Goal: Information Seeking & Learning: Learn about a topic

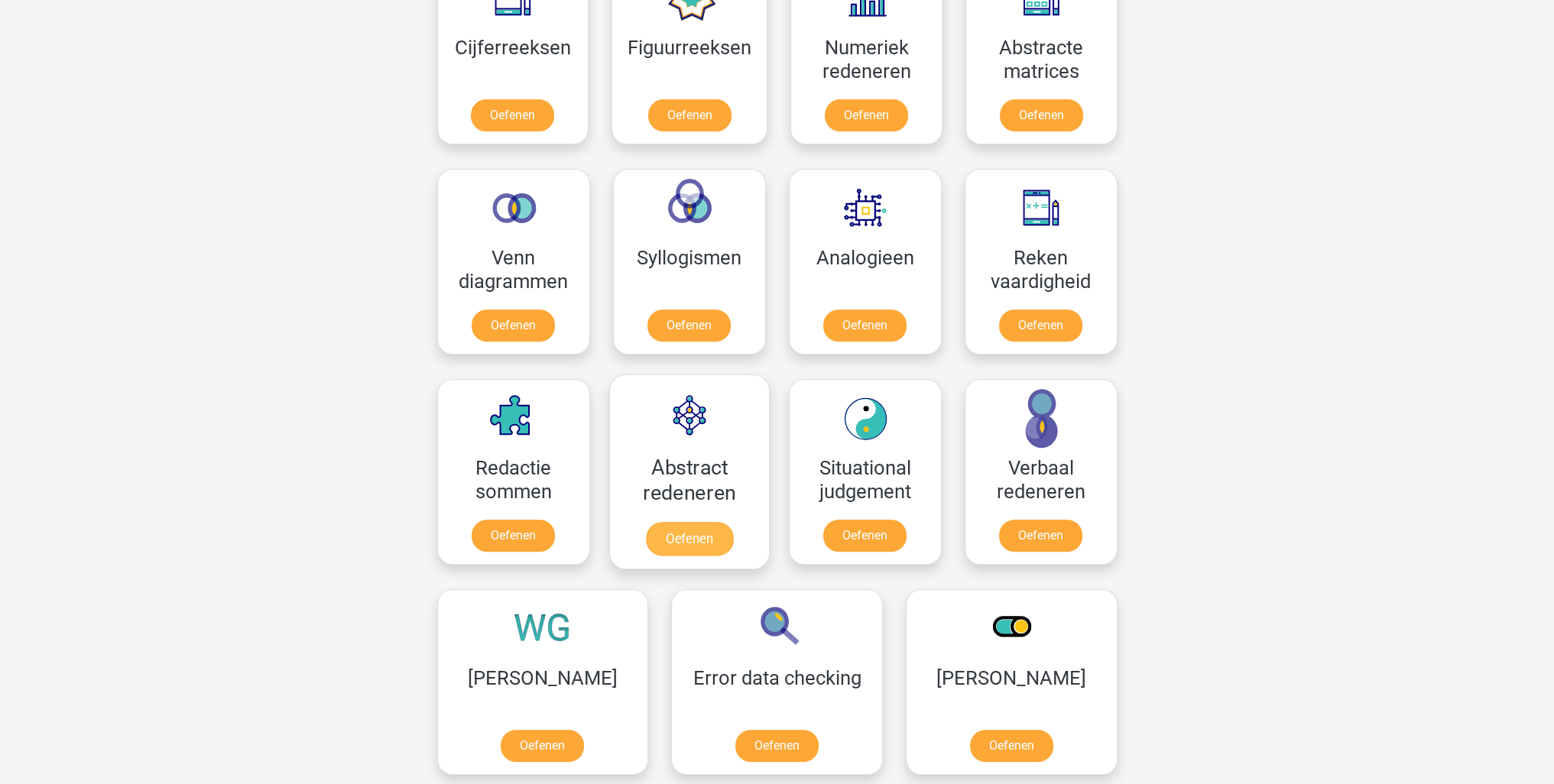
scroll to position [764, 0]
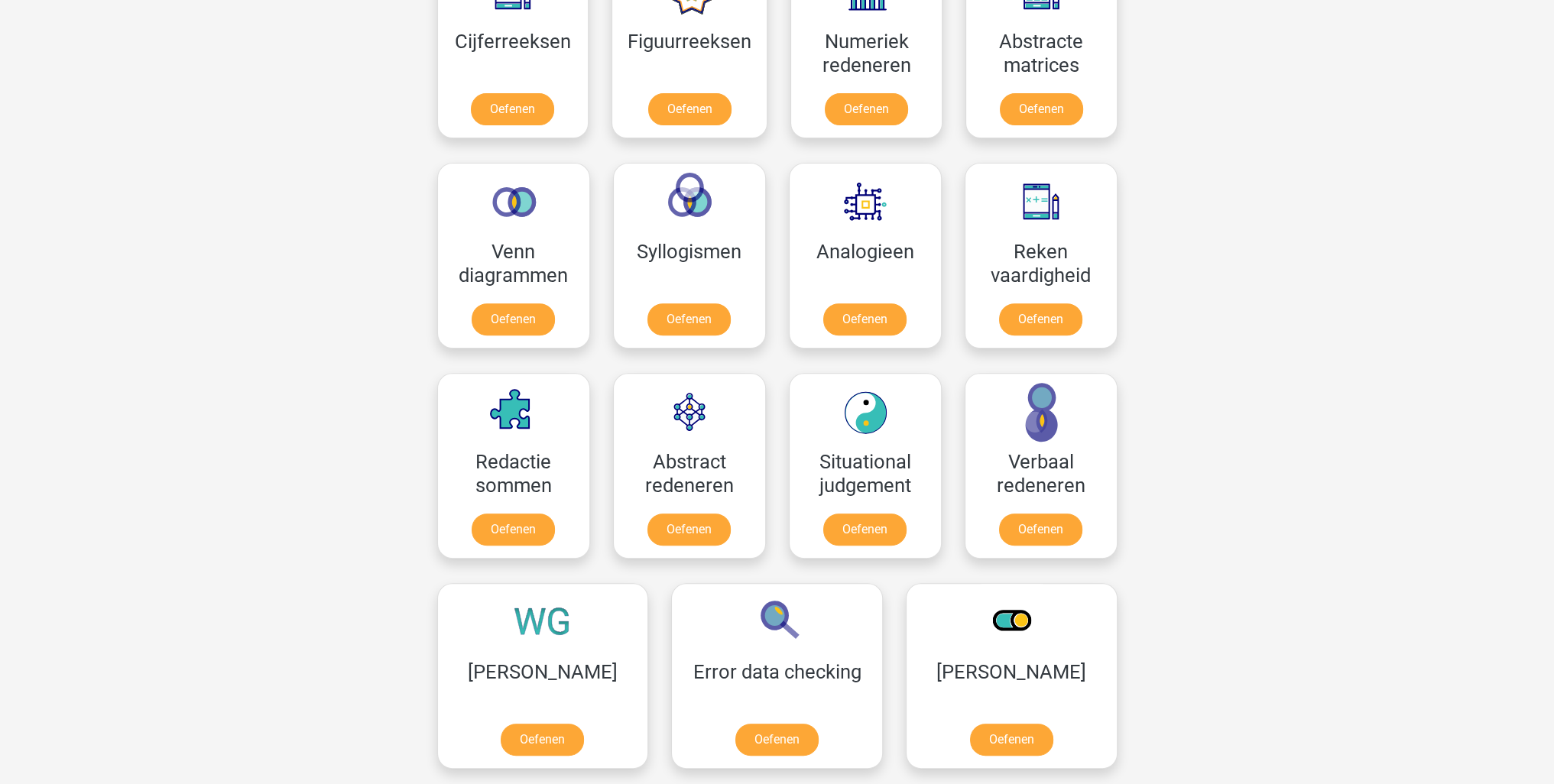
click at [1338, 209] on div "Registreer Nederlands English" at bounding box center [777, 448] width 1554 height 2424
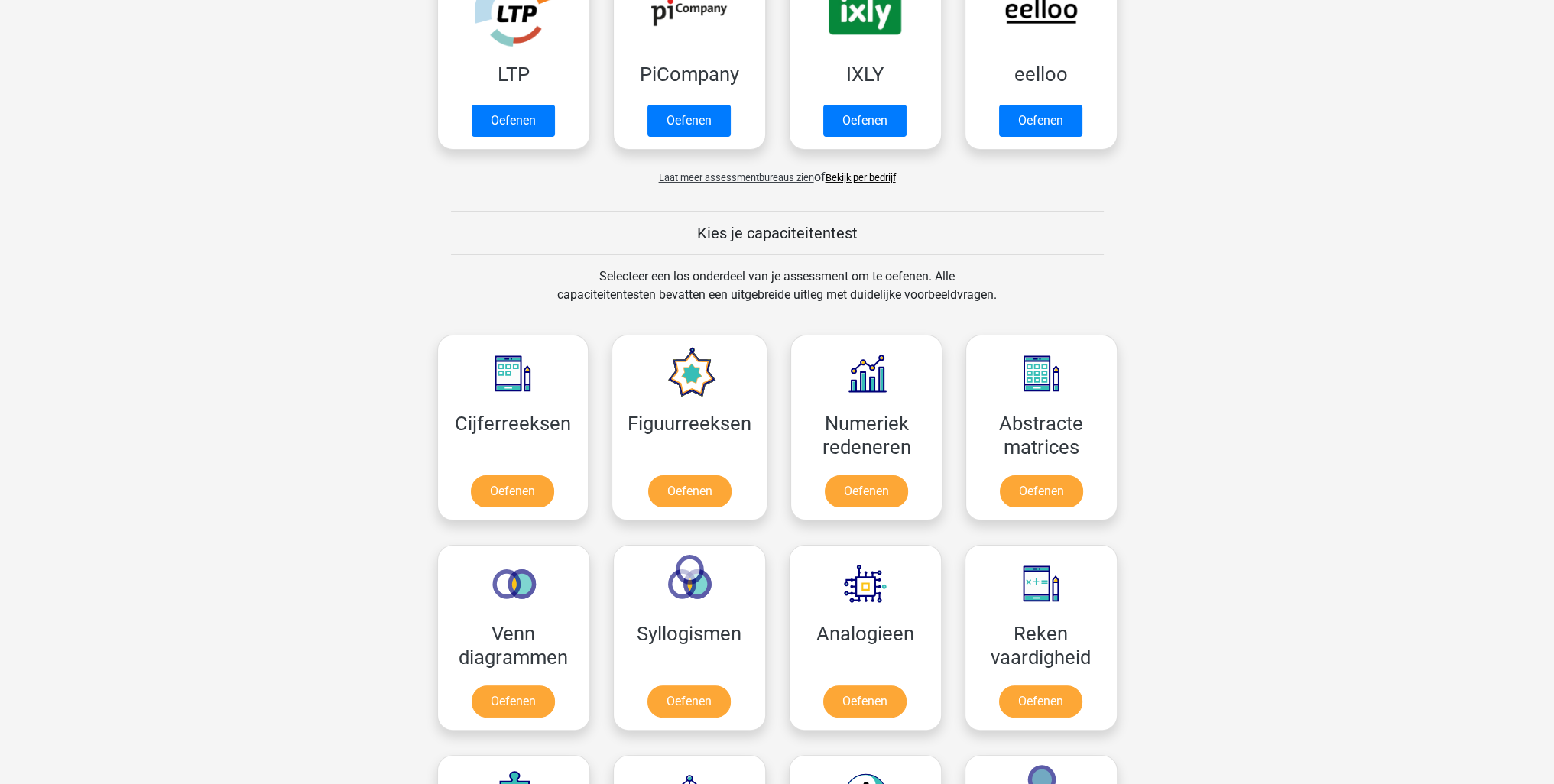
scroll to position [0, 0]
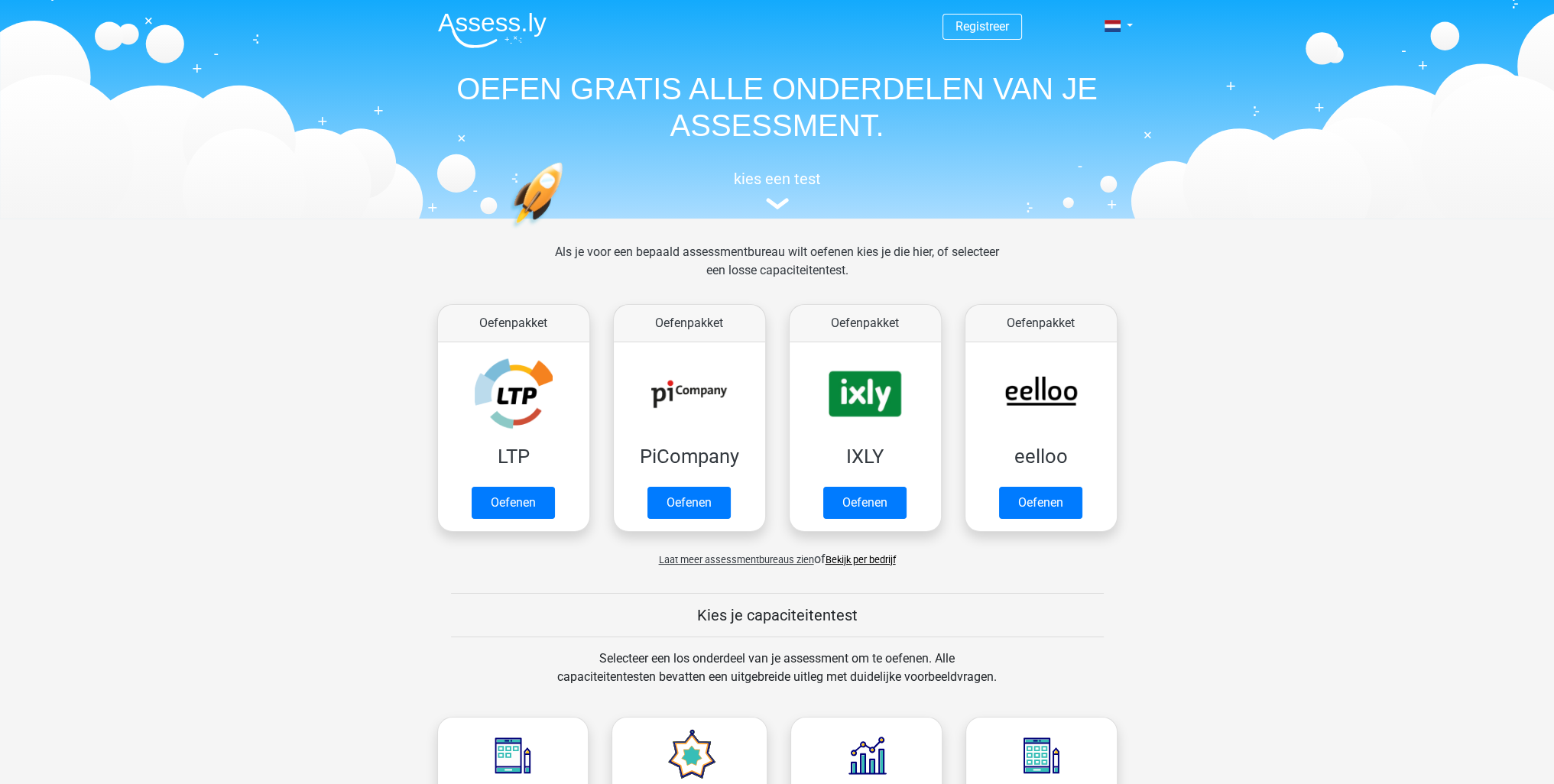
click at [851, 564] on link "Bekijk per bedrijf" at bounding box center [860, 560] width 70 height 11
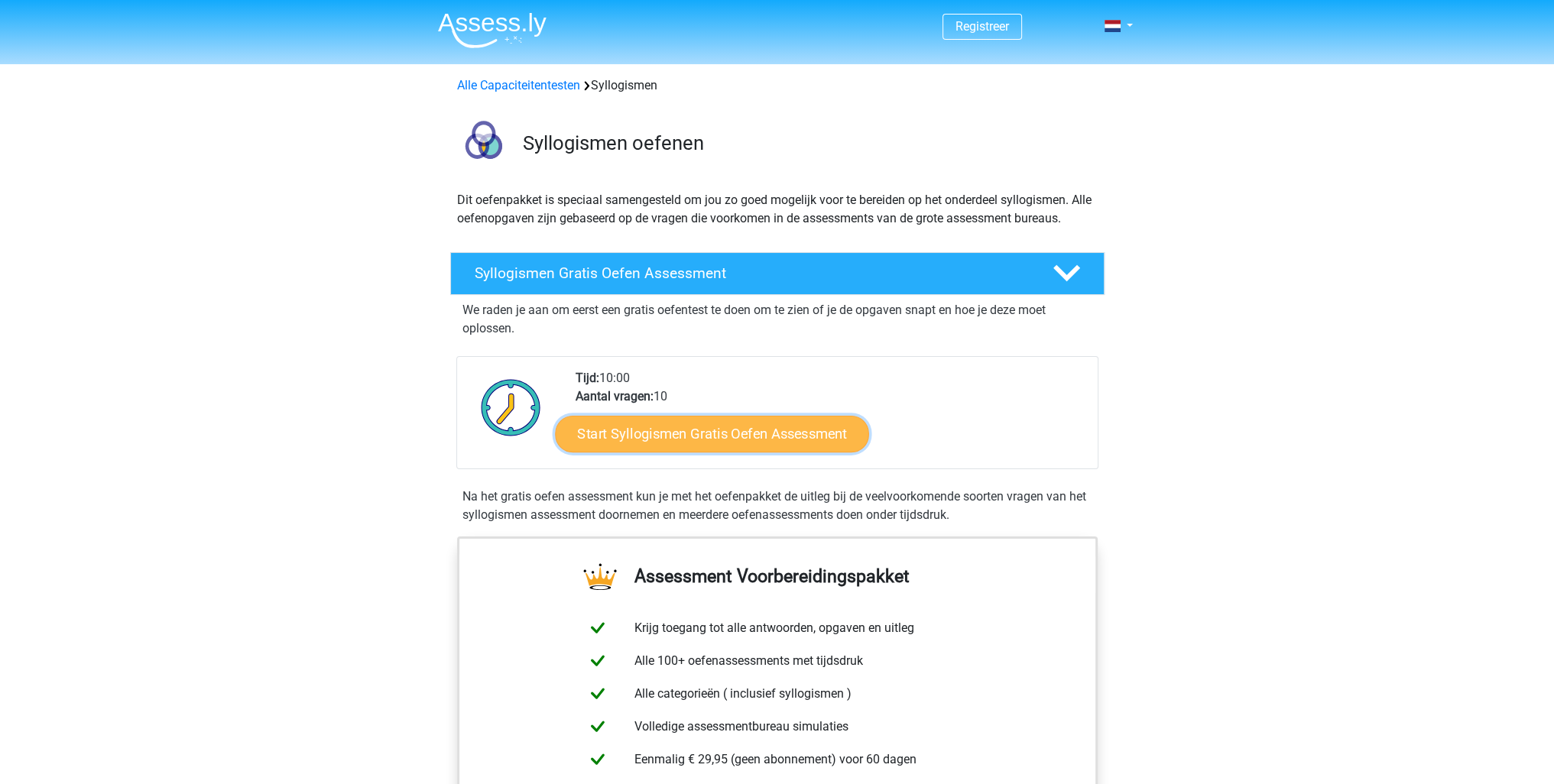
click at [744, 438] on link "Start Syllogismen Gratis Oefen Assessment" at bounding box center [712, 433] width 314 height 36
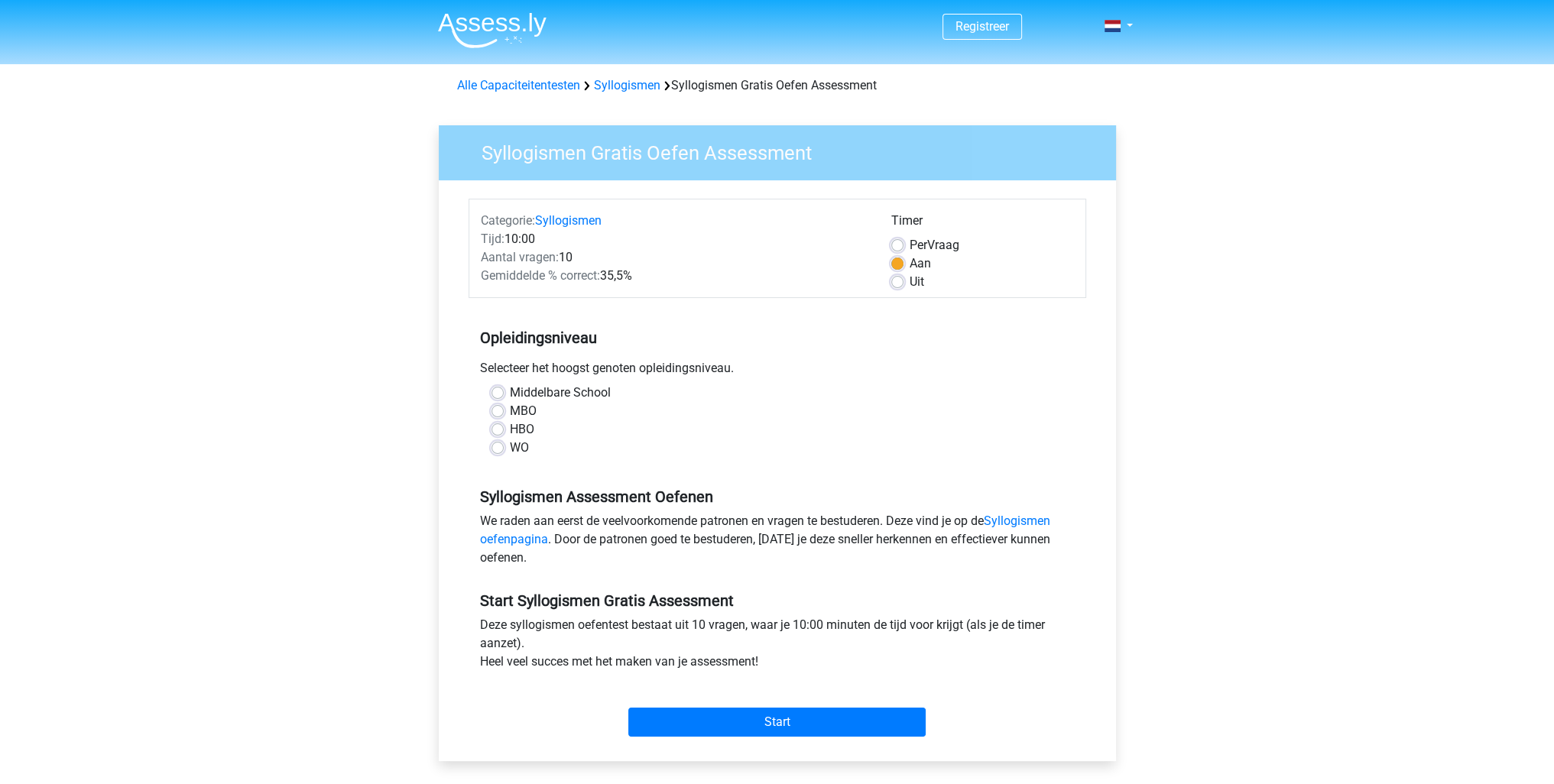
click at [510, 429] on label "HBO" at bounding box center [522, 429] width 24 height 19
click at [498, 429] on input "HBO" at bounding box center [497, 427] width 12 height 15
radio input "true"
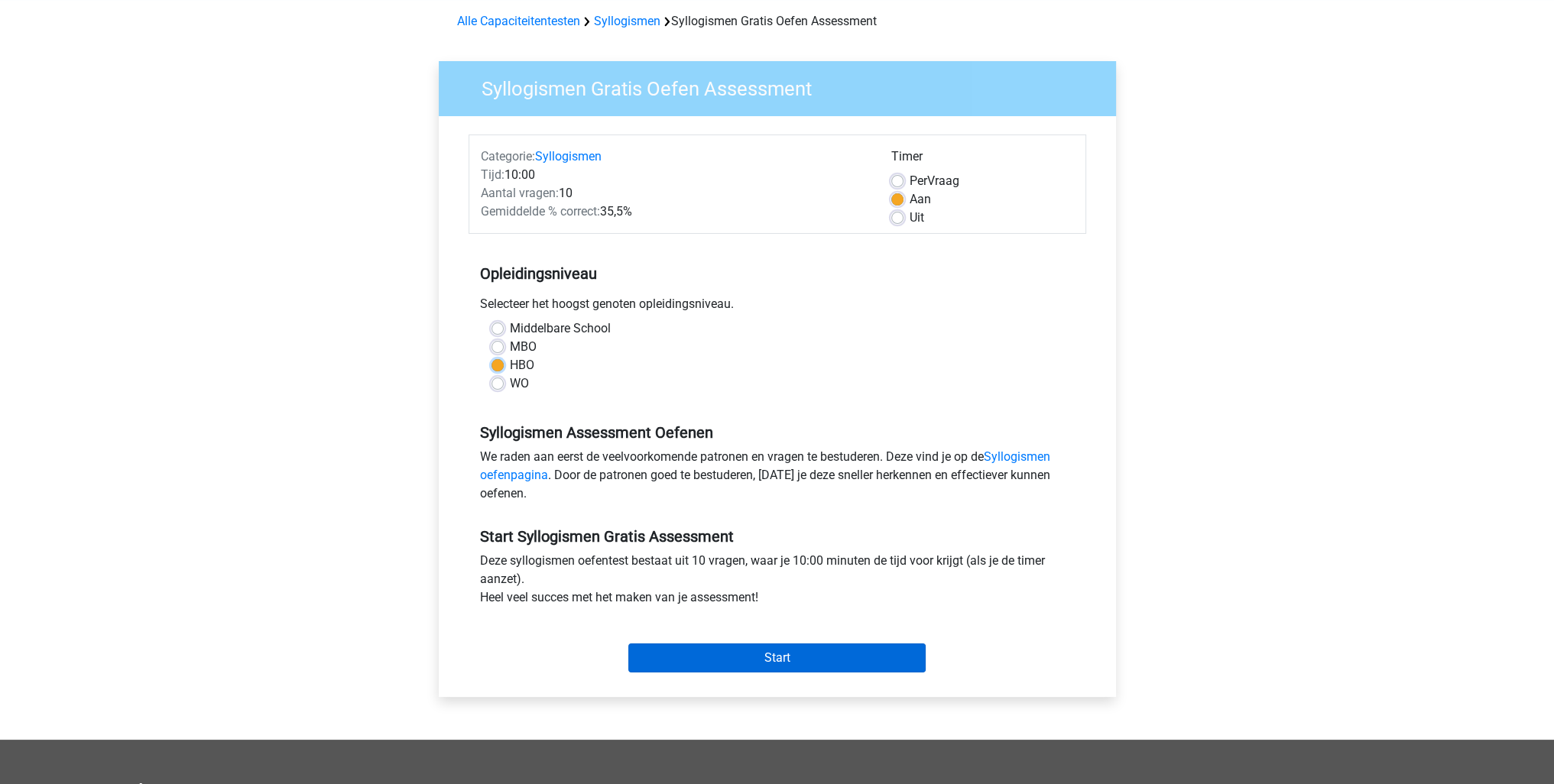
scroll to position [76, 0]
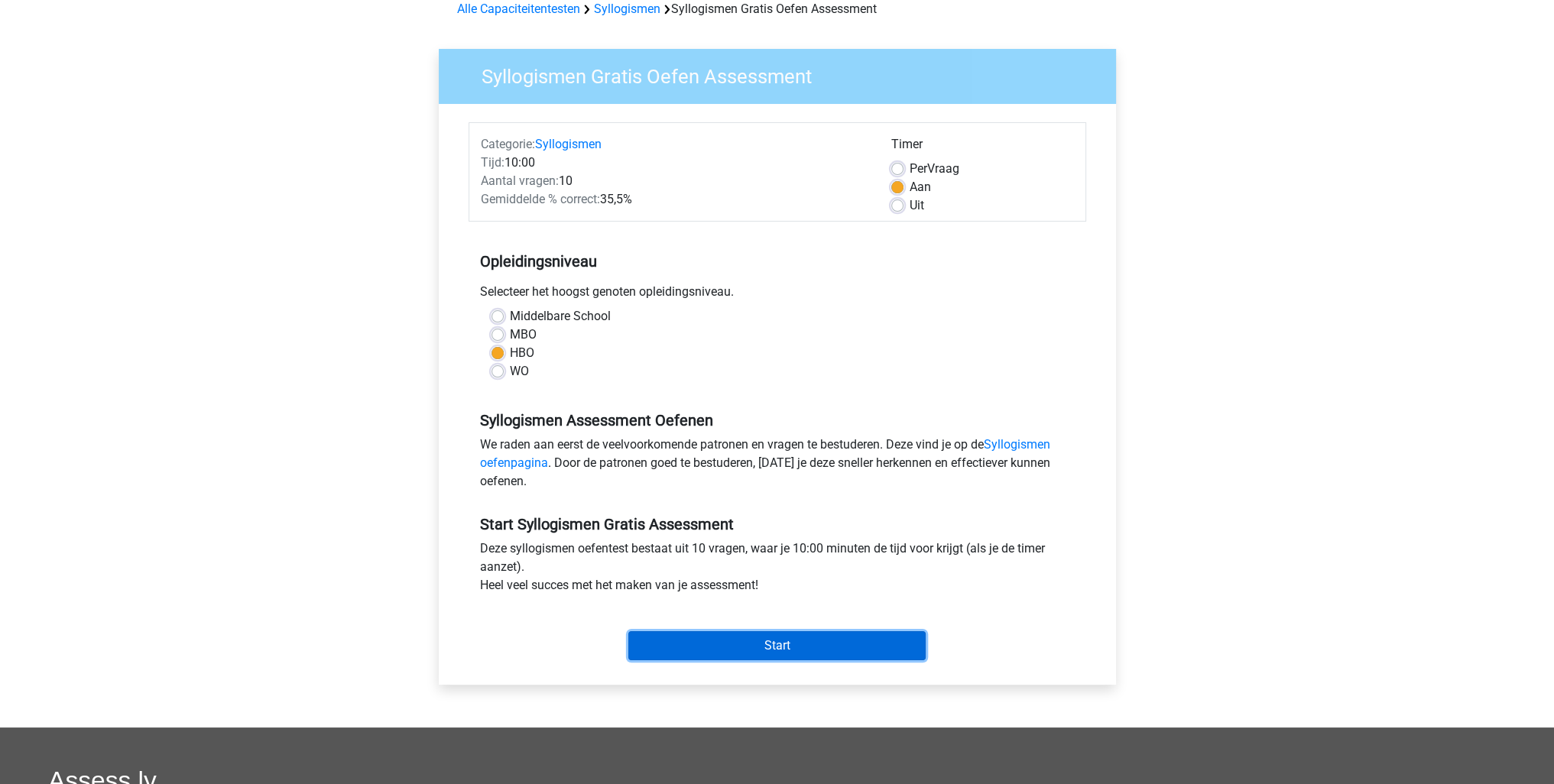
click at [798, 641] on input "Start" at bounding box center [776, 646] width 297 height 29
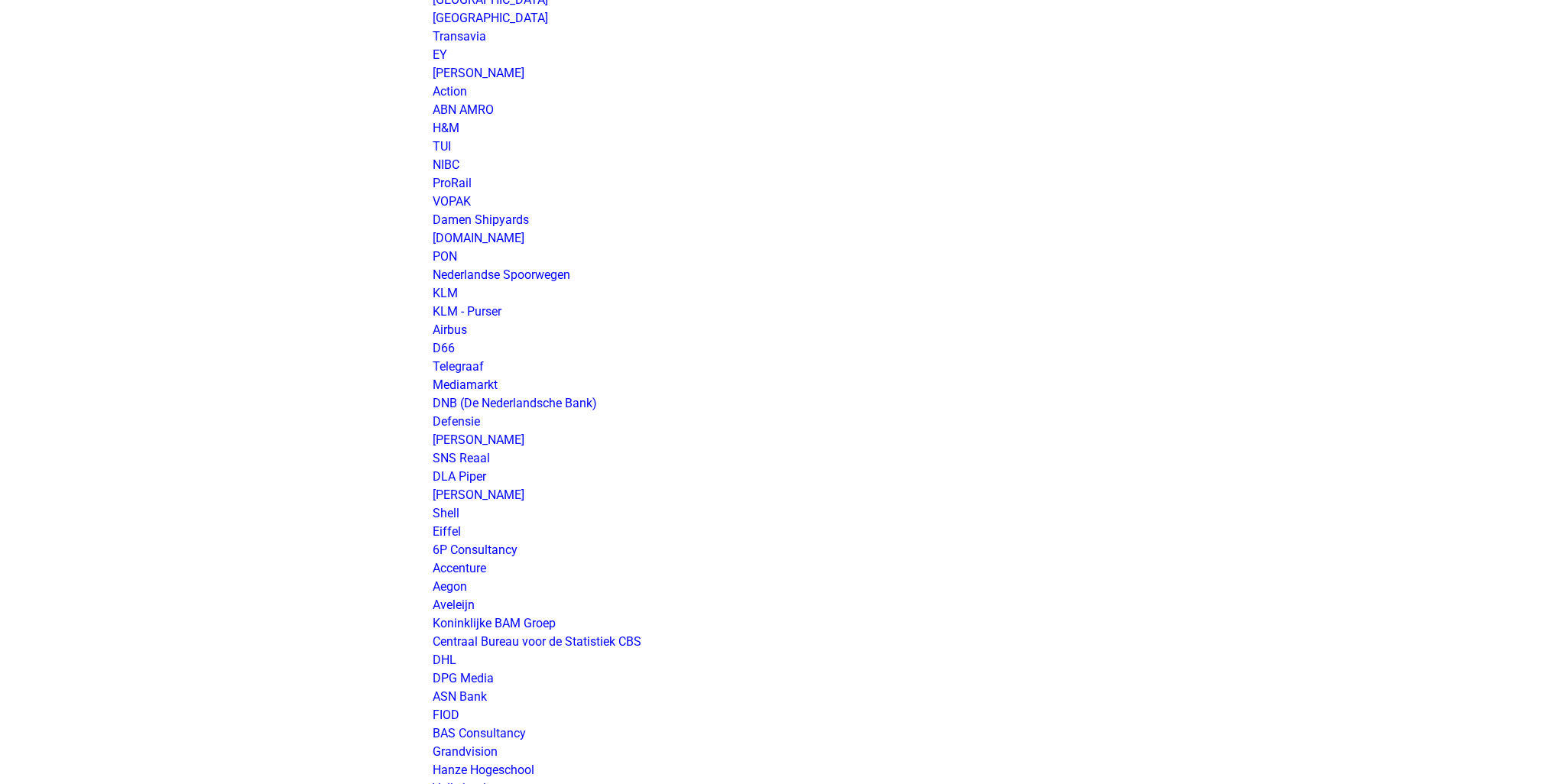
scroll to position [1299, 0]
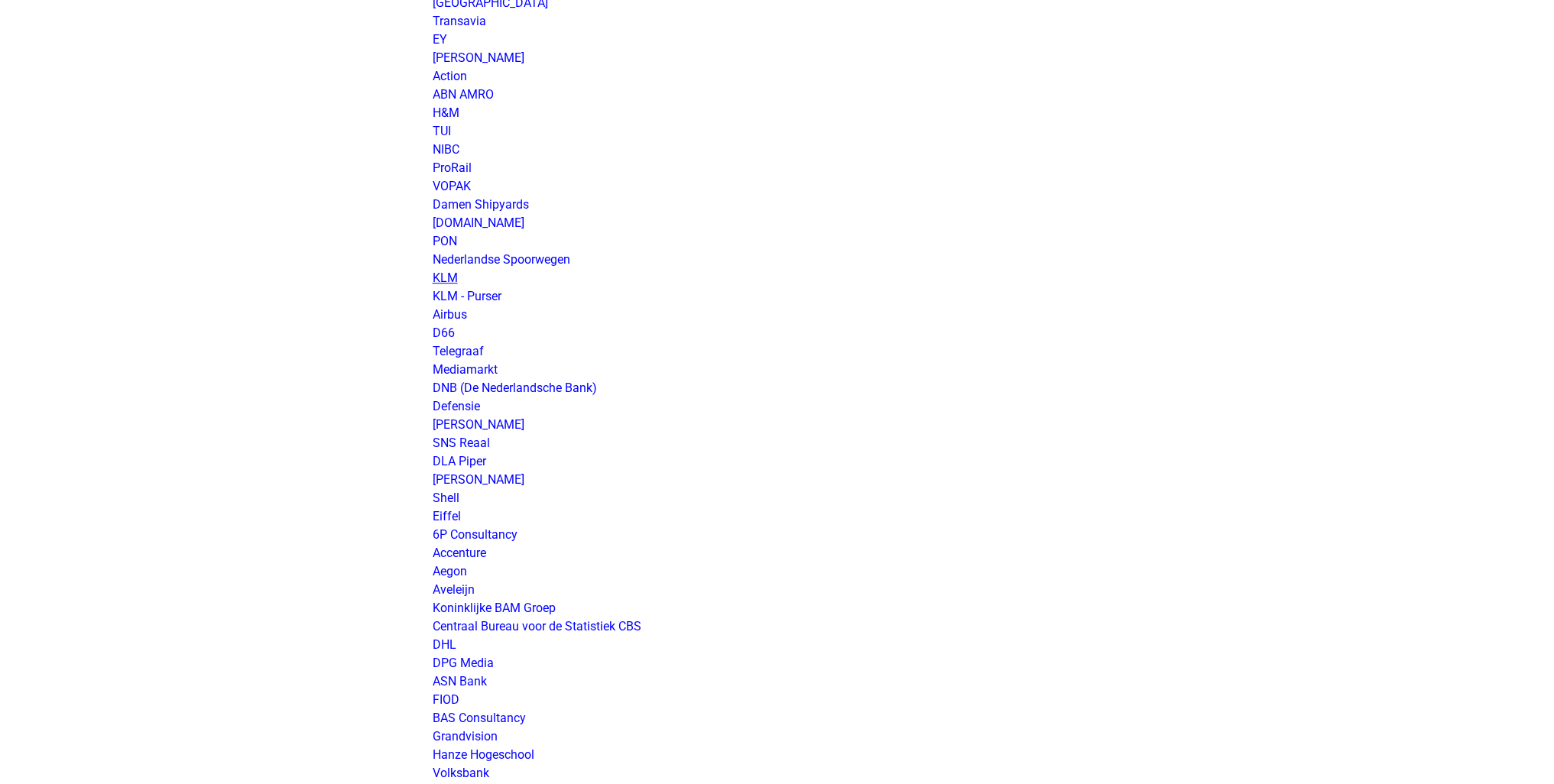
click at [448, 276] on link "KLM" at bounding box center [445, 278] width 25 height 15
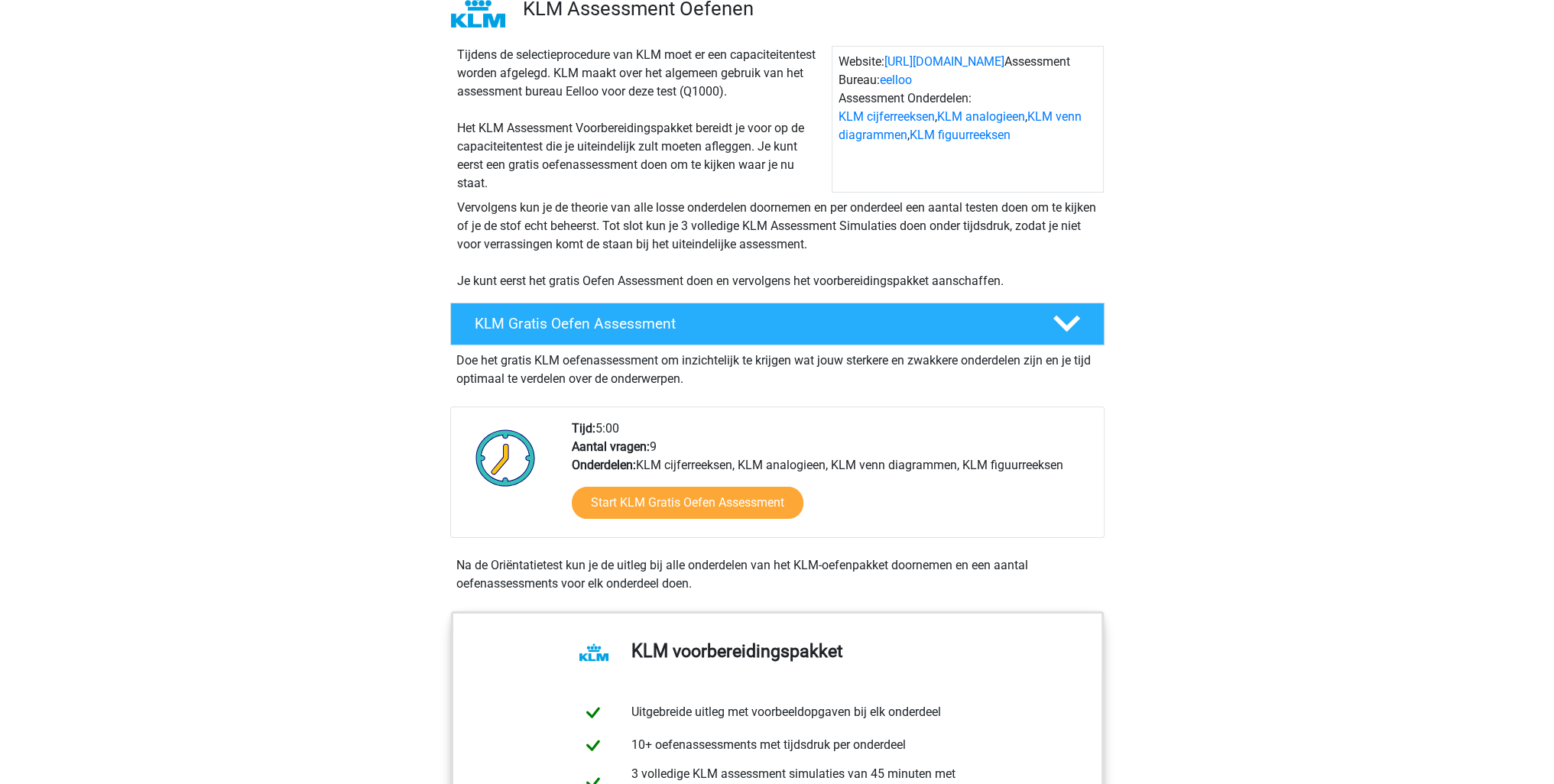
scroll to position [153, 0]
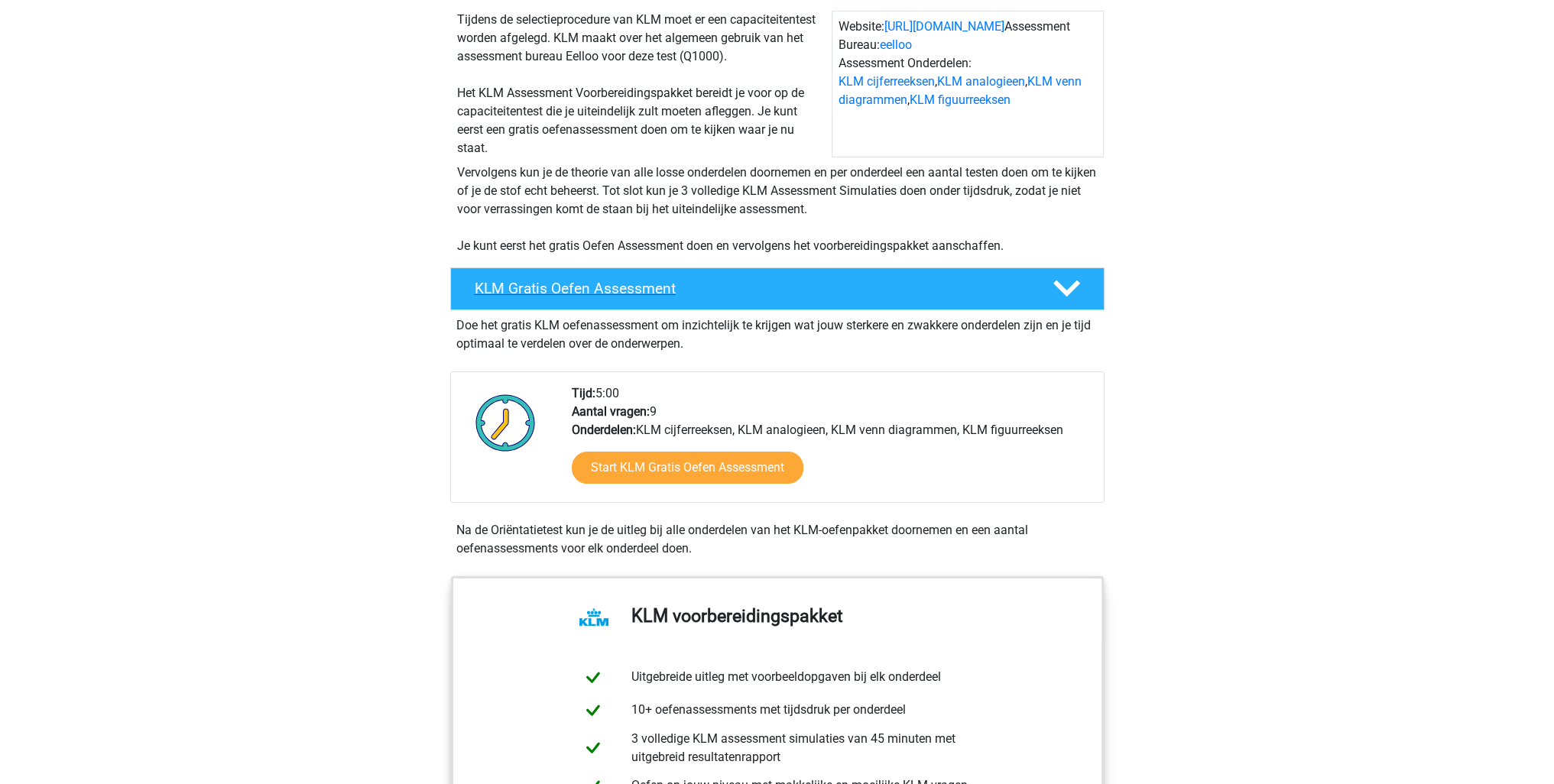
click at [1072, 296] on icon at bounding box center [1066, 288] width 27 height 27
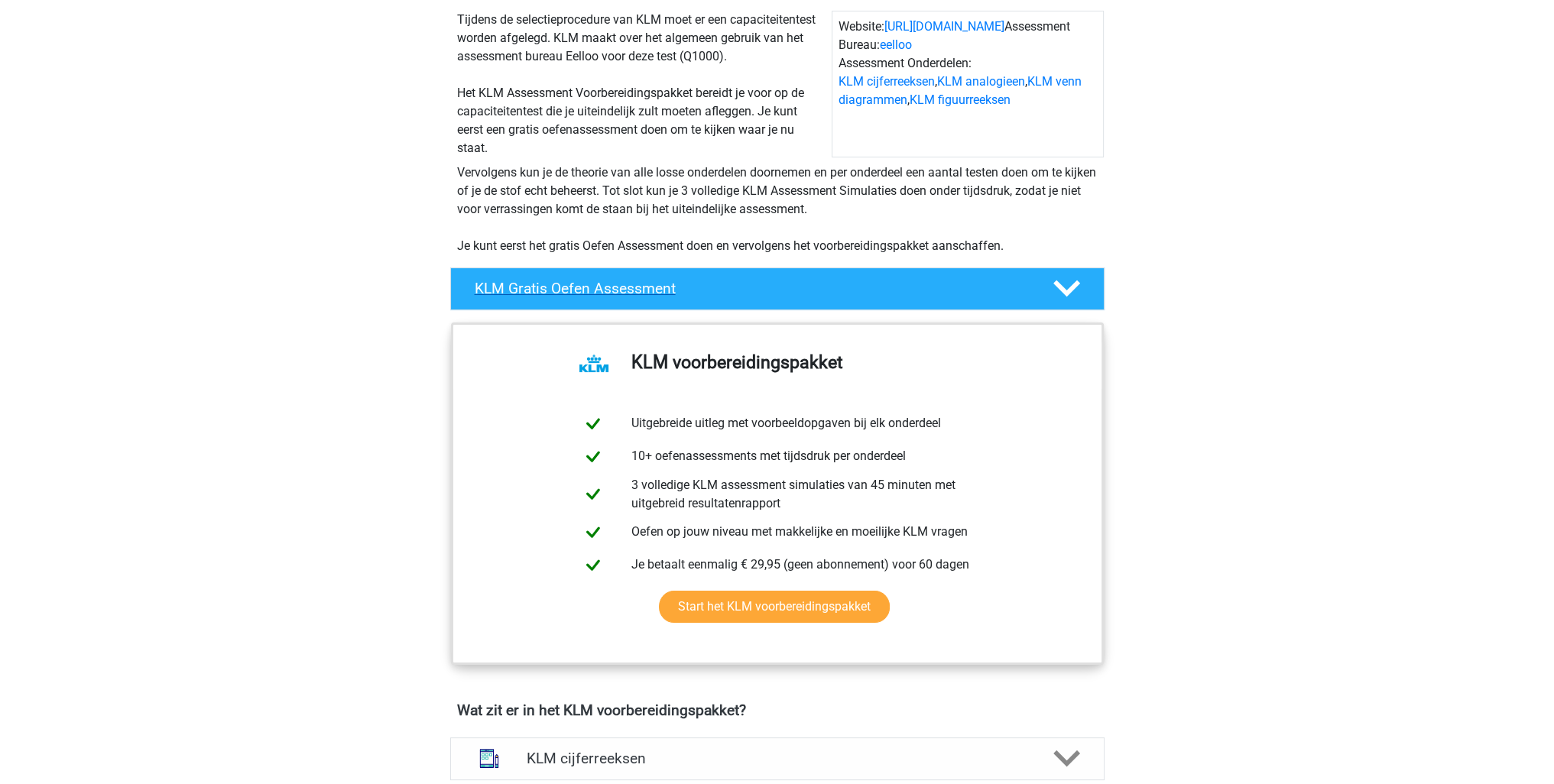
click at [1068, 295] on icon at bounding box center [1066, 288] width 27 height 27
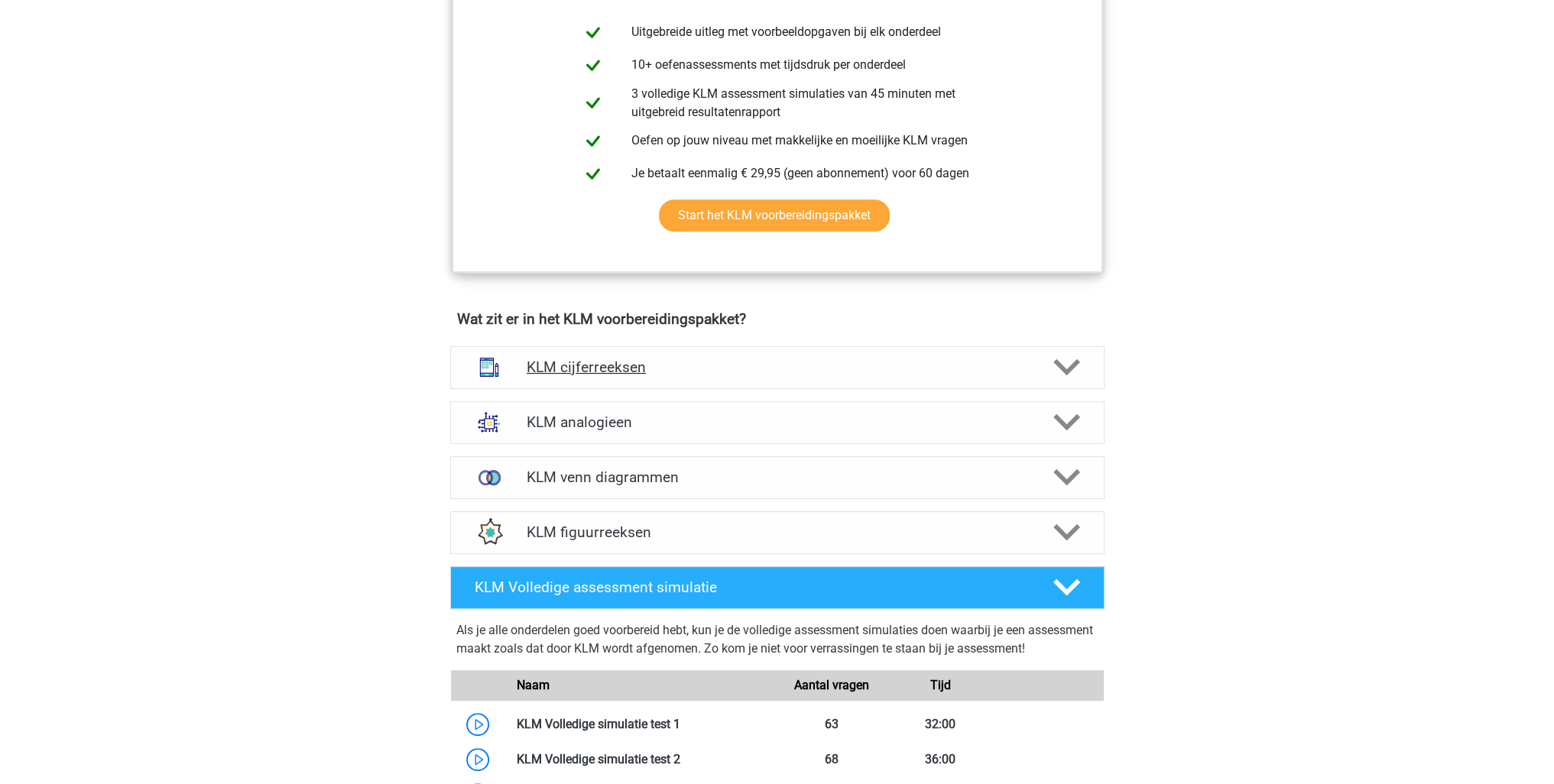
scroll to position [841, 0]
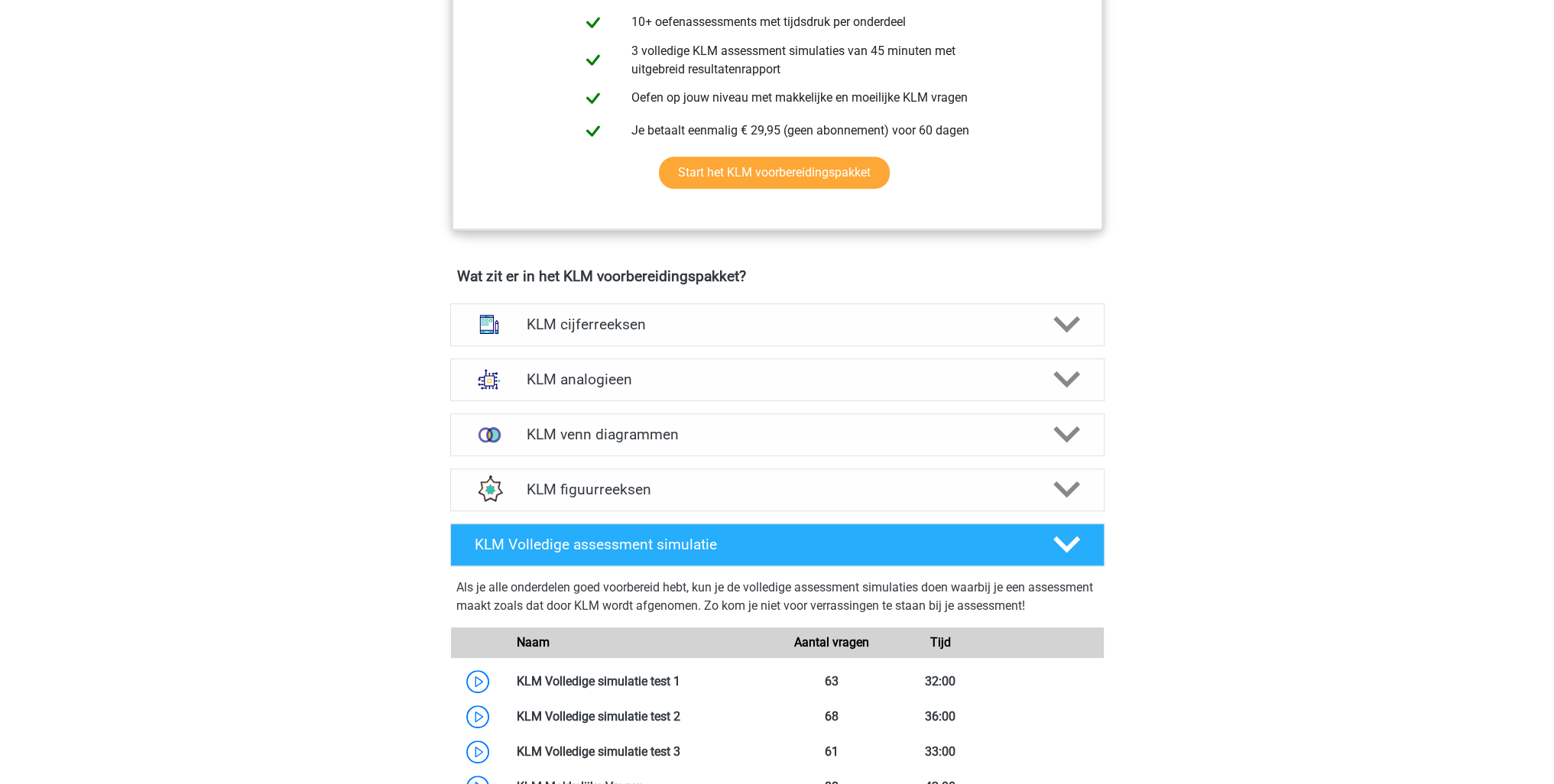
click at [677, 299] on div "KLM cijferreeksen Er zijn grofweg zes verschillende soorten patronen te herkenn…" at bounding box center [777, 324] width 714 height 55
click at [716, 318] on h4 "KLM cijferreeksen" at bounding box center [777, 324] width 501 height 18
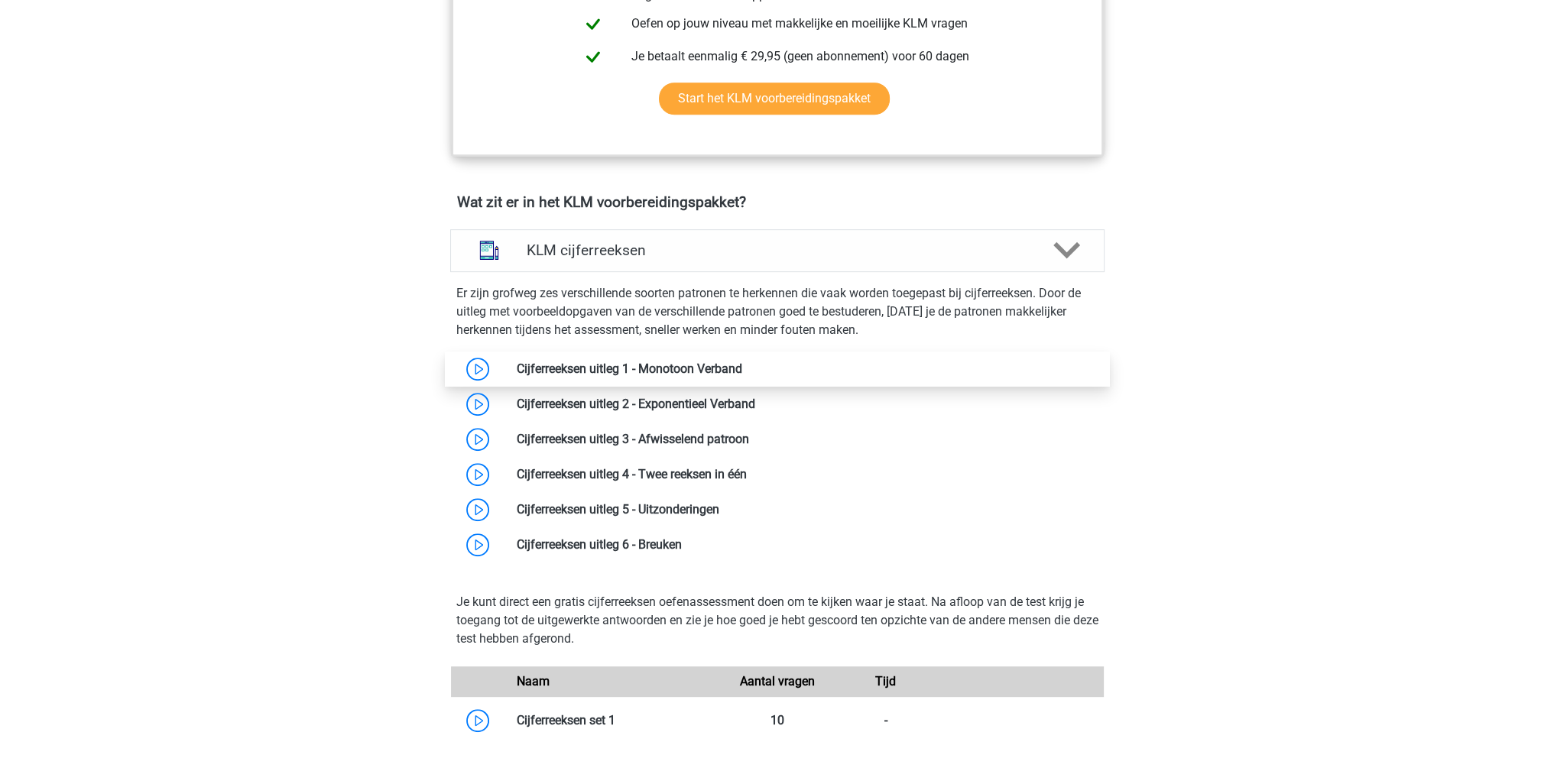
scroll to position [994, 0]
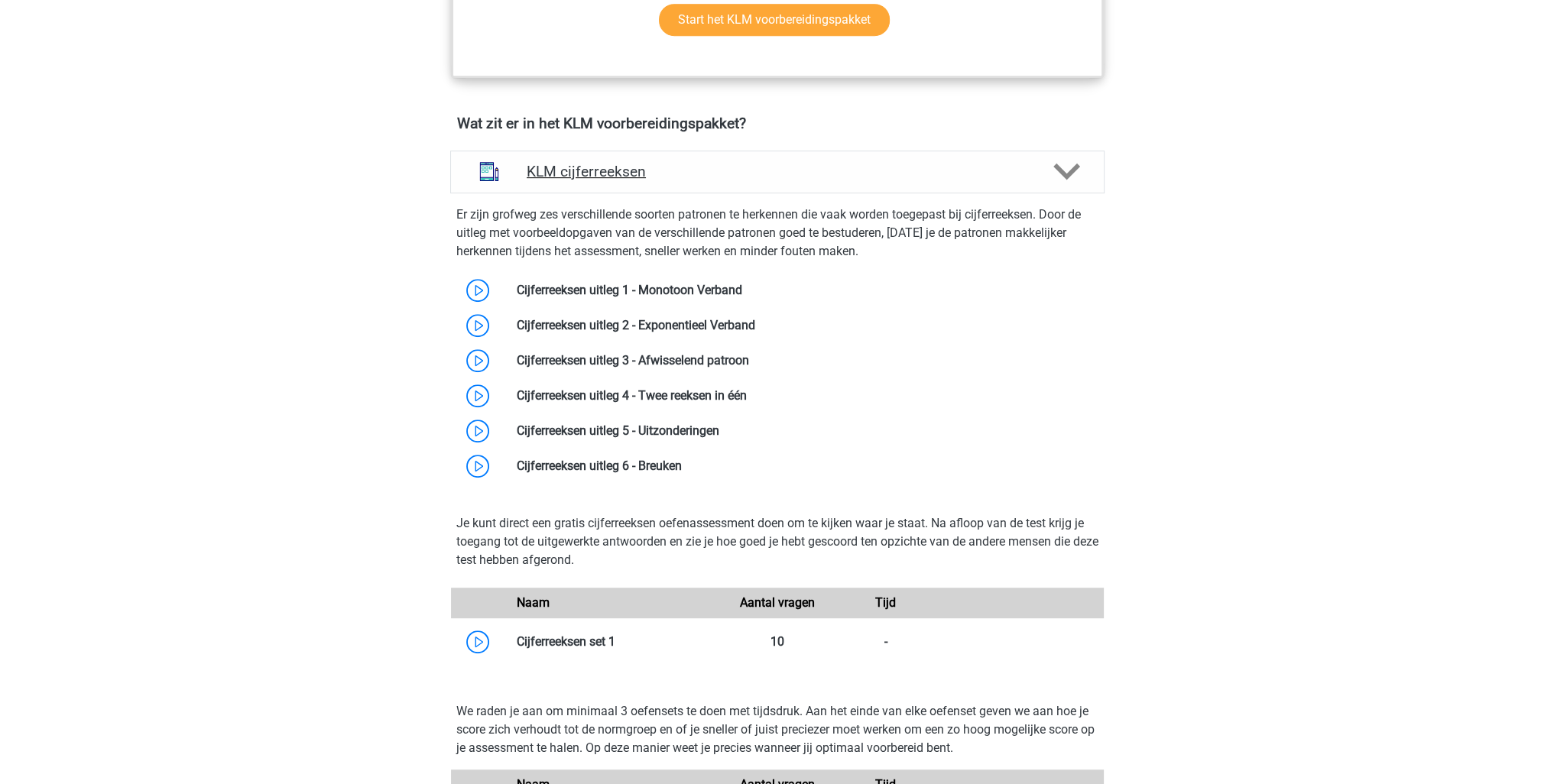
click at [834, 173] on h4 "KLM cijferreeksen" at bounding box center [777, 172] width 501 height 18
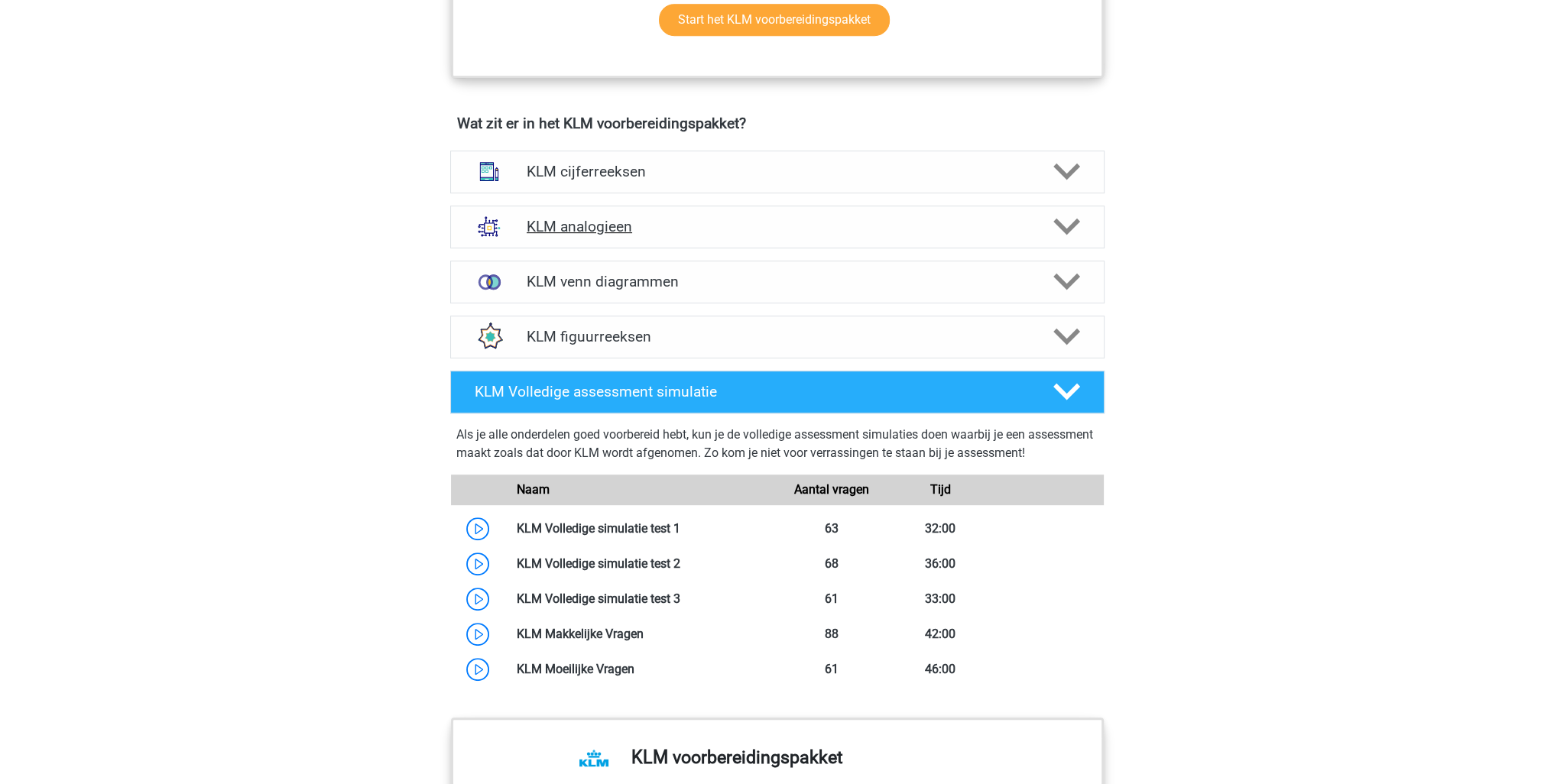
click at [817, 220] on h4 "KLM analogieen" at bounding box center [777, 227] width 501 height 18
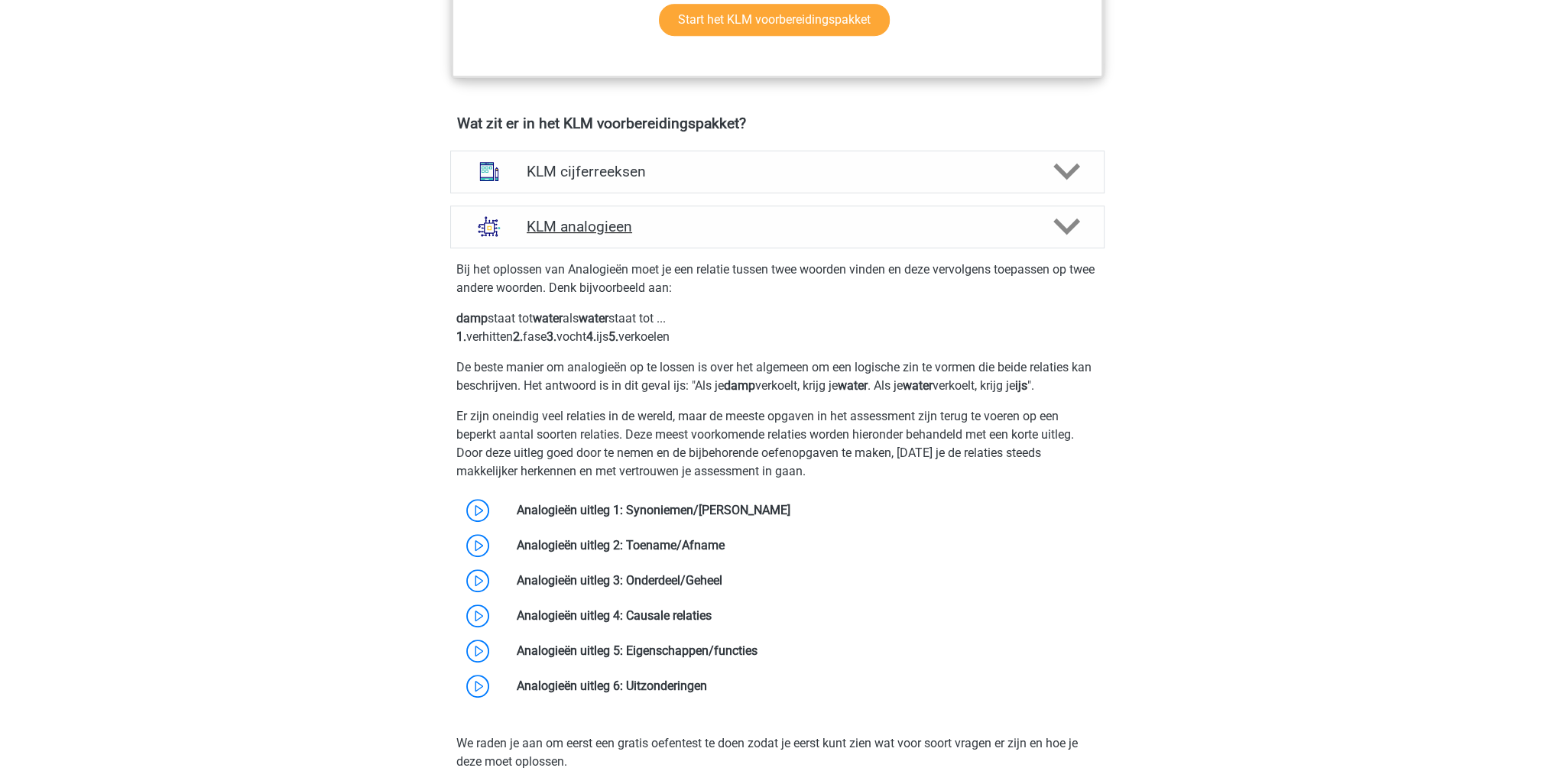
click at [817, 220] on h4 "KLM analogieen" at bounding box center [777, 227] width 501 height 18
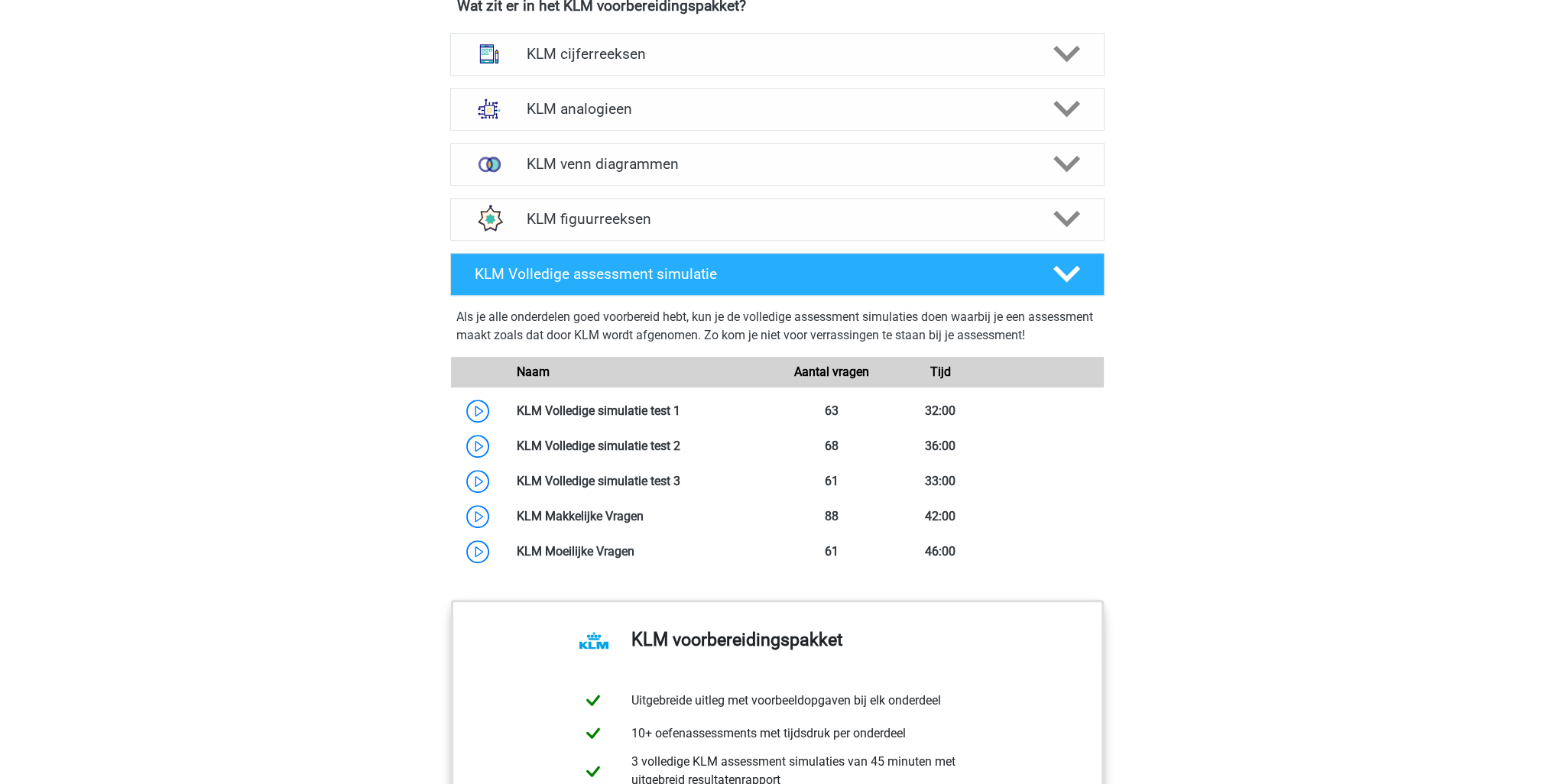
scroll to position [1146, 0]
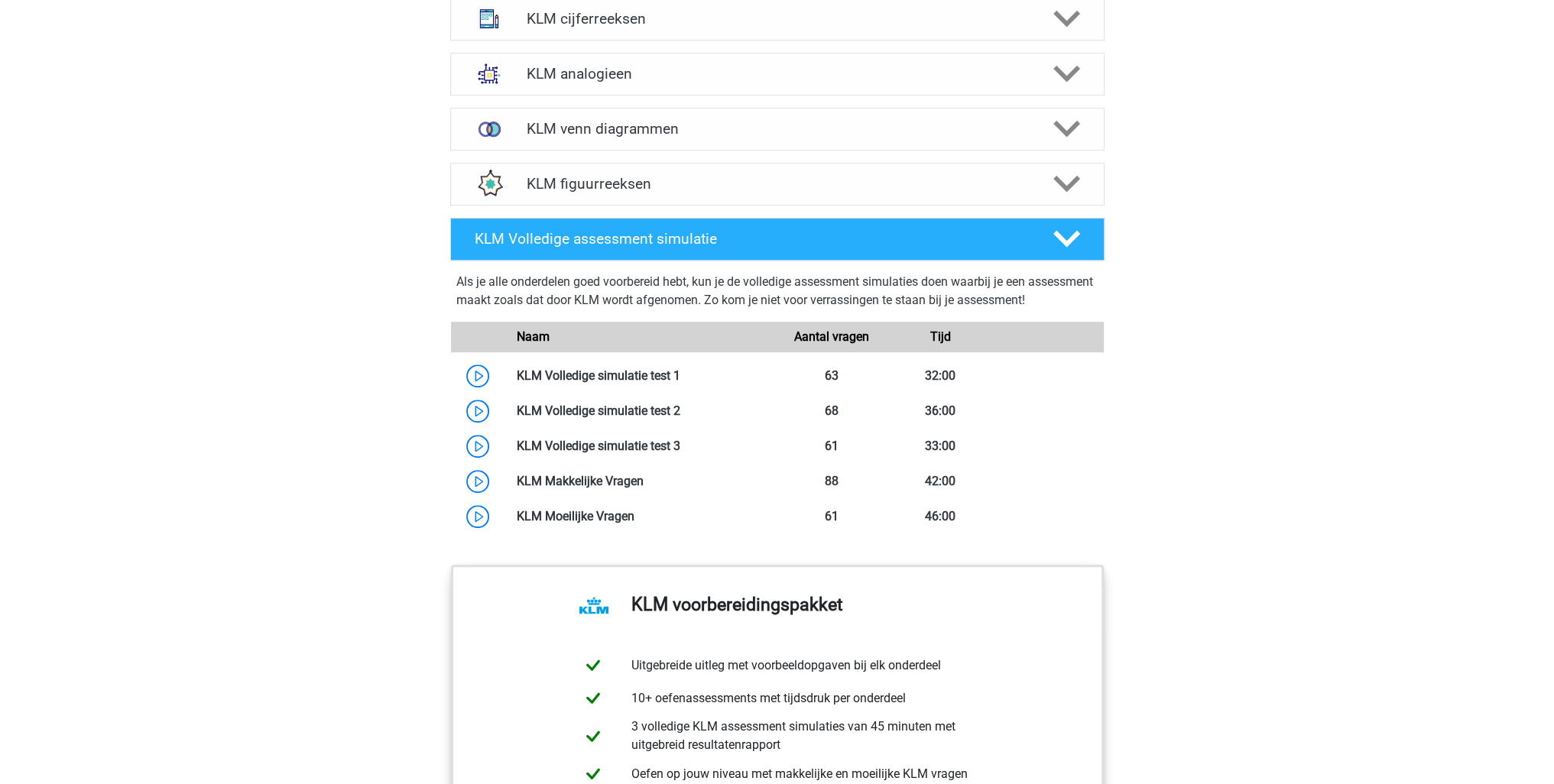
click at [1195, 159] on div "Registreer Nederlands" at bounding box center [777, 100] width 1554 height 2493
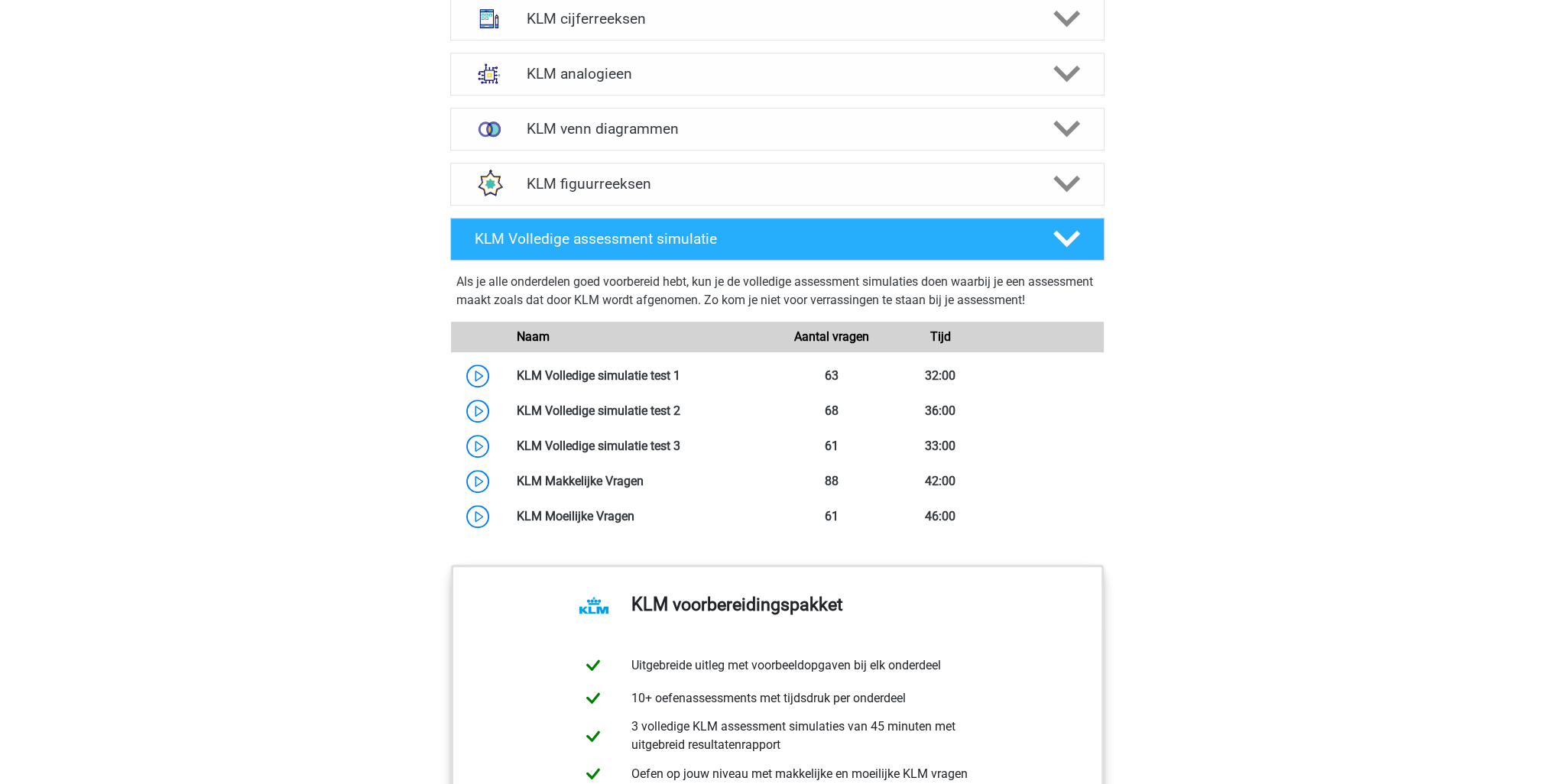
click at [1195, 159] on div "Registreer Nederlands" at bounding box center [777, 100] width 1554 height 2493
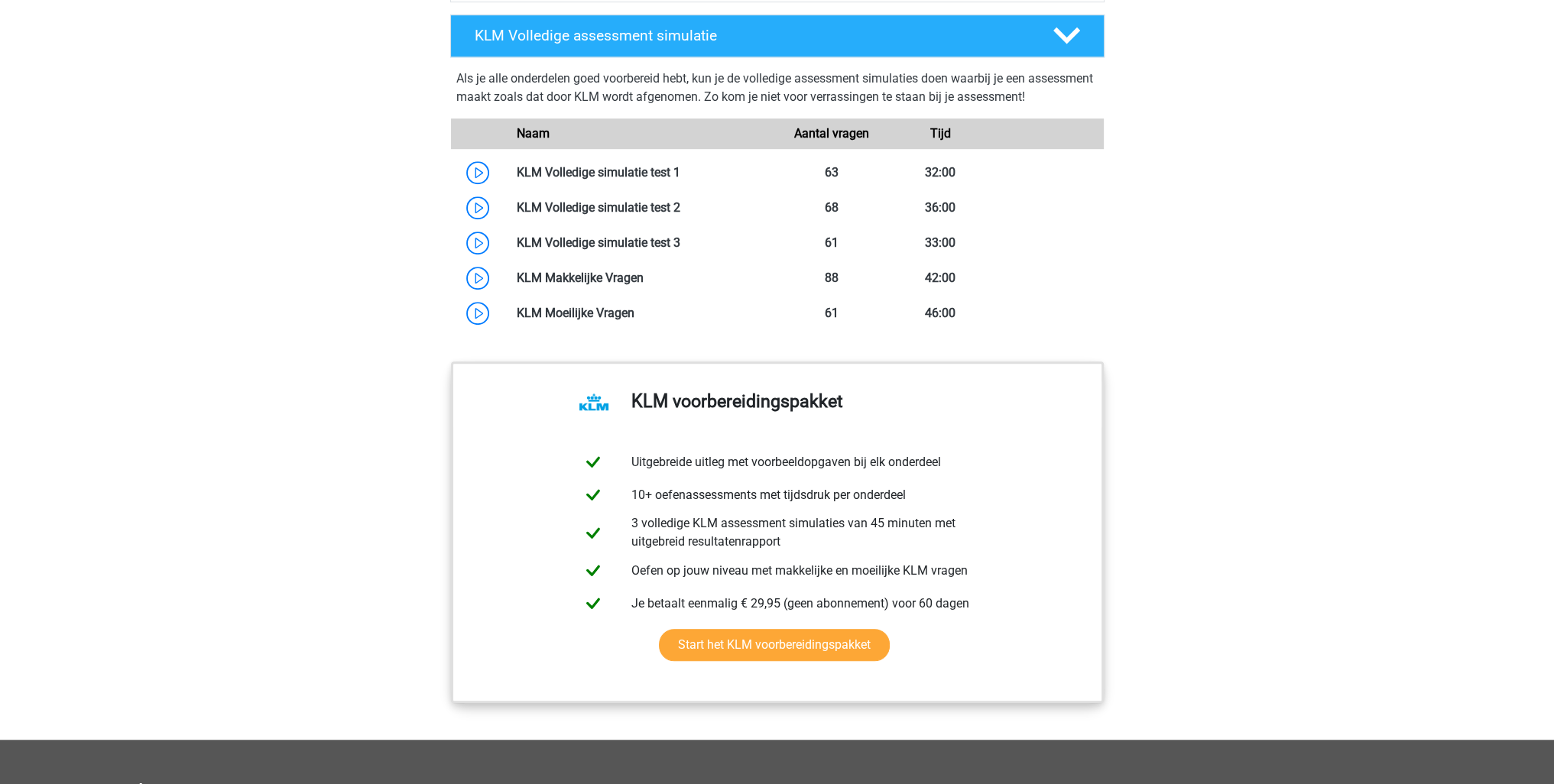
scroll to position [1375, 0]
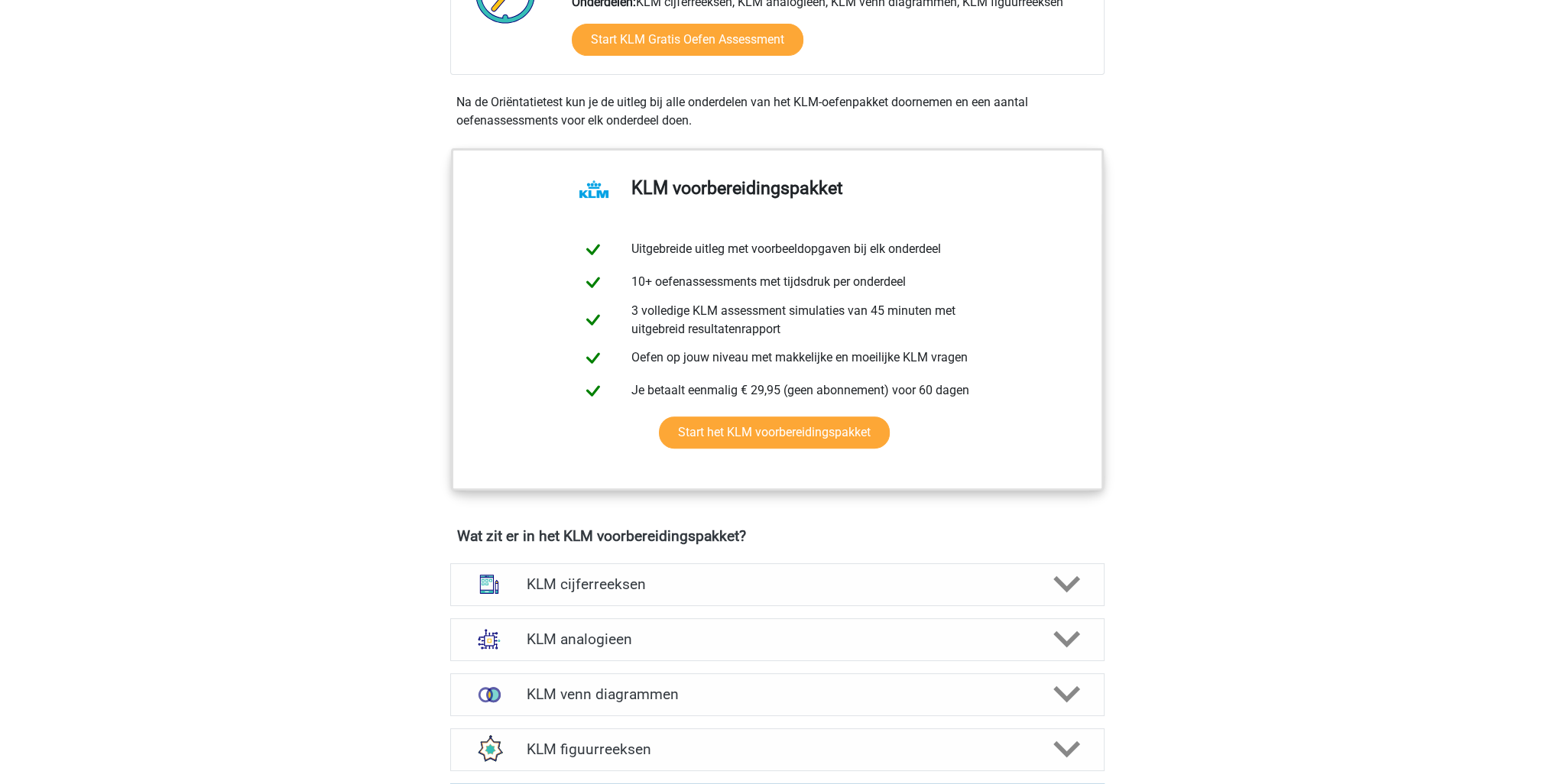
scroll to position [306, 0]
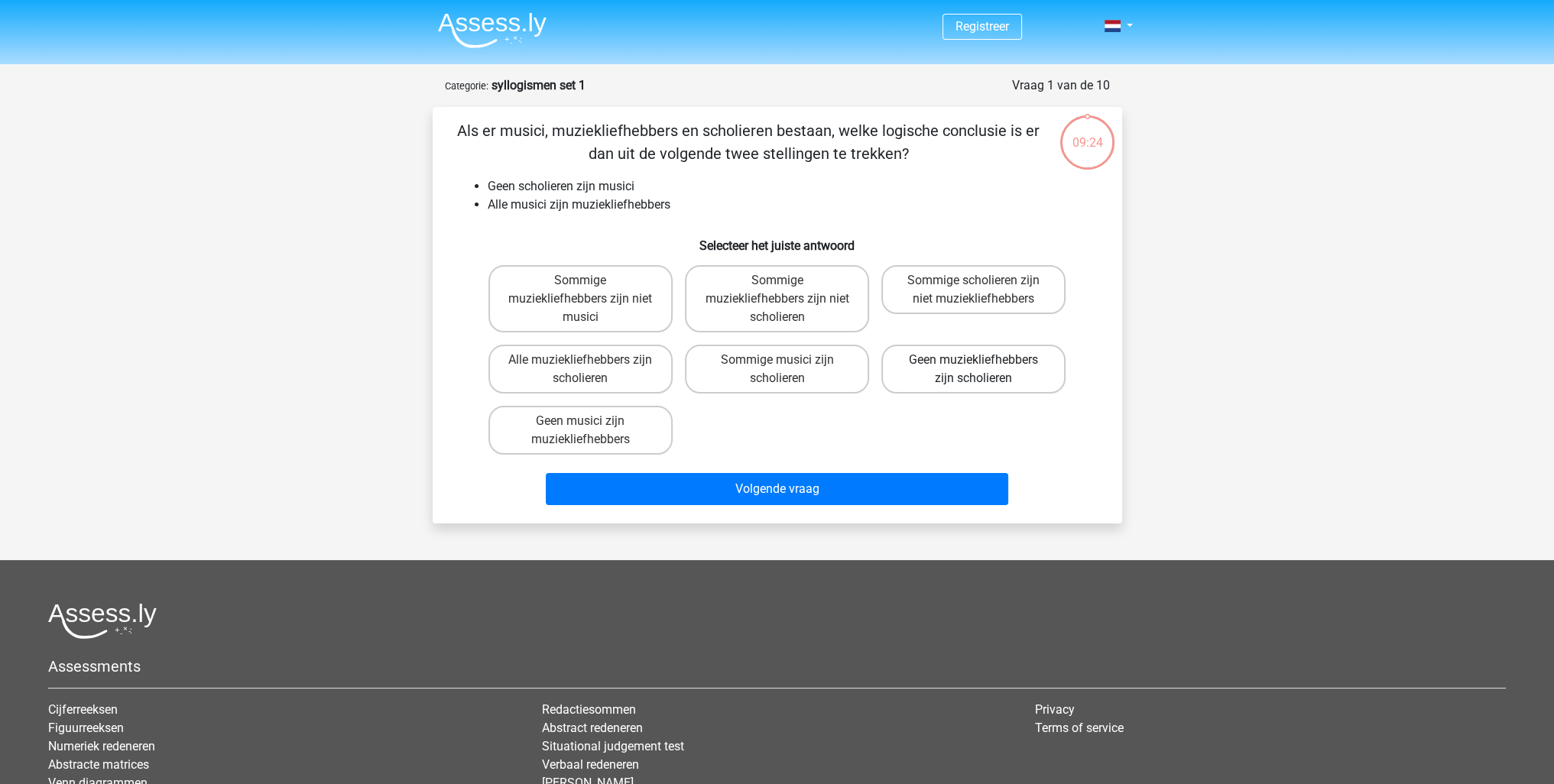
click at [962, 370] on label "Geen muziekliefhebbers zijn scholieren" at bounding box center [974, 369] width 185 height 49
click at [974, 370] on input "Geen muziekliefhebbers zijn scholieren" at bounding box center [979, 365] width 10 height 10
radio input "true"
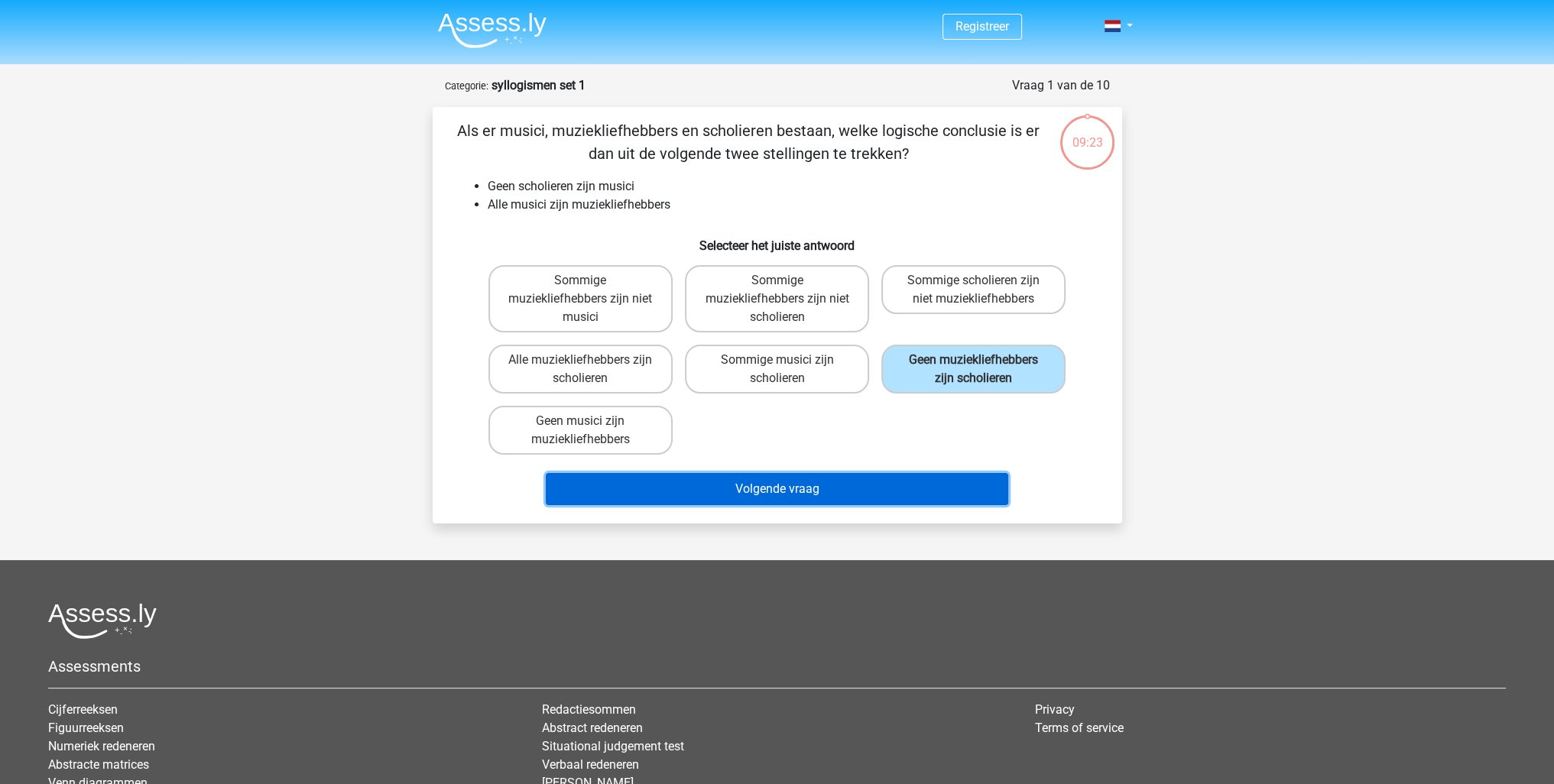
click at [870, 485] on button "Volgende vraag" at bounding box center [776, 489] width 462 height 32
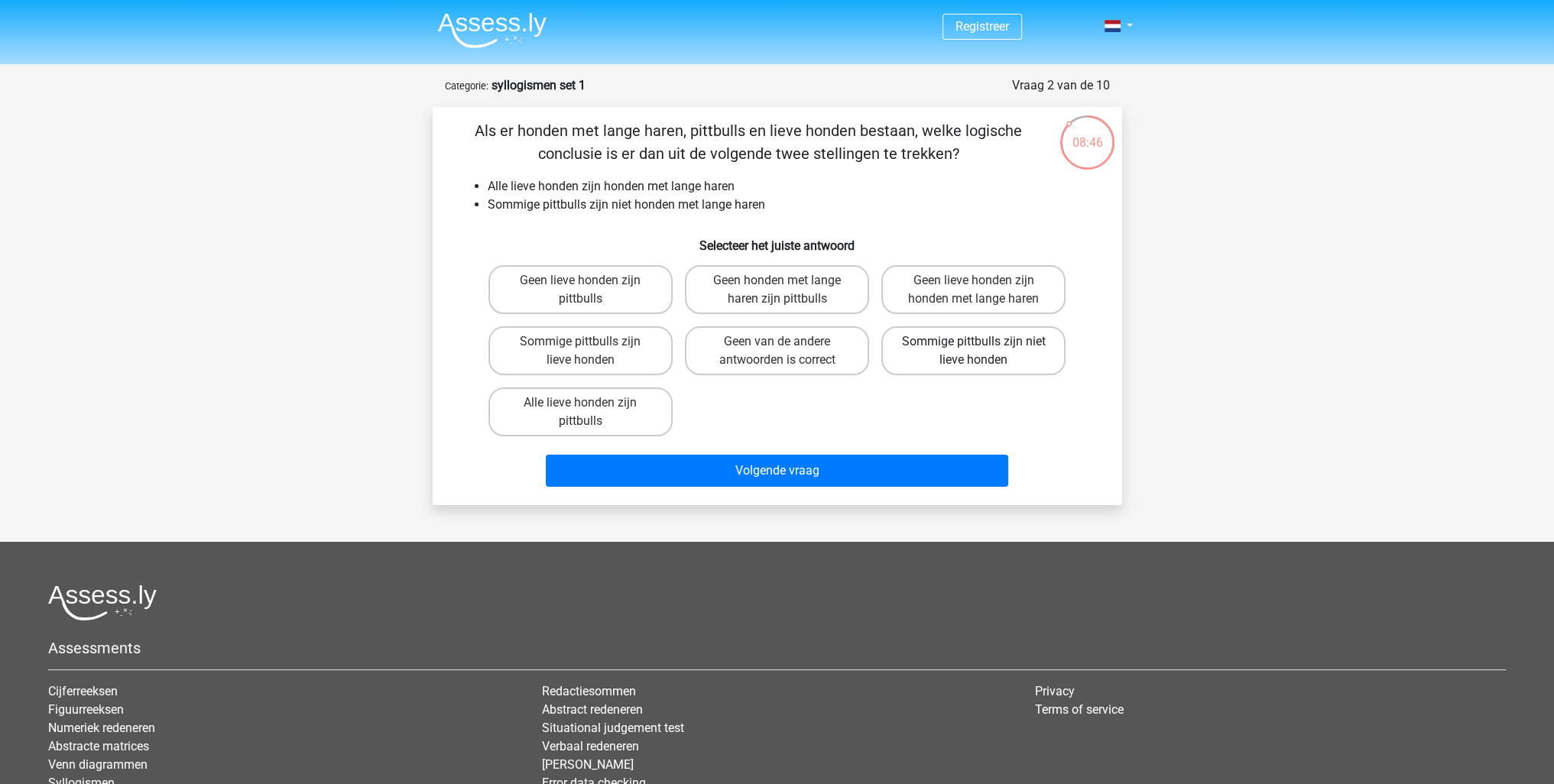
click at [960, 351] on label "Sommige pittbulls zijn niet lieve honden" at bounding box center [974, 350] width 185 height 49
click at [974, 351] on input "Sommige pittbulls zijn niet lieve honden" at bounding box center [979, 346] width 10 height 10
radio input "true"
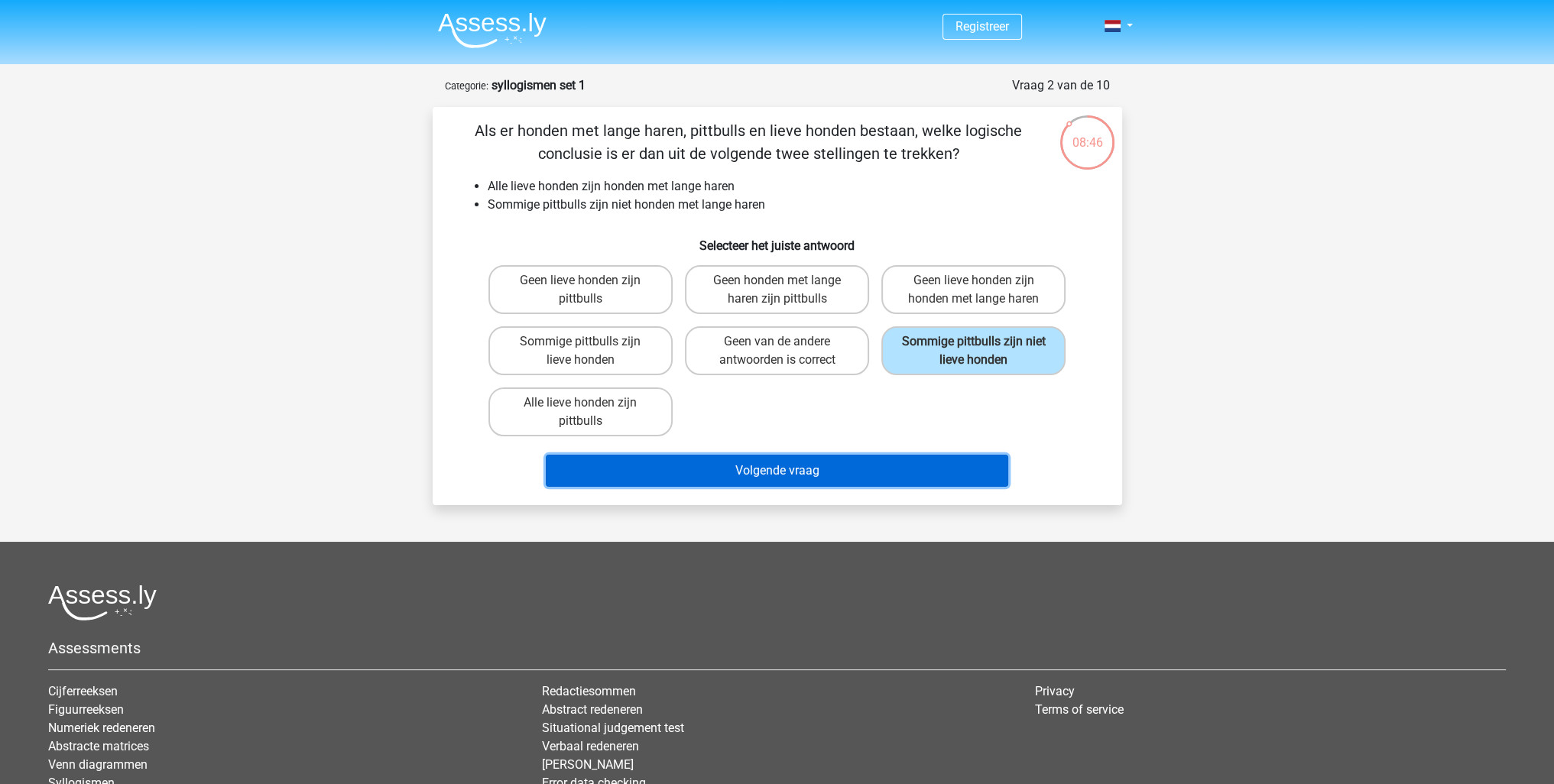
click at [860, 474] on button "Volgende vraag" at bounding box center [776, 471] width 462 height 32
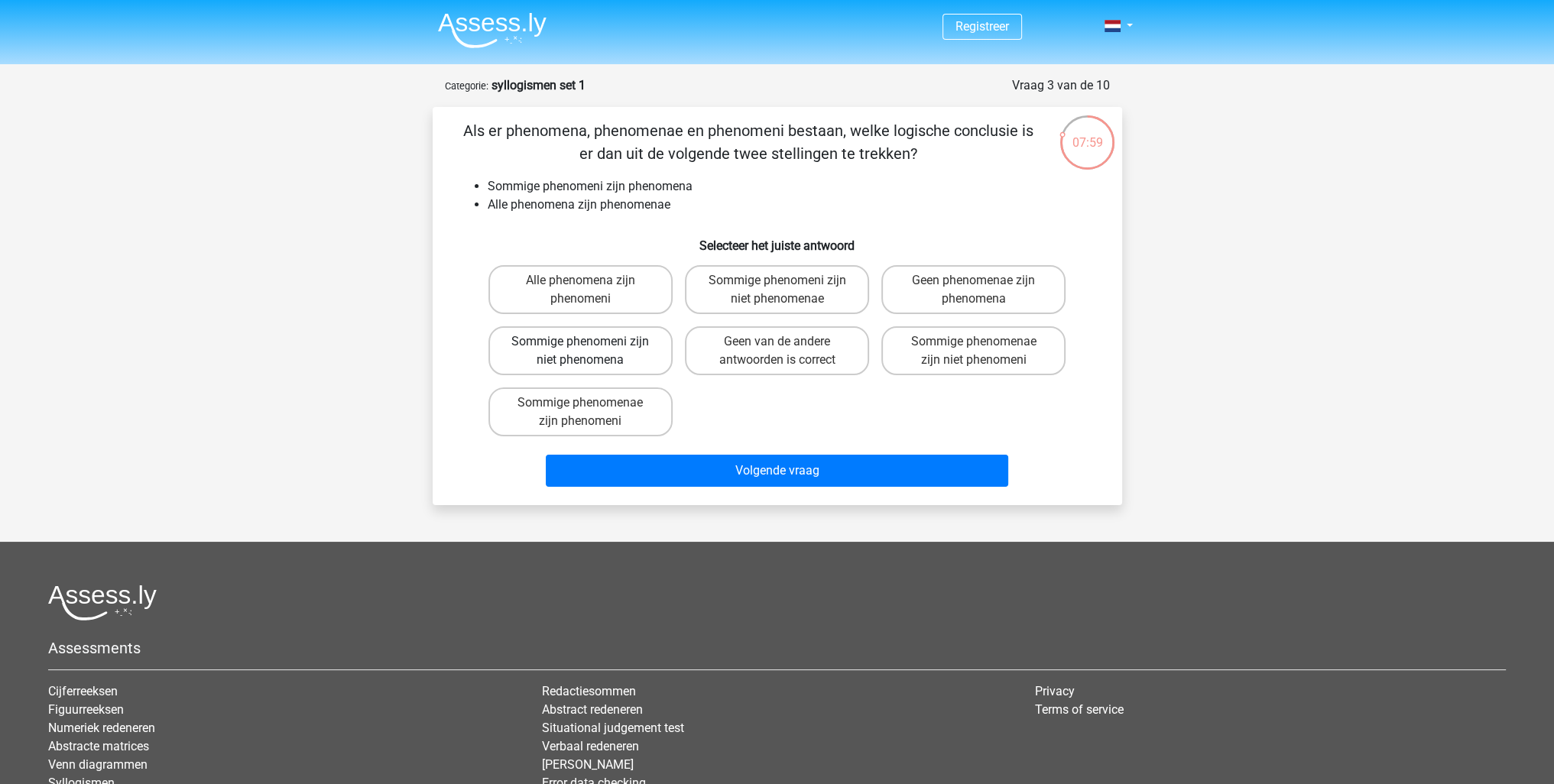
click at [528, 344] on label "Sommige phenomeni zijn niet phenomena" at bounding box center [580, 350] width 185 height 49
click at [580, 344] on input "Sommige phenomeni zijn niet phenomena" at bounding box center [585, 346] width 10 height 10
radio input "true"
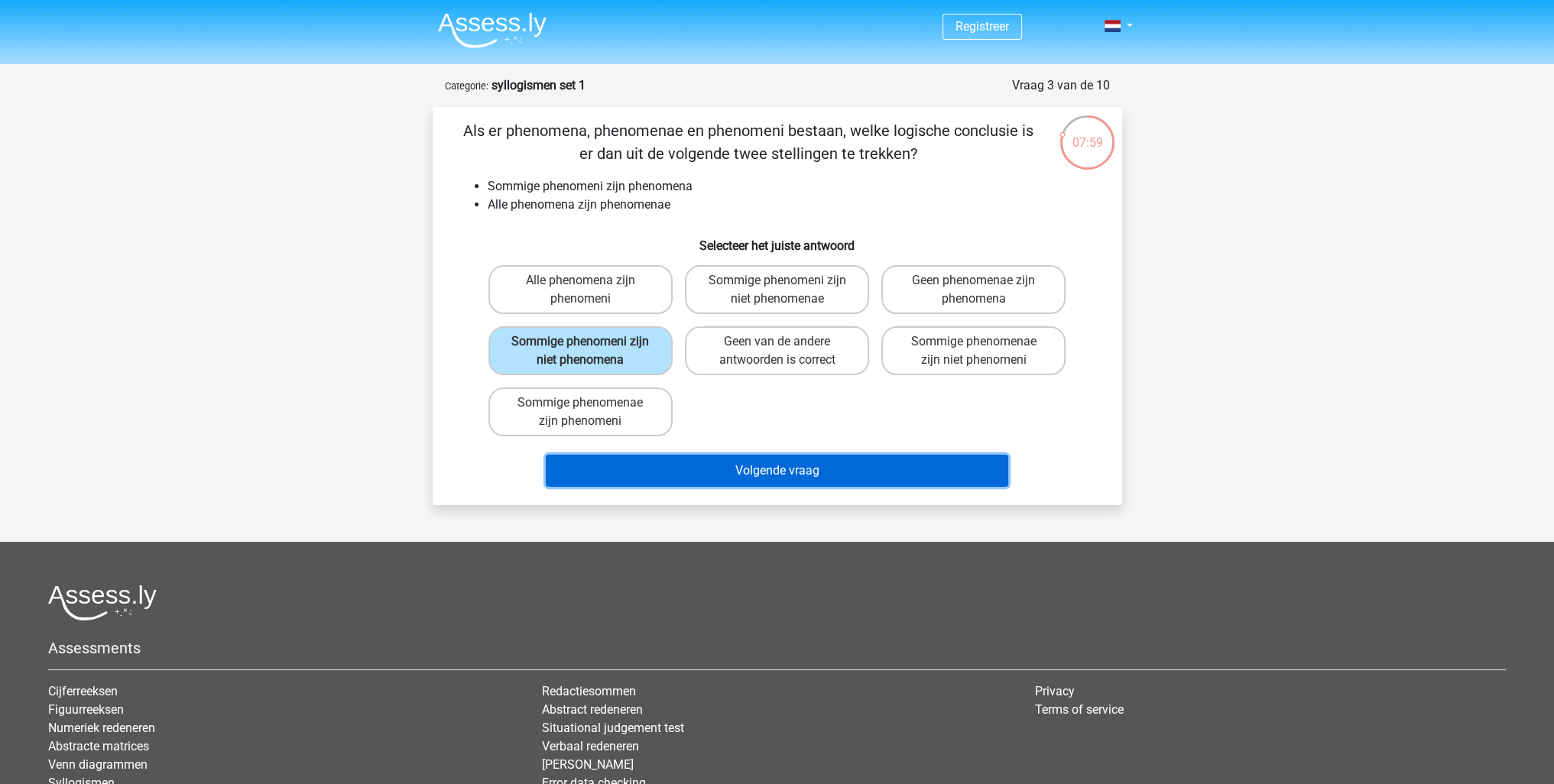
click at [774, 460] on button "Volgende vraag" at bounding box center [776, 471] width 462 height 32
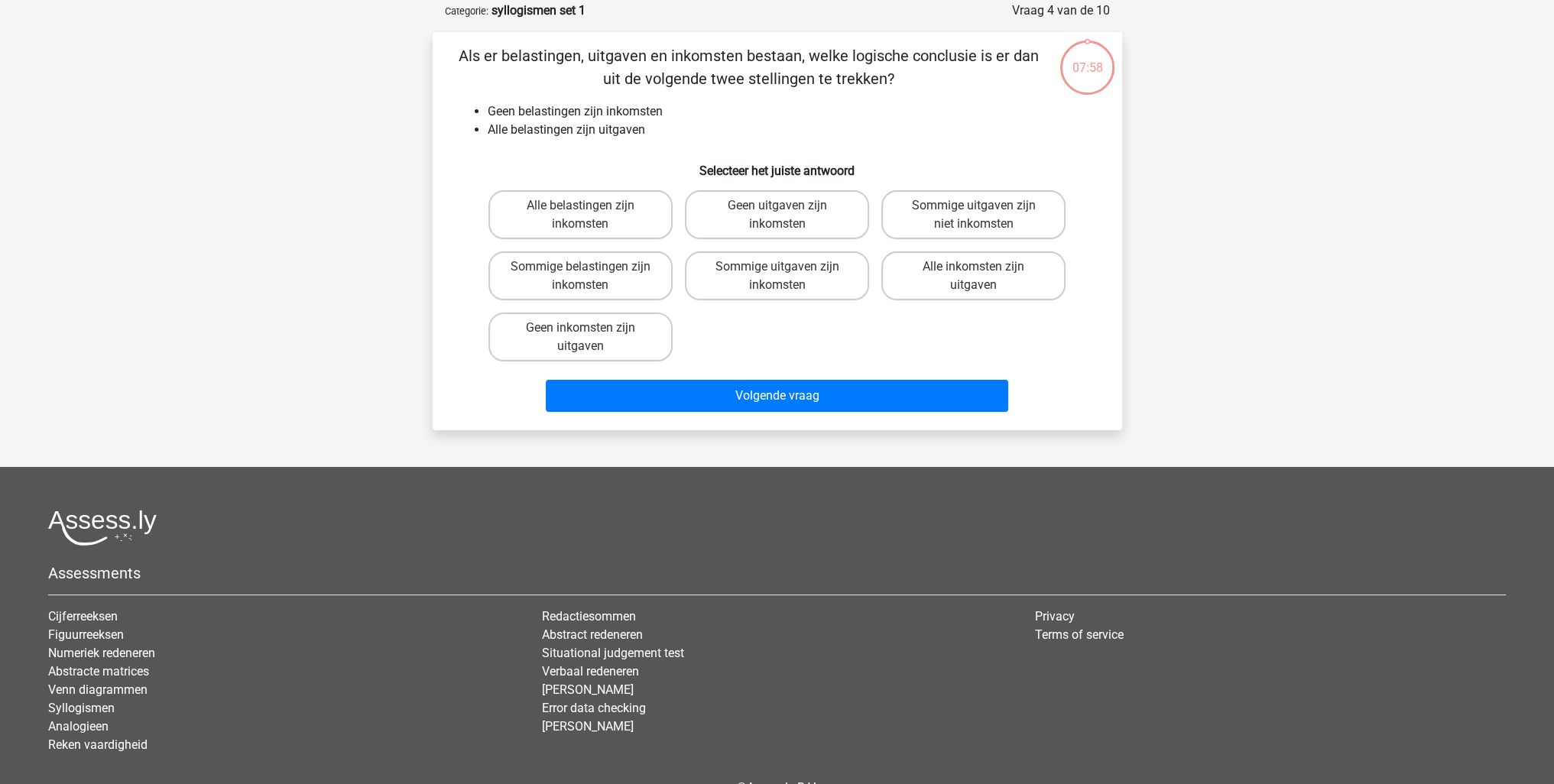
scroll to position [76, 0]
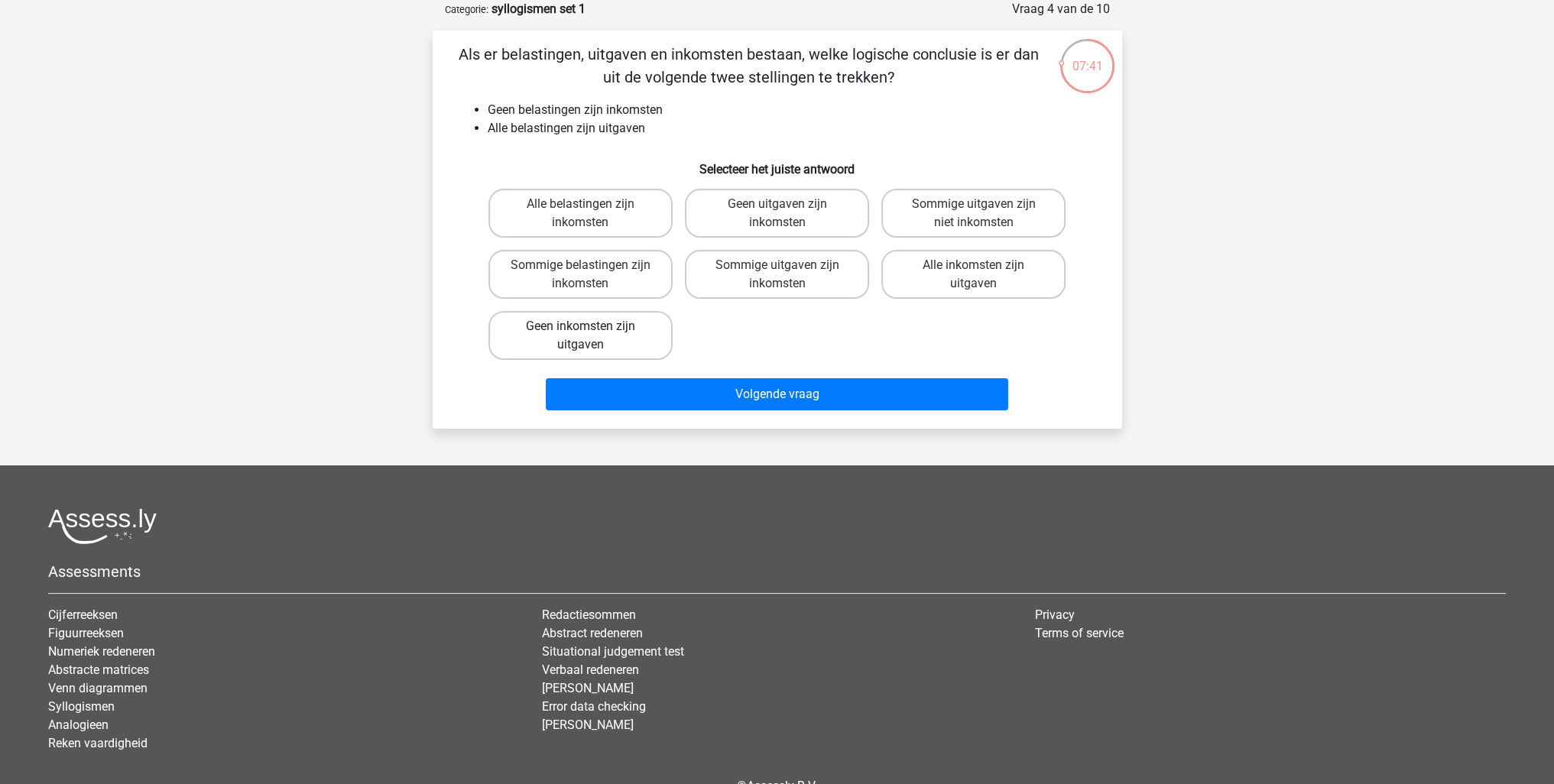
click at [644, 322] on label "Geen inkomsten zijn uitgaven" at bounding box center [580, 335] width 185 height 49
click at [590, 326] on input "Geen inkomsten zijn uitgaven" at bounding box center [585, 331] width 10 height 10
radio input "true"
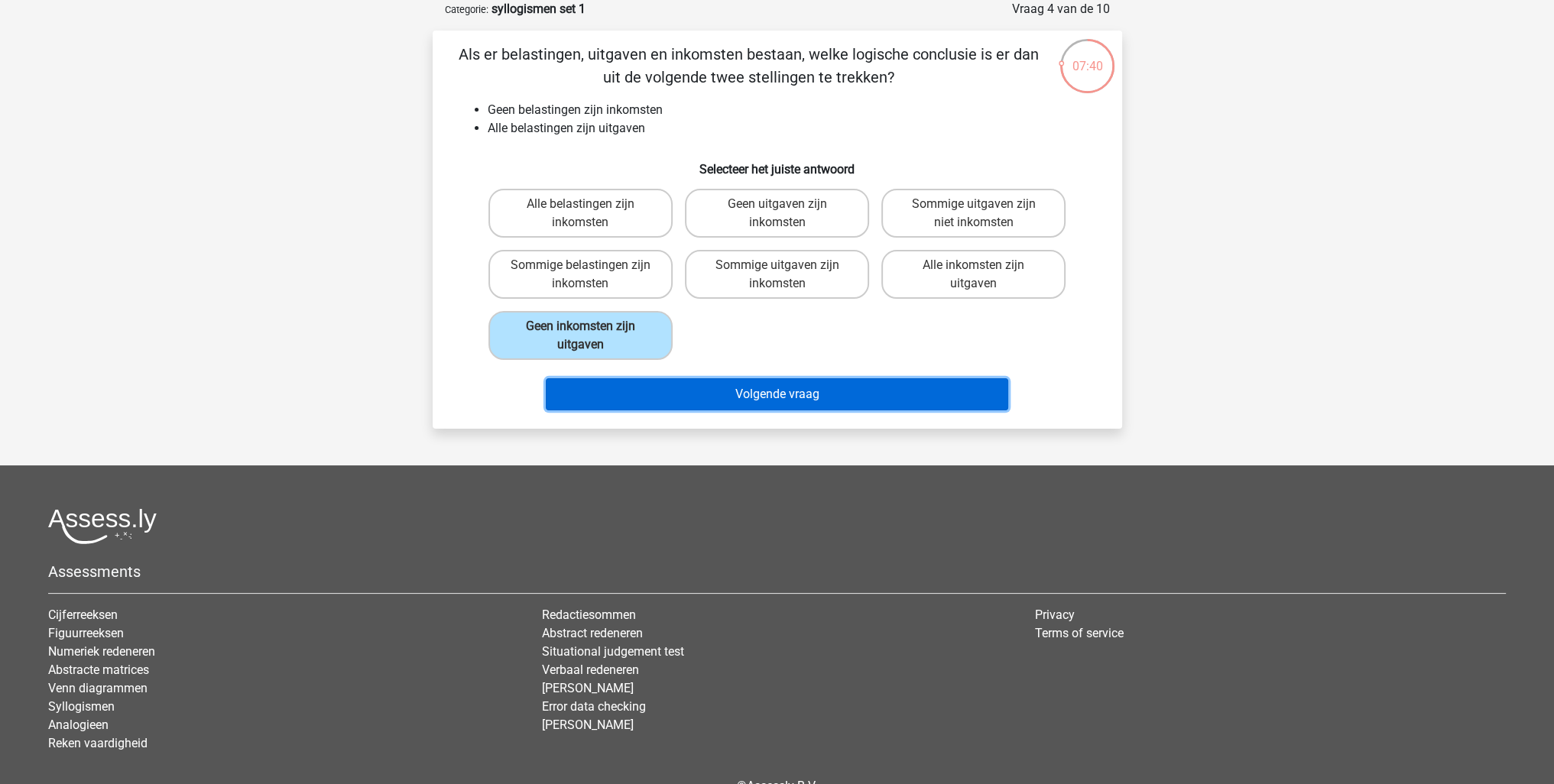
click at [744, 389] on button "Volgende vraag" at bounding box center [776, 394] width 462 height 32
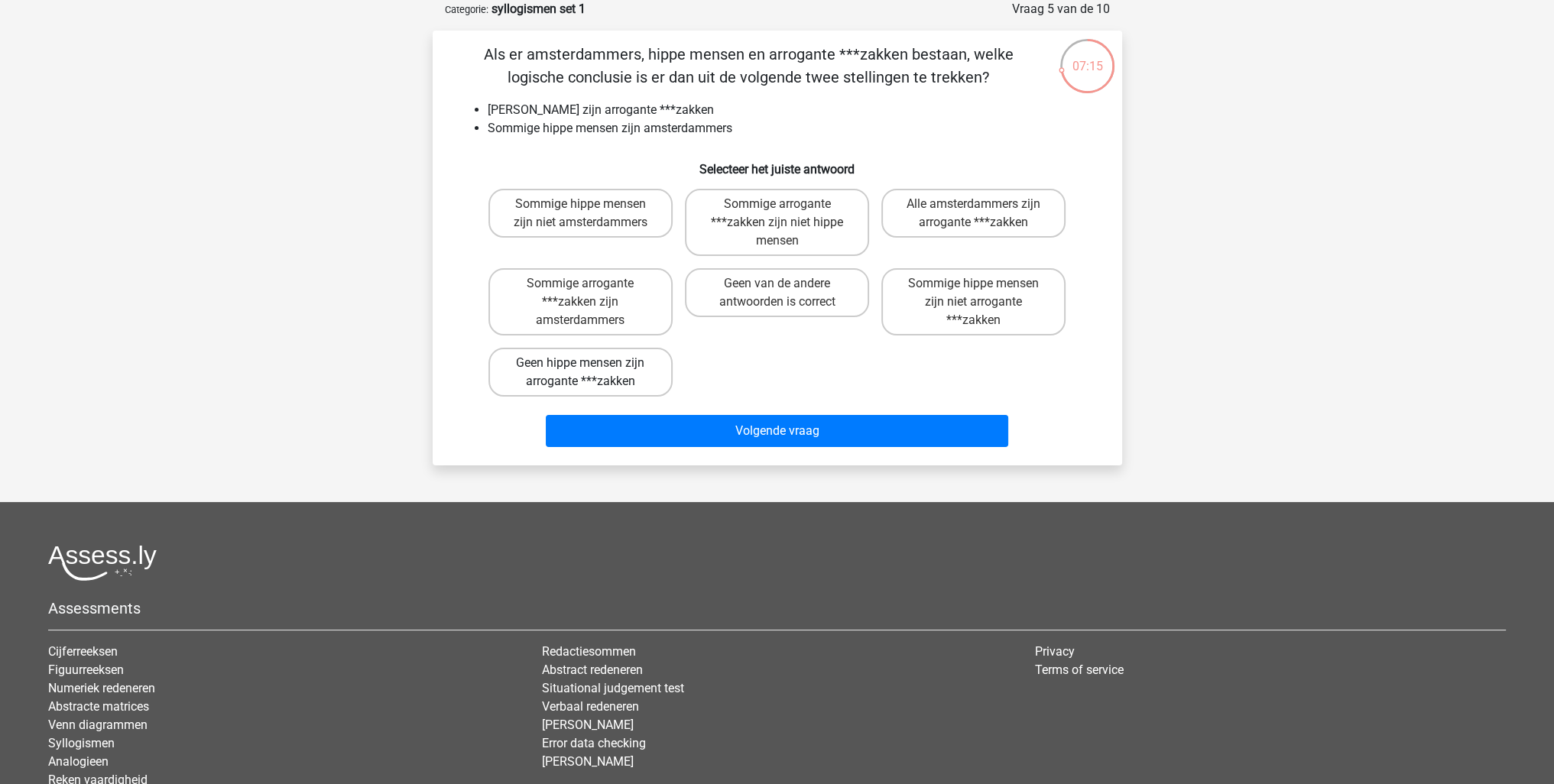
click at [618, 374] on label "Geen hippe mensen zijn arrogante ***zakken" at bounding box center [580, 372] width 185 height 49
click at [590, 373] on input "Geen hippe mensen zijn arrogante ***zakken" at bounding box center [585, 368] width 10 height 10
radio input "true"
click at [991, 311] on label "Sommige hippe mensen zijn niet arrogante ***zakken" at bounding box center [974, 301] width 185 height 67
click at [983, 294] on input "Sommige hippe mensen zijn niet arrogante ***zakken" at bounding box center [979, 288] width 10 height 10
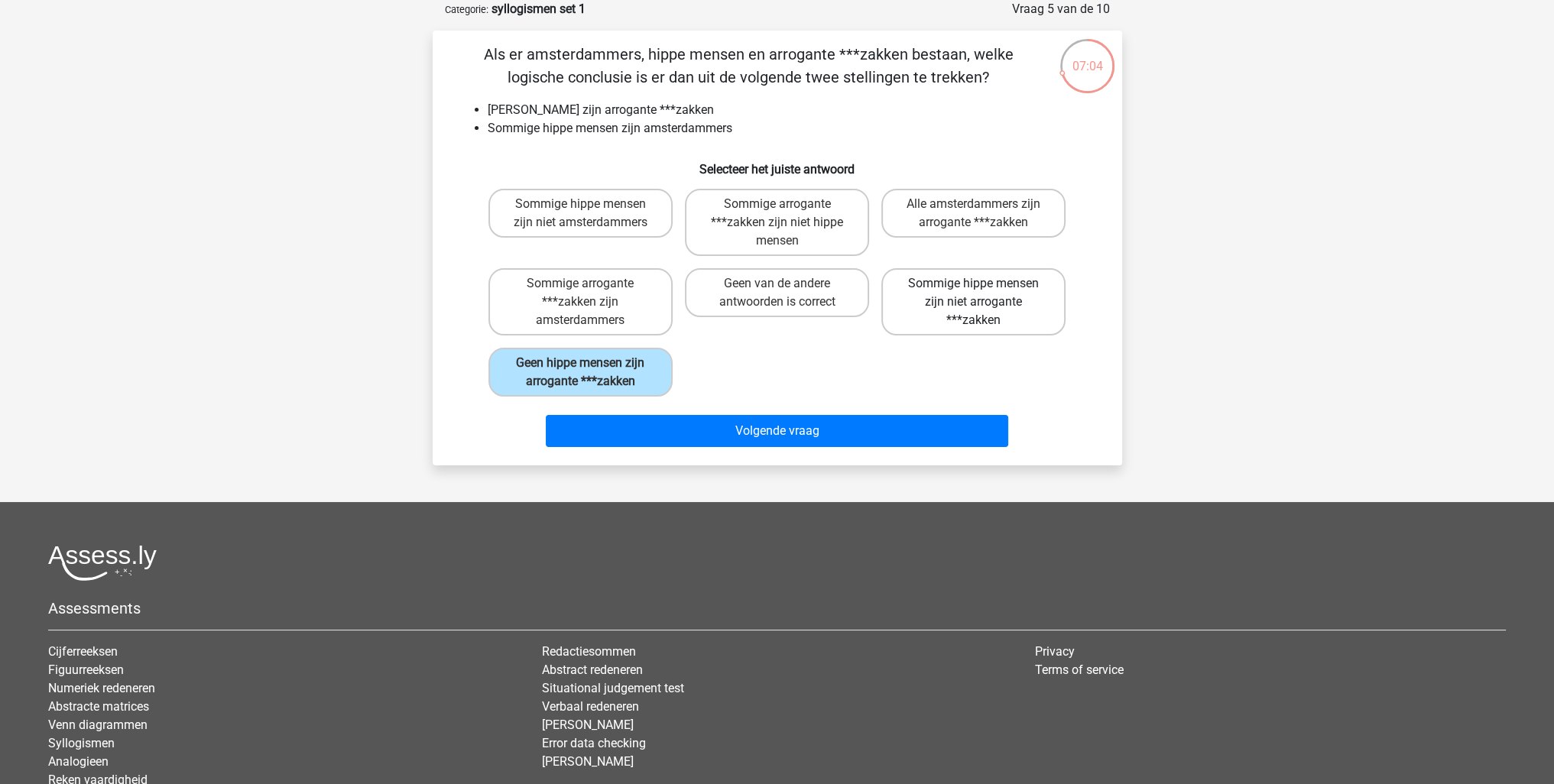
radio input "true"
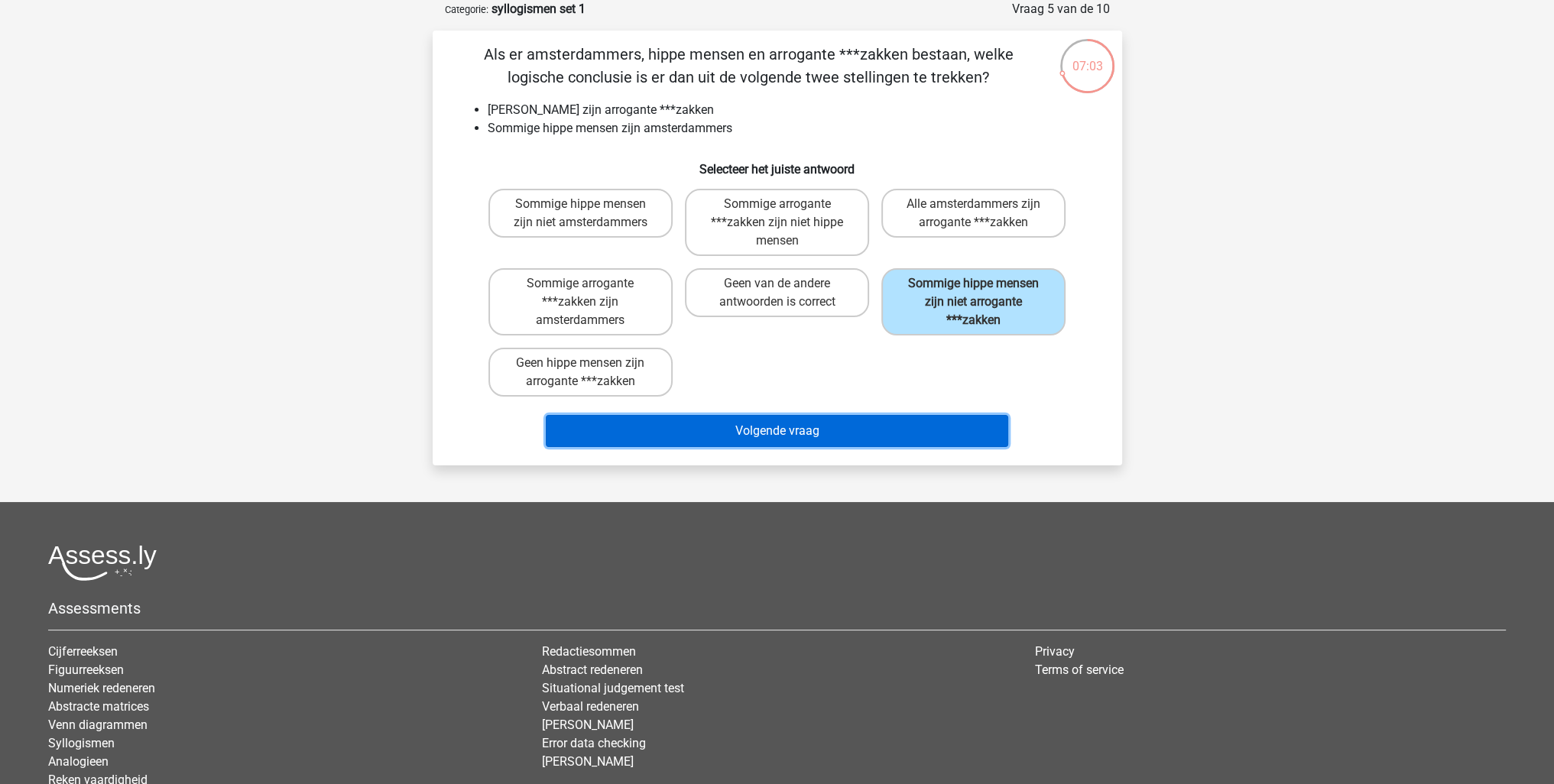
click at [917, 426] on button "Volgende vraag" at bounding box center [776, 431] width 462 height 32
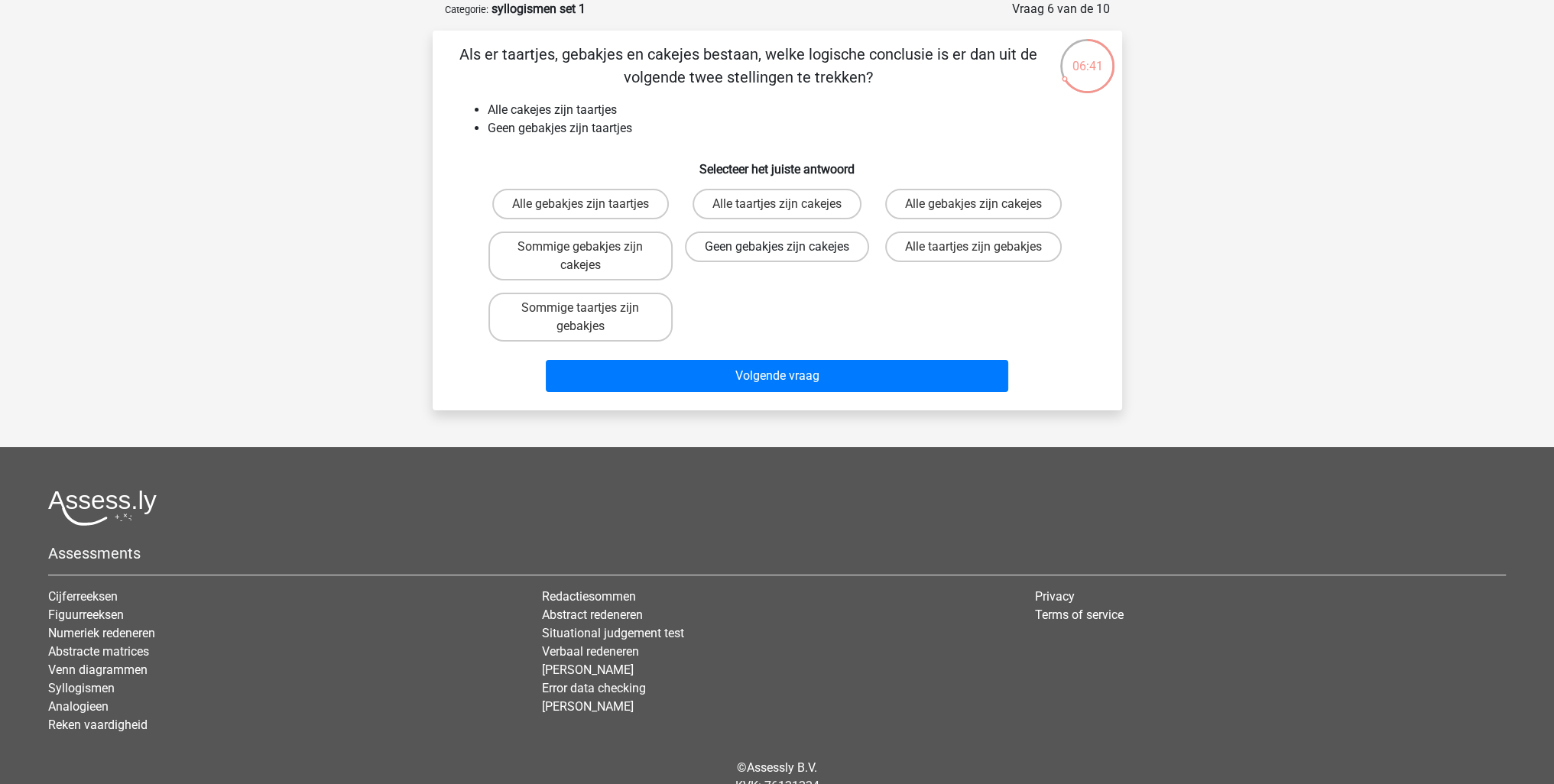
click at [794, 262] on label "Geen gebakjes zijn cakejes" at bounding box center [777, 247] width 185 height 31
click at [787, 256] on input "Geen gebakjes zijn cakejes" at bounding box center [782, 252] width 10 height 10
radio input "true"
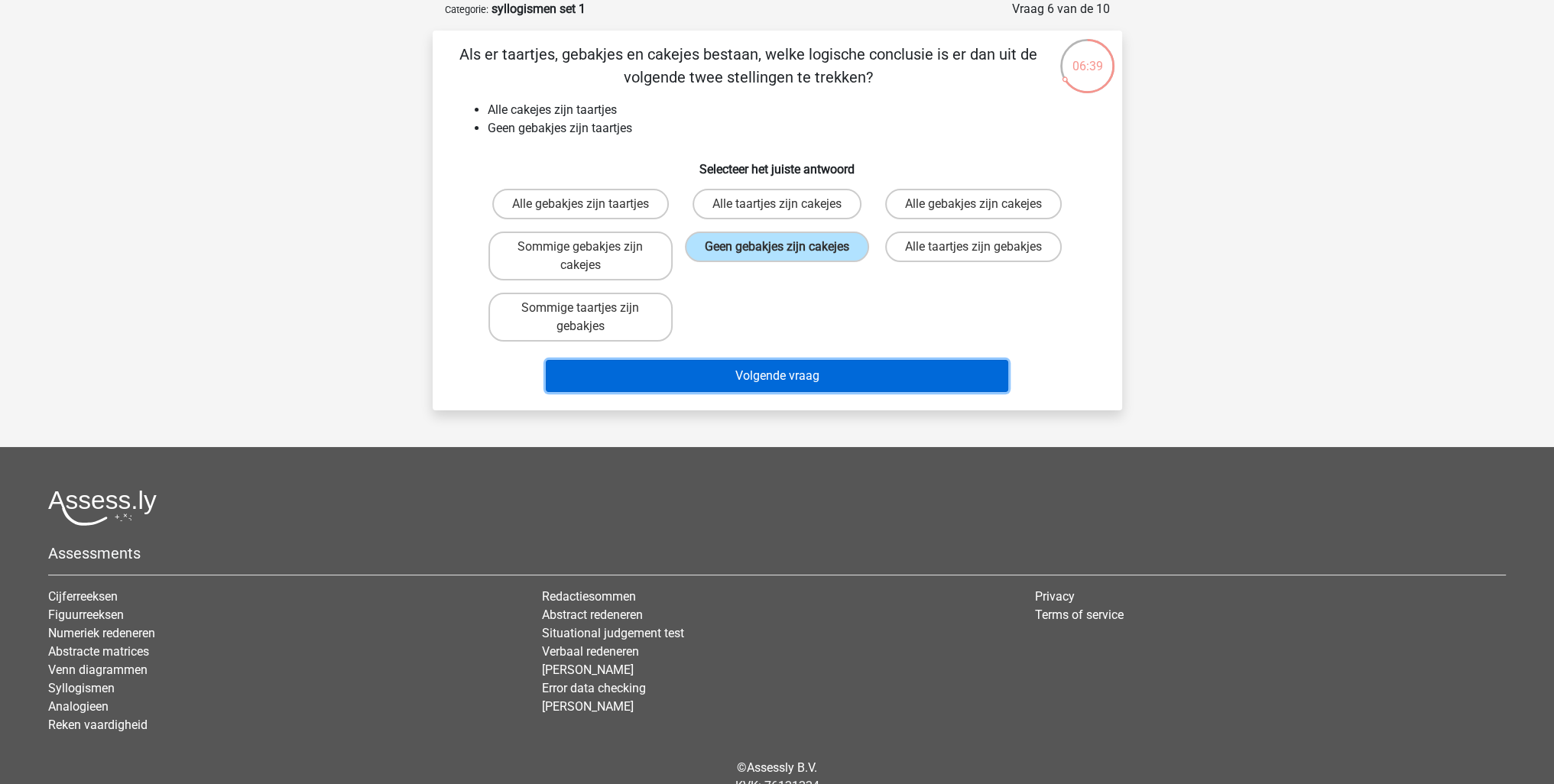
click at [861, 372] on button "Volgende vraag" at bounding box center [776, 376] width 462 height 32
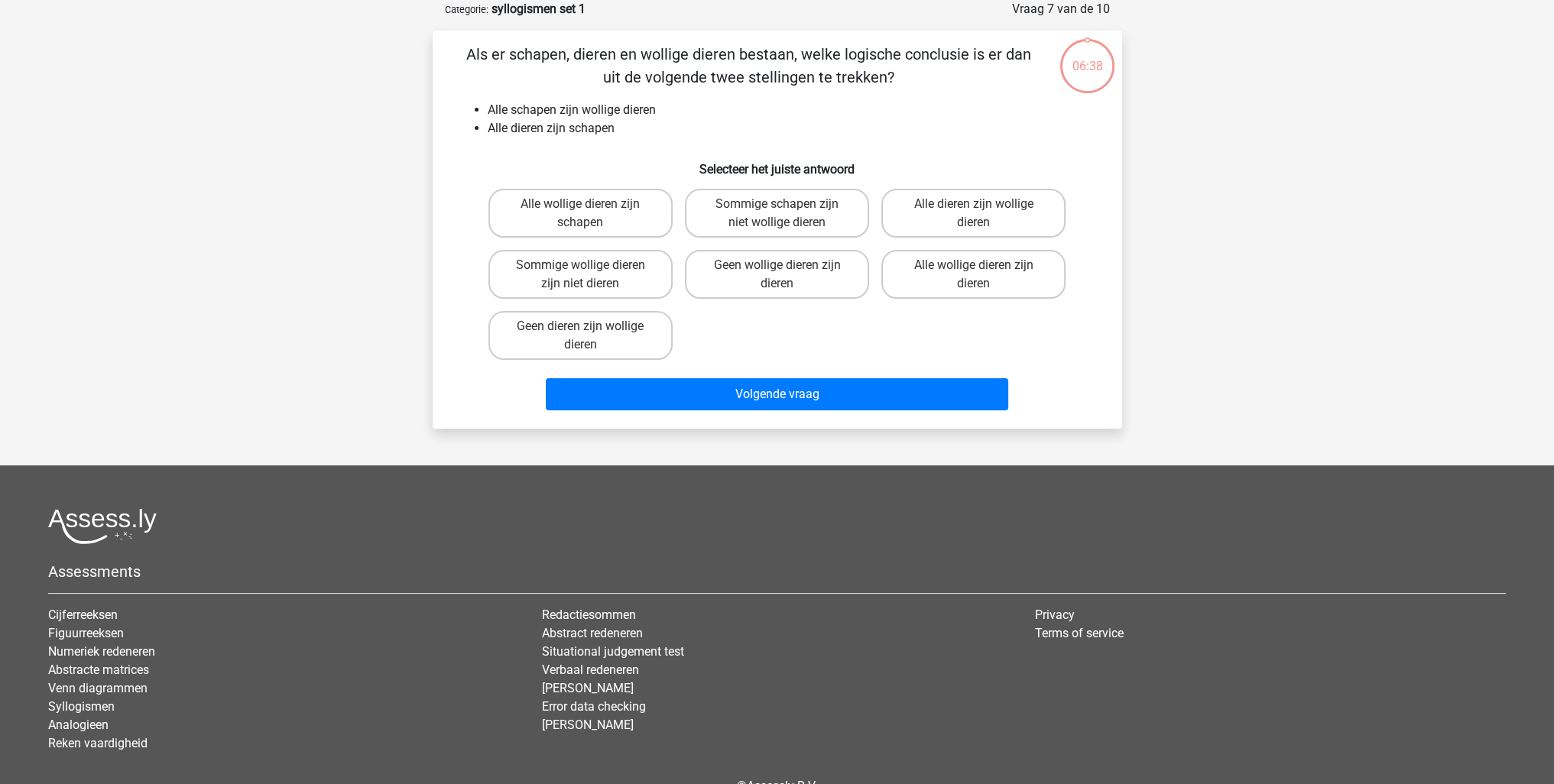
click at [754, 336] on div "Alle wollige dieren zijn schapen Sommige schapen zijn niet wollige dieren Alle …" at bounding box center [777, 274] width 590 height 184
click at [953, 217] on label "Alle dieren zijn wollige dieren" at bounding box center [974, 213] width 185 height 49
click at [974, 214] on input "Alle dieren zijn wollige dieren" at bounding box center [979, 209] width 10 height 10
radio input "true"
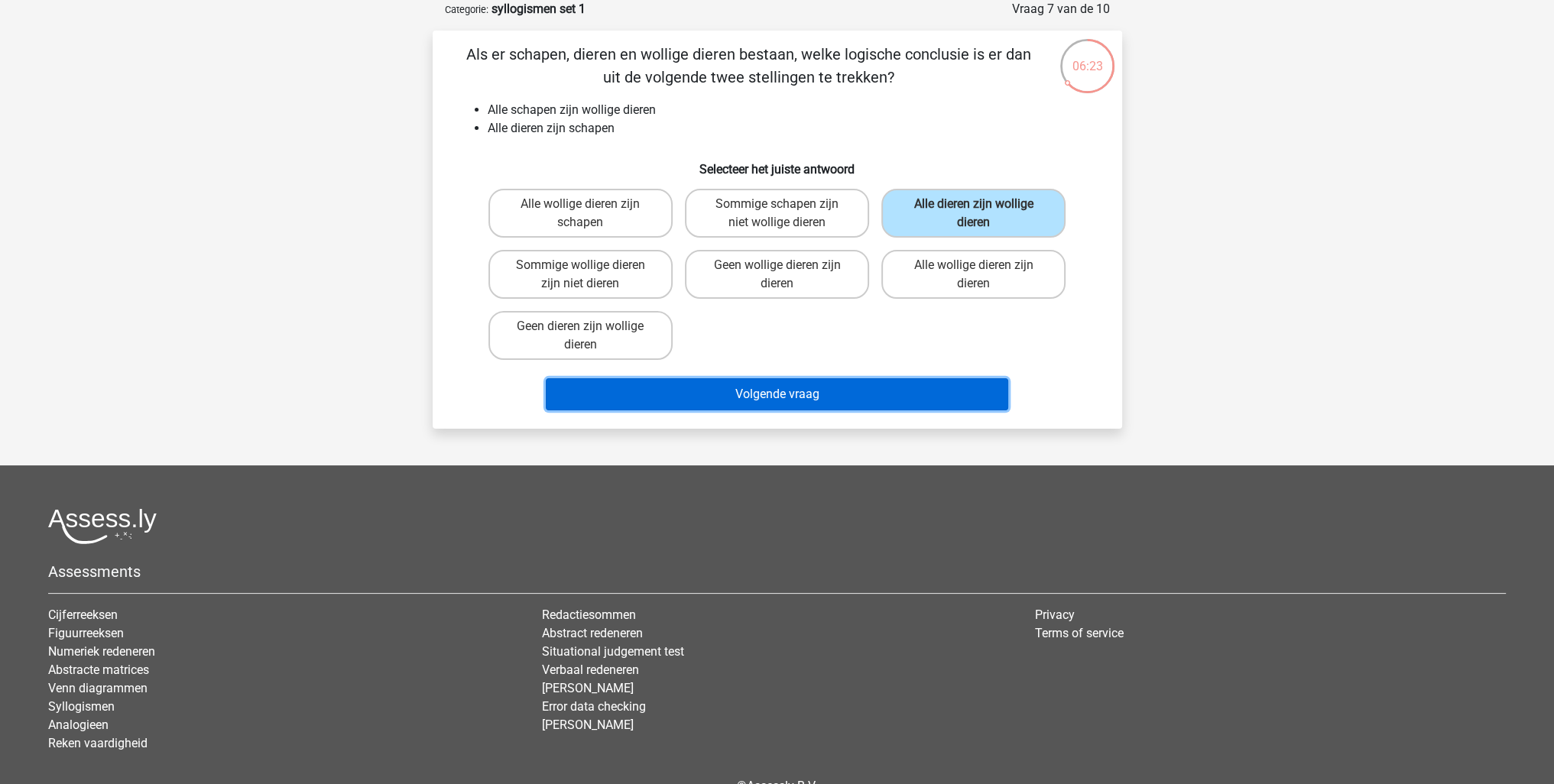
click at [868, 392] on button "Volgende vraag" at bounding box center [776, 394] width 462 height 32
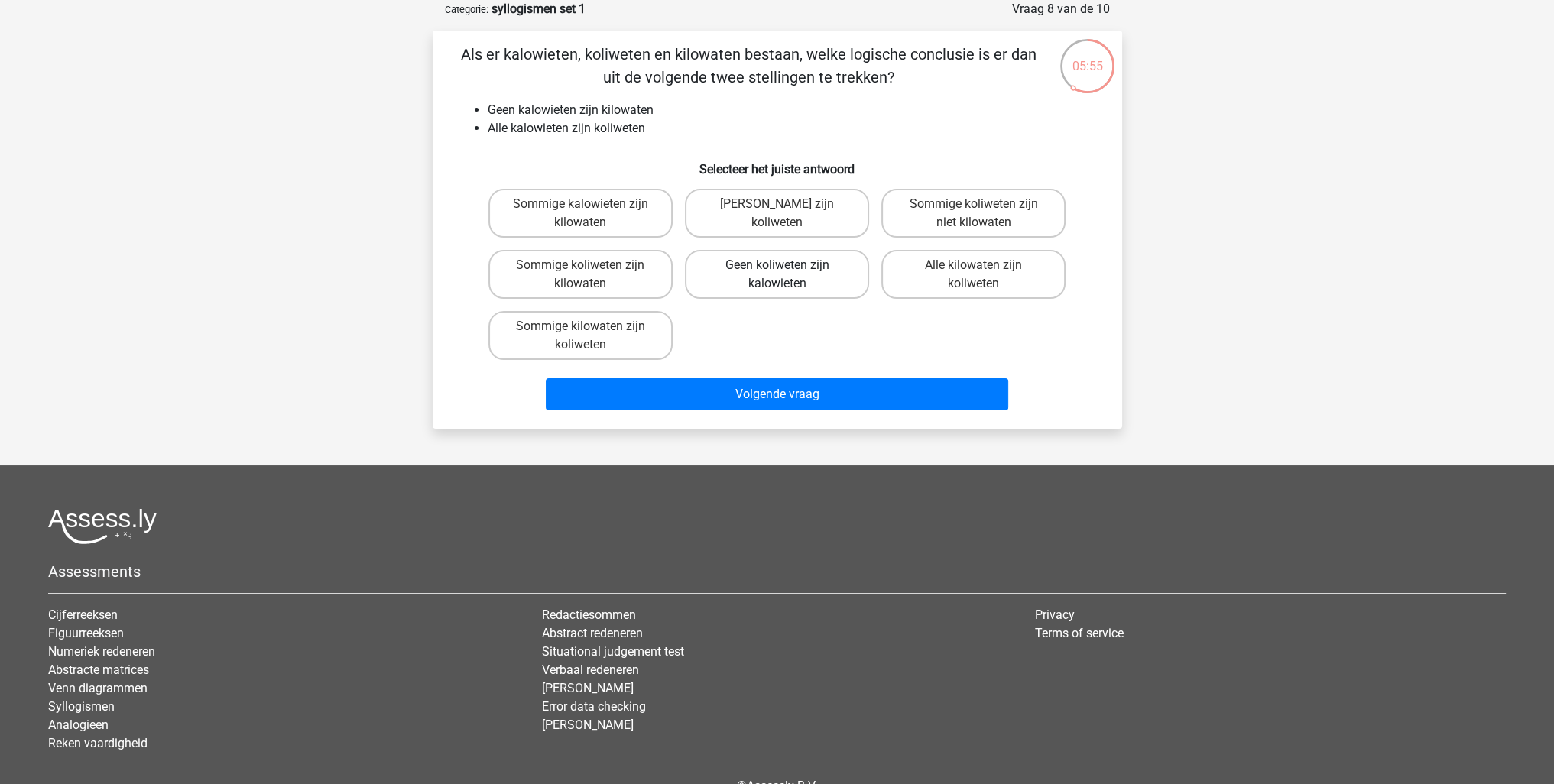
click at [834, 279] on label "Geen koliweten zijn kalowieten" at bounding box center [777, 274] width 185 height 49
click at [787, 275] on input "Geen koliweten zijn kalowieten" at bounding box center [782, 270] width 10 height 10
radio input "true"
click at [802, 209] on label "Geen kilowaten zijn koliweten" at bounding box center [777, 213] width 185 height 49
click at [787, 209] on input "Geen kilowaten zijn koliweten" at bounding box center [782, 209] width 10 height 10
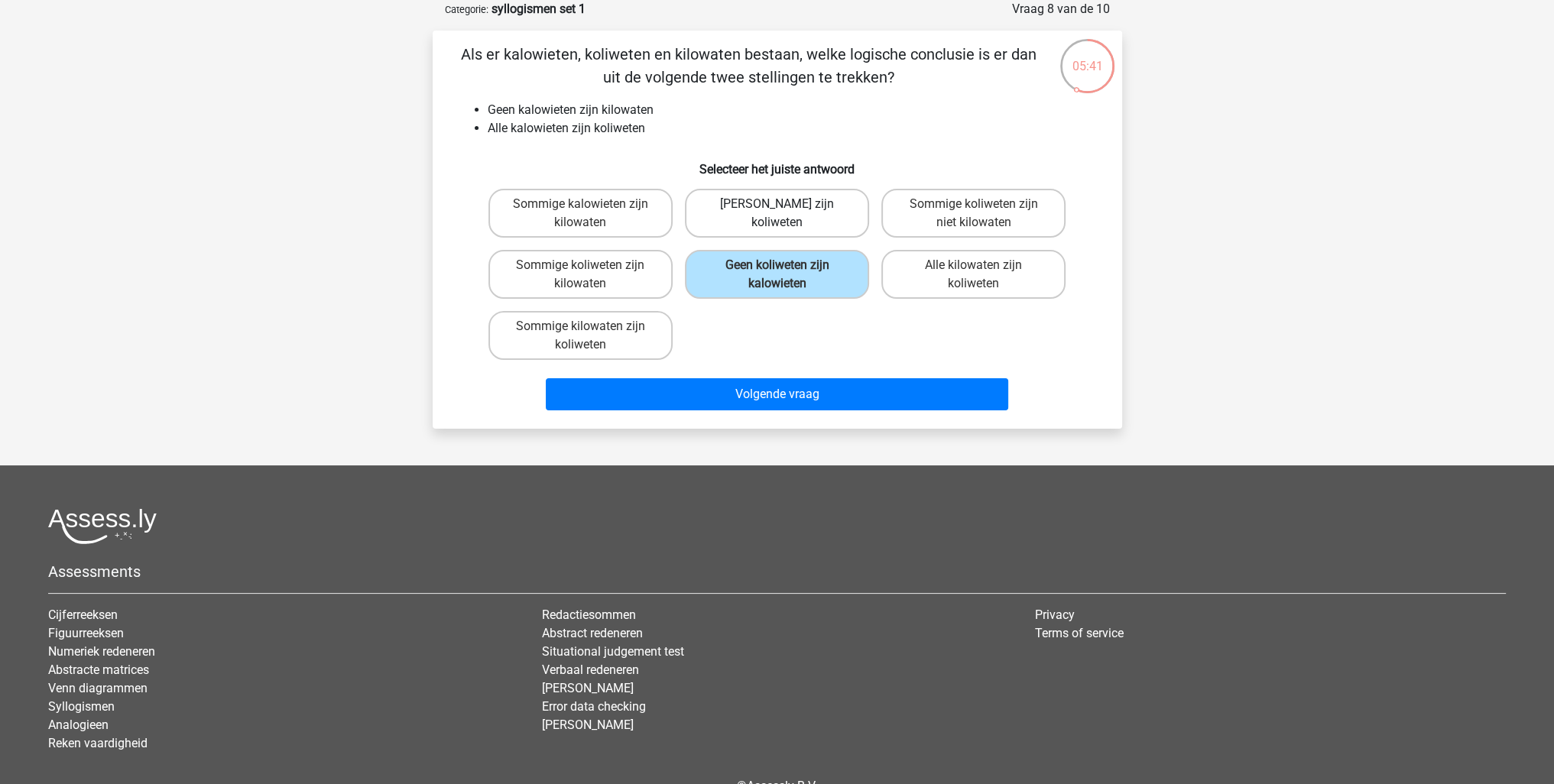
radio input "true"
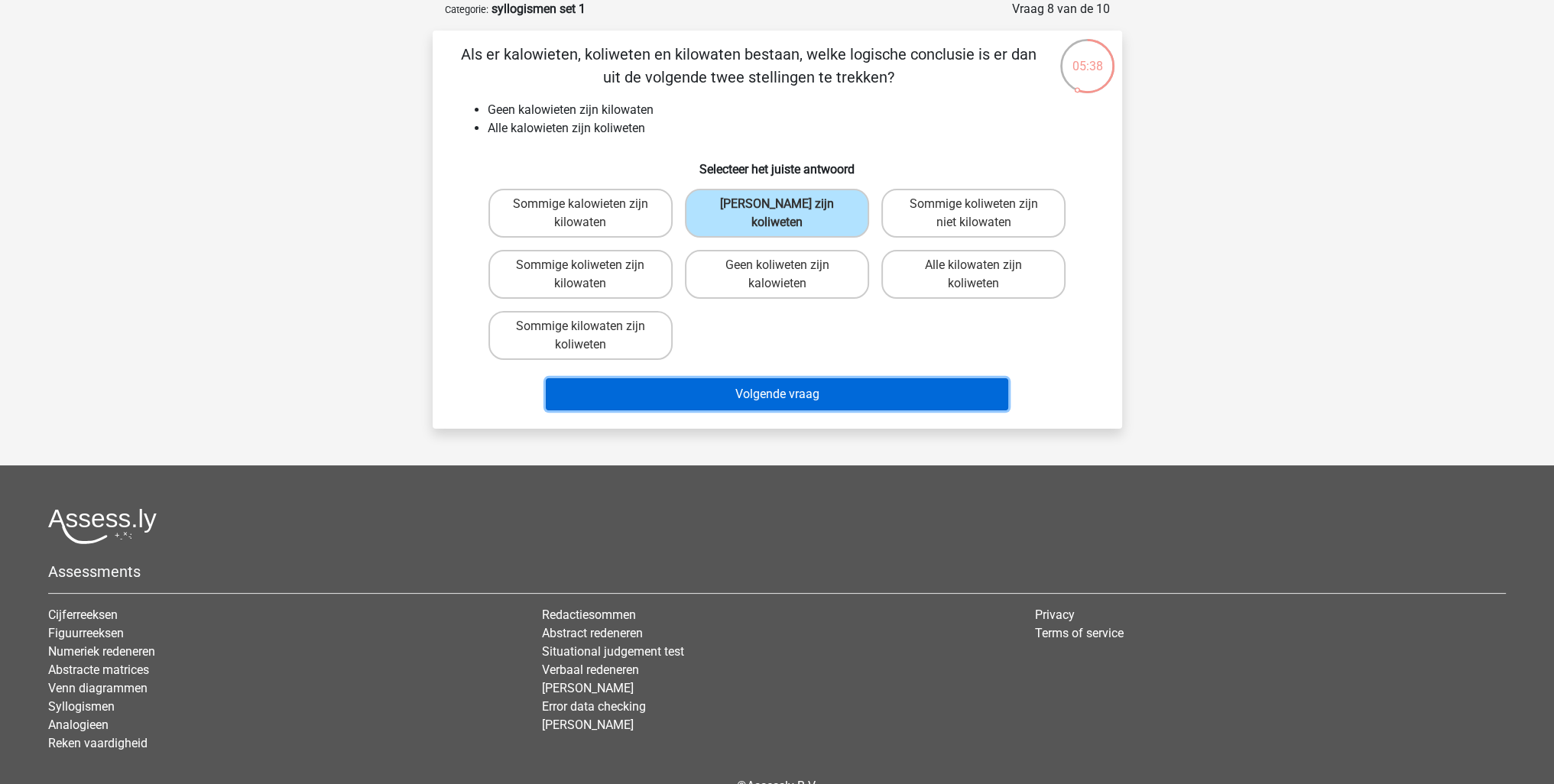
click at [856, 392] on button "Volgende vraag" at bounding box center [776, 394] width 462 height 32
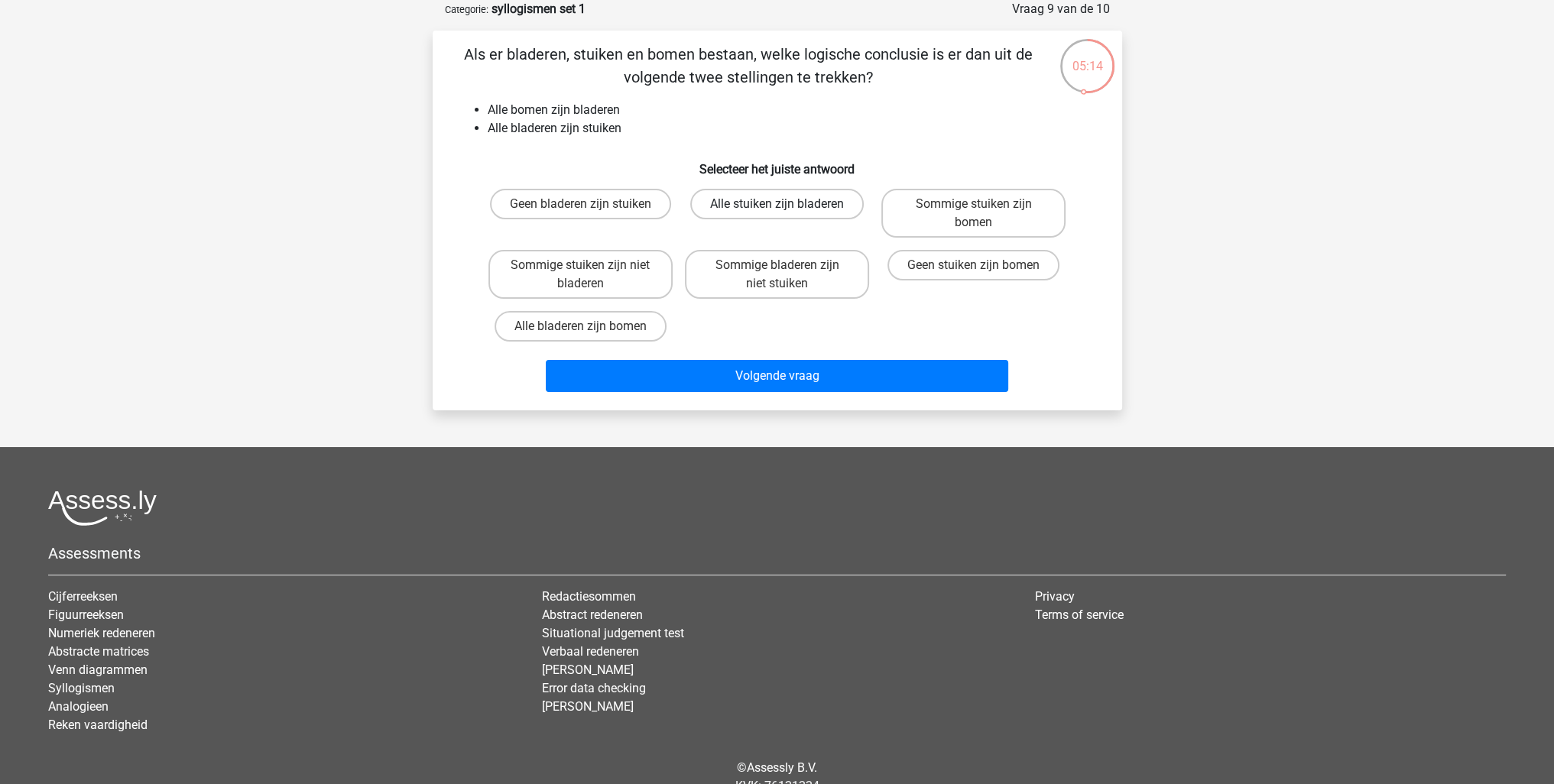
click at [805, 198] on label "Alle stuiken zijn bladeren" at bounding box center [777, 204] width 173 height 31
click at [787, 204] on input "Alle stuiken zijn bladeren" at bounding box center [782, 209] width 10 height 10
radio input "true"
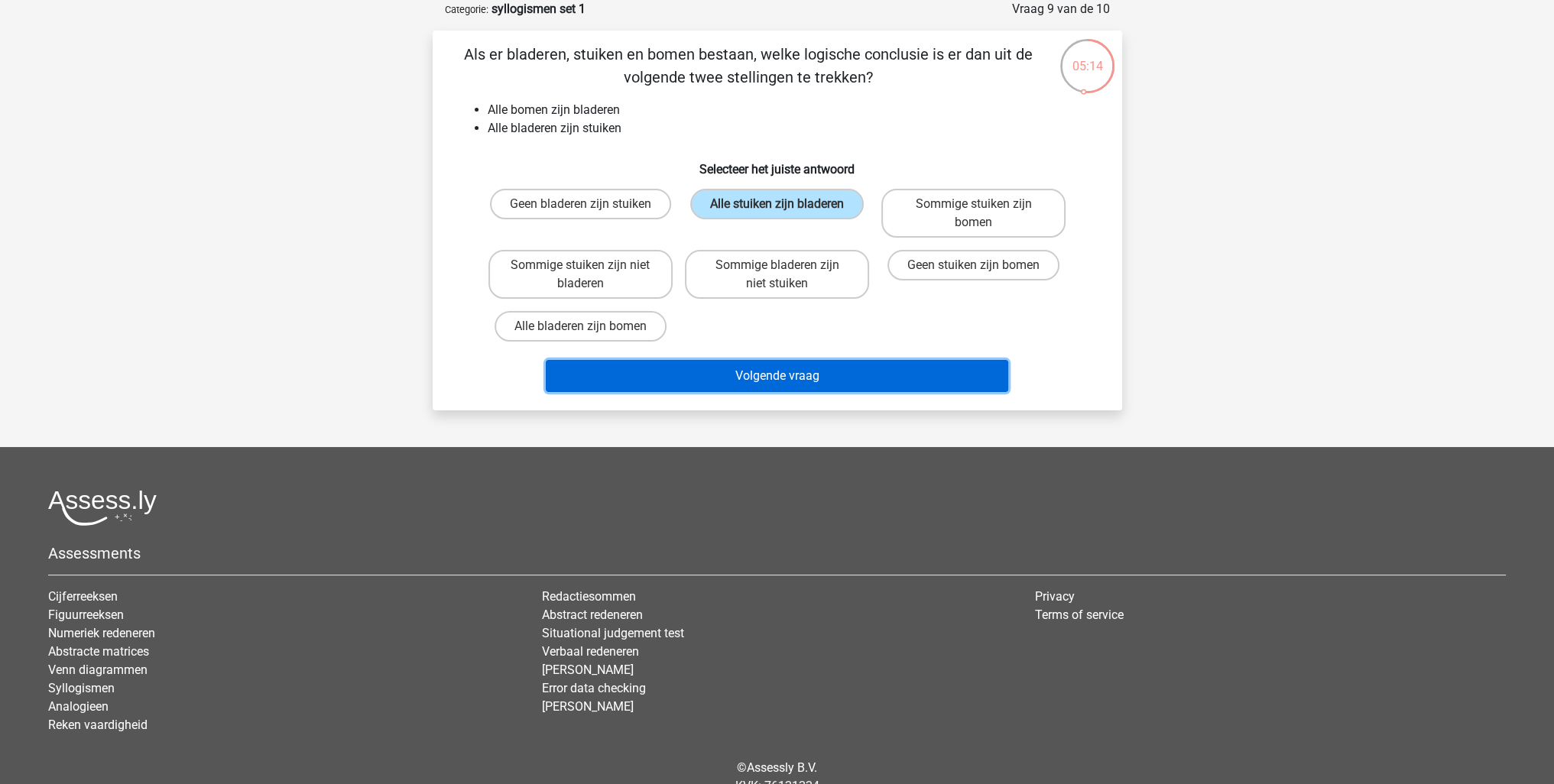
click at [838, 386] on button "Volgende vraag" at bounding box center [776, 376] width 462 height 32
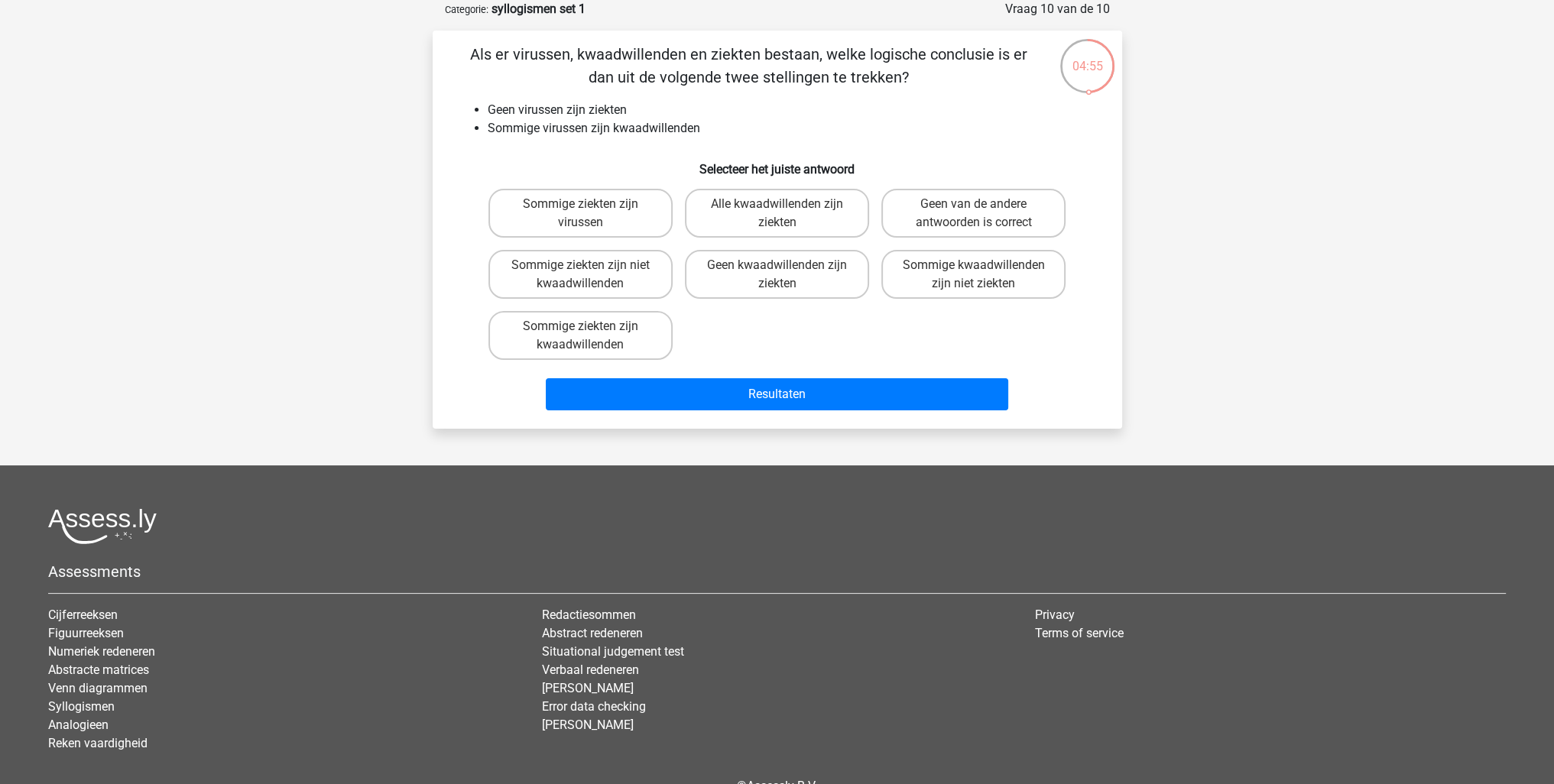
click at [983, 267] on input "Sommige kwaadwillenden zijn niet ziekten" at bounding box center [979, 270] width 10 height 10
radio input "true"
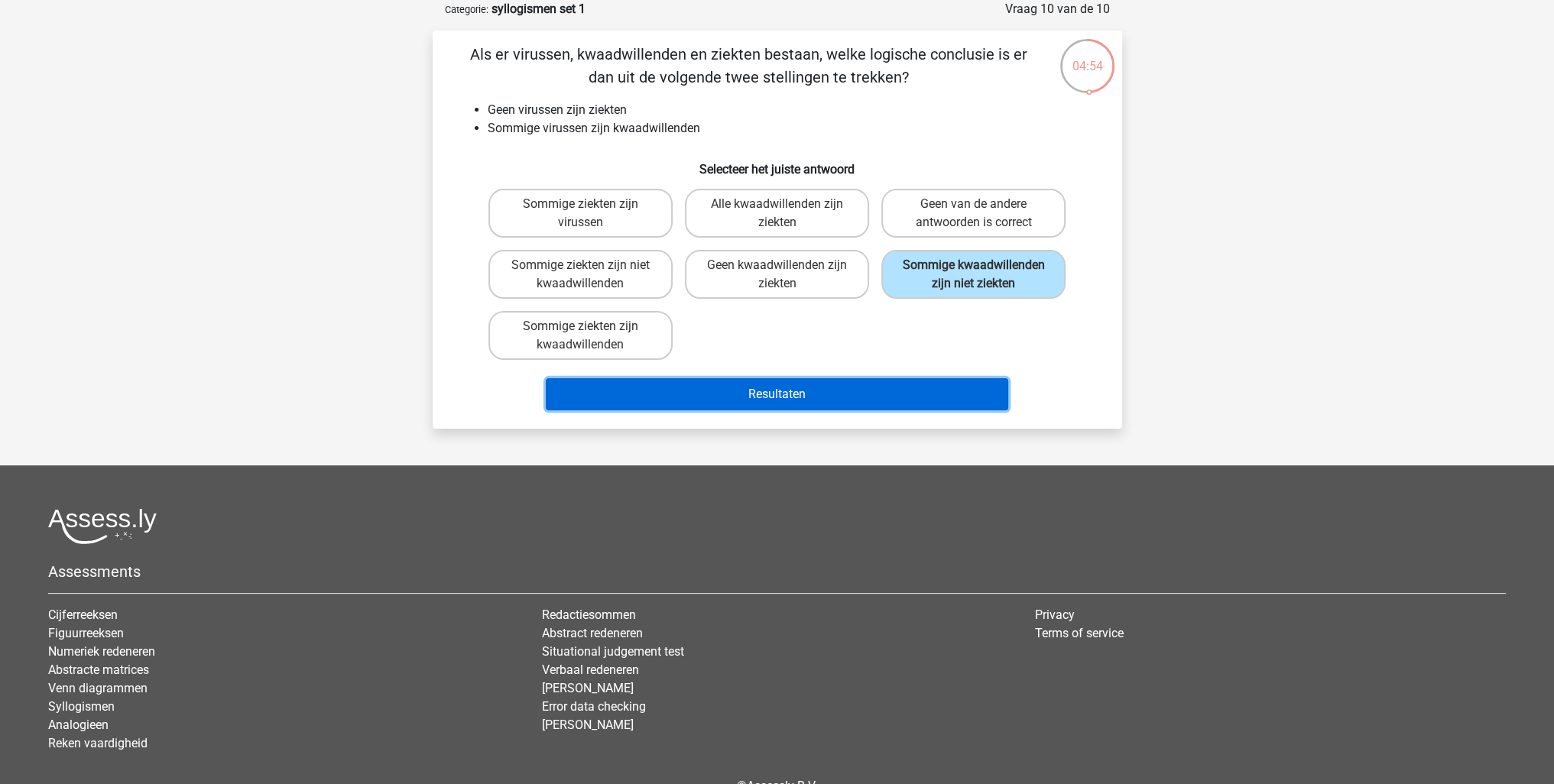
click at [822, 391] on button "Resultaten" at bounding box center [776, 394] width 462 height 32
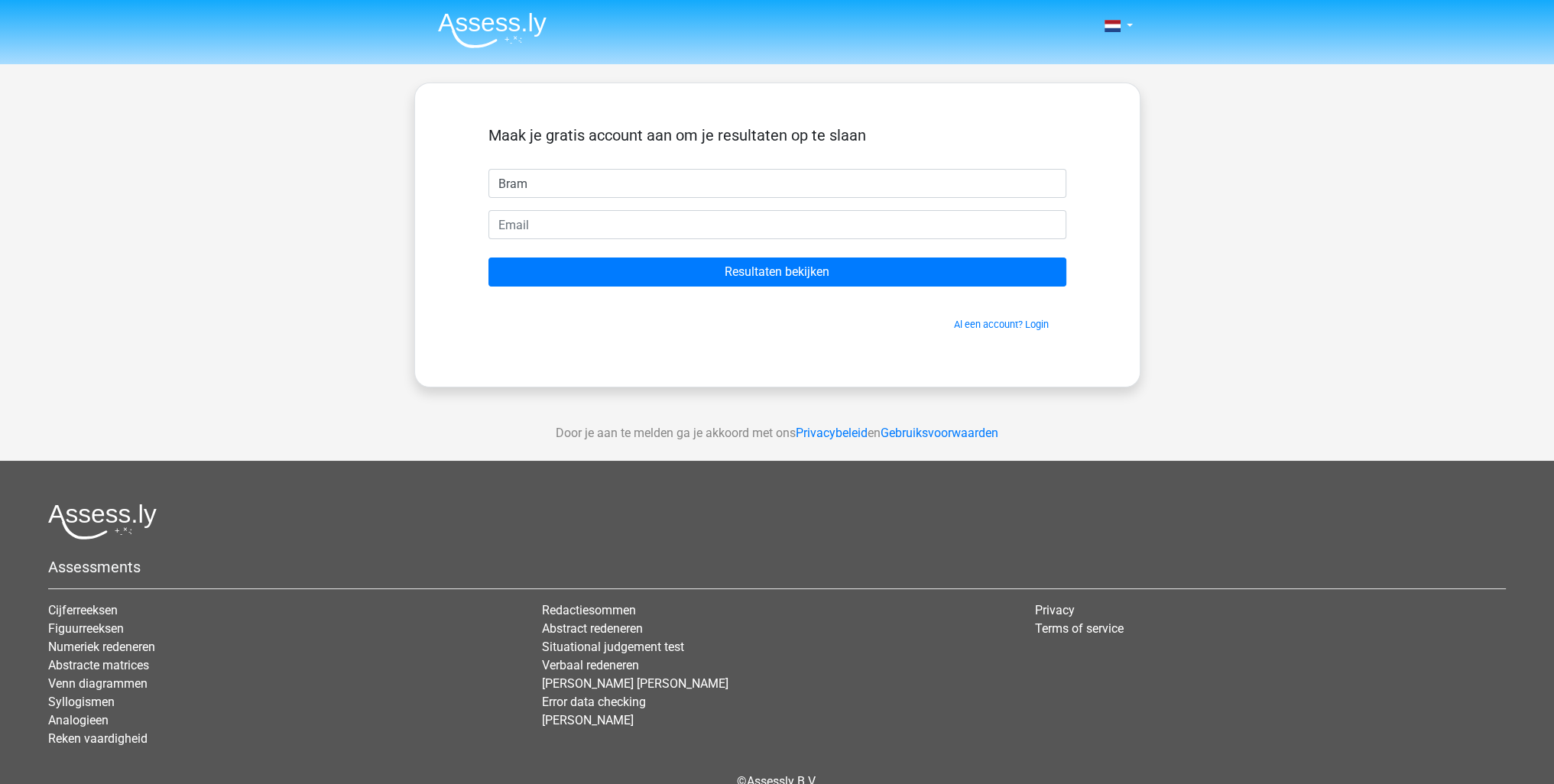
type input "Bram"
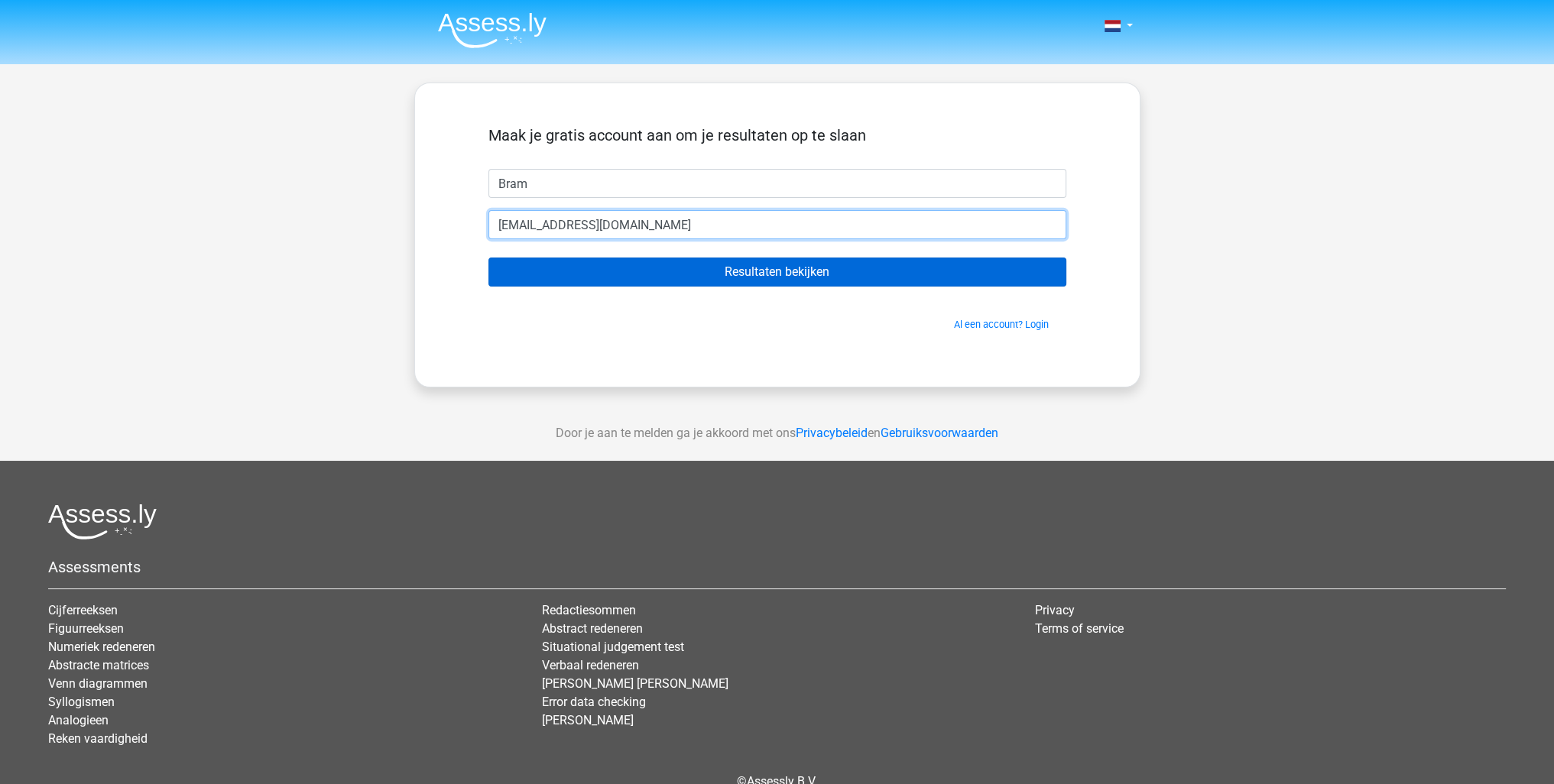
type input "[EMAIL_ADDRESS][DOMAIN_NAME]"
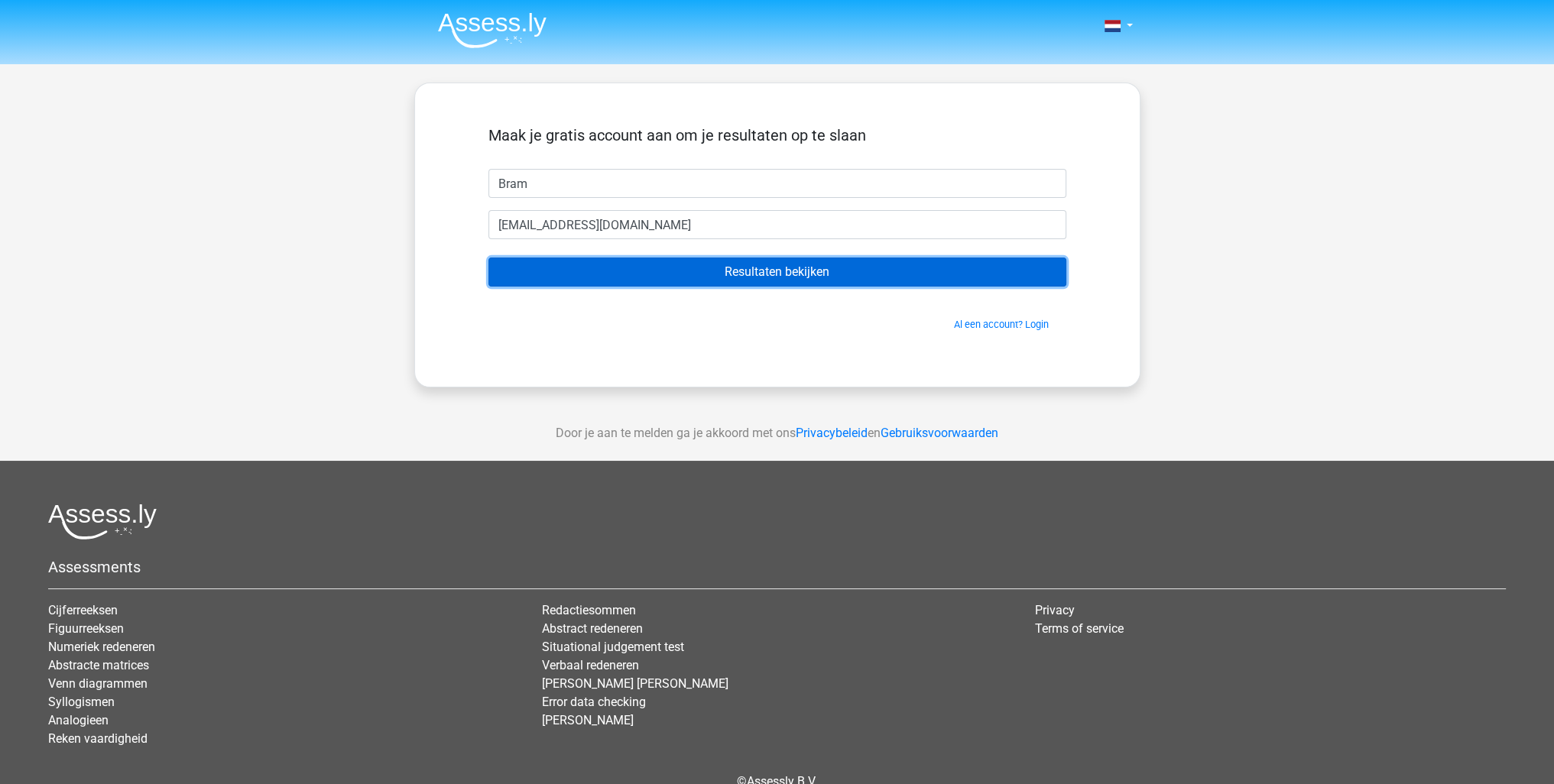
click at [842, 267] on input "Resultaten bekijken" at bounding box center [777, 272] width 578 height 29
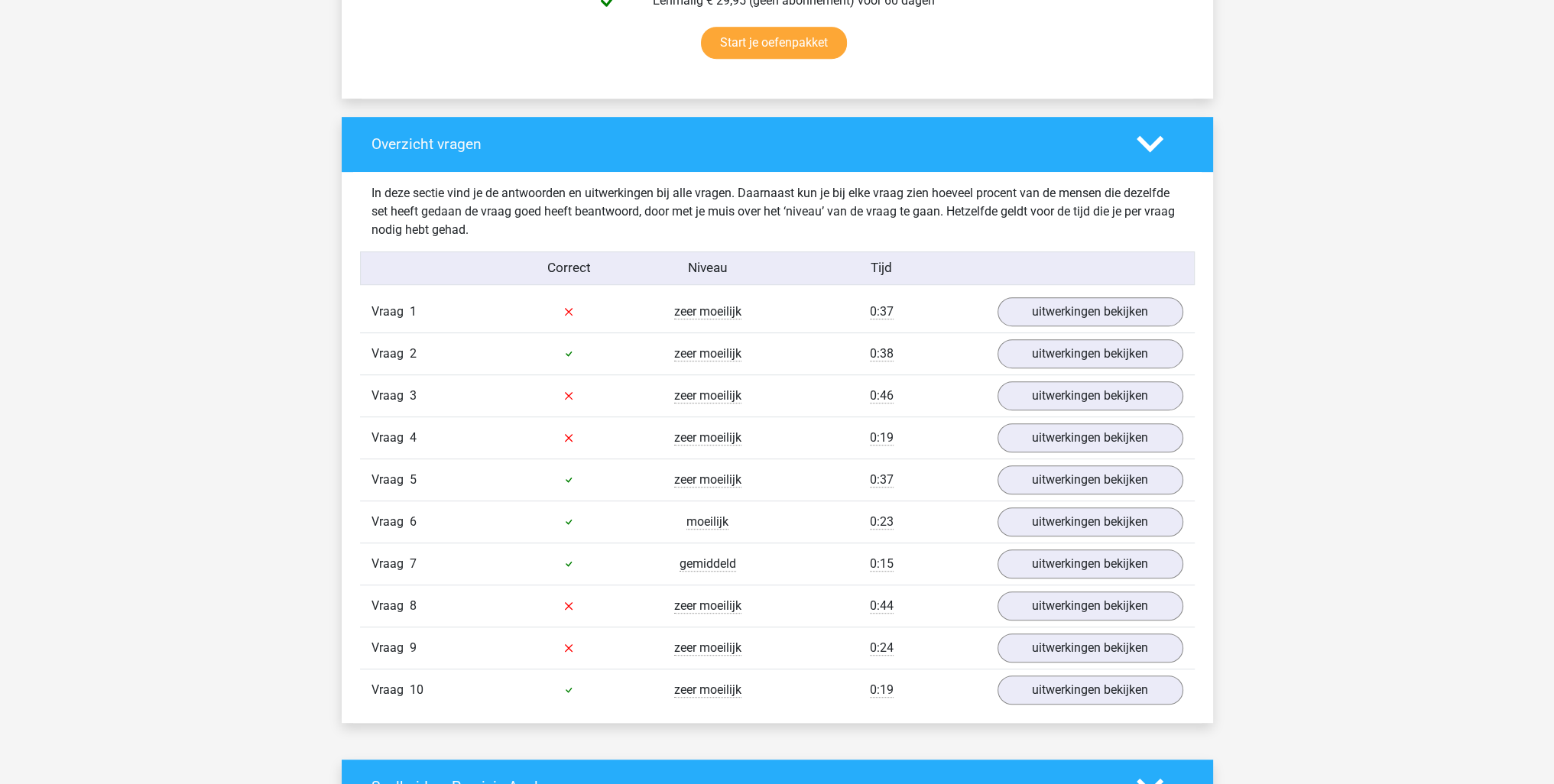
scroll to position [1070, 0]
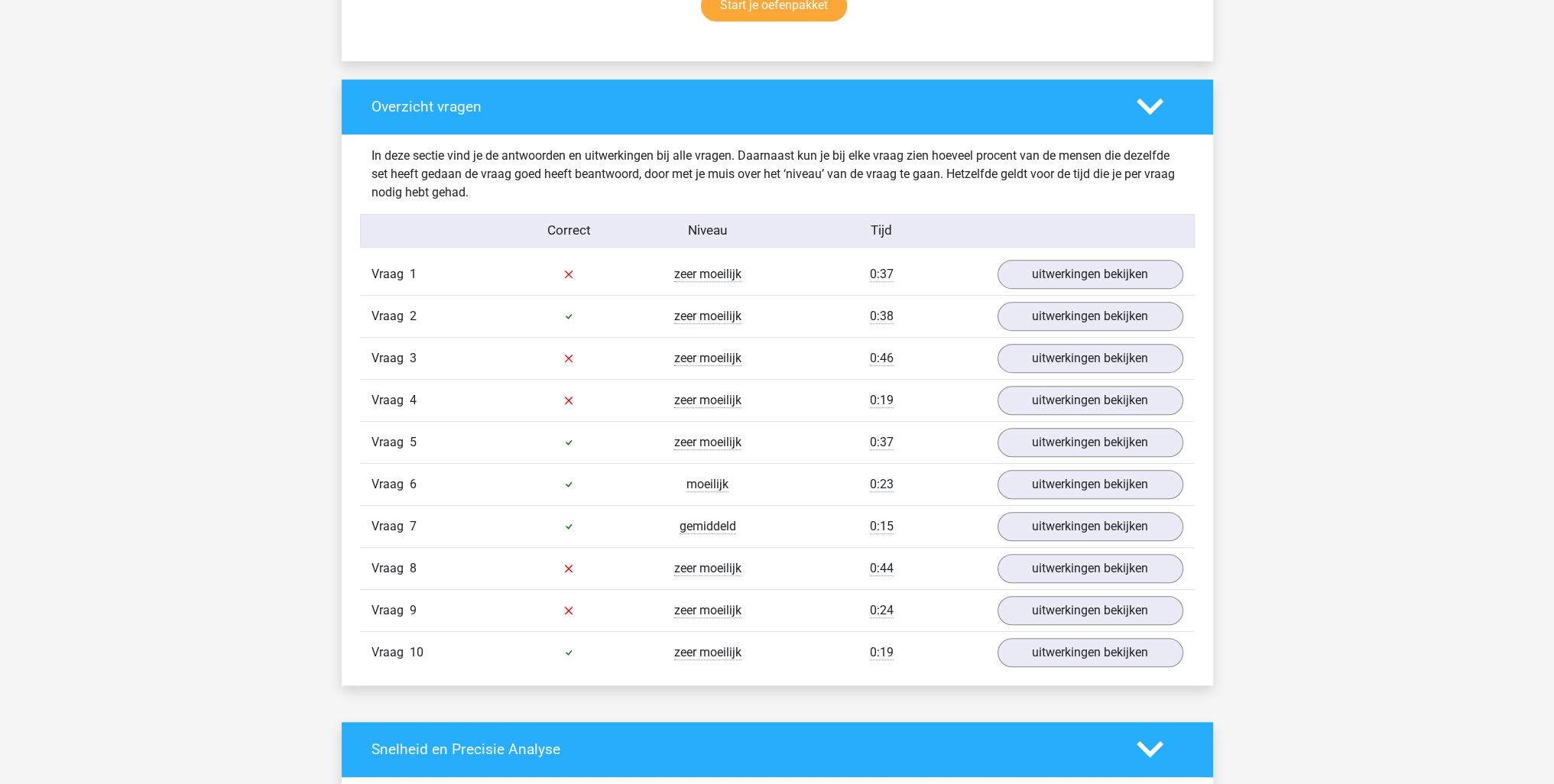
click at [171, 518] on div "Kies premium [GEOGRAPHIC_DATA] [EMAIL_ADDRESS][DOMAIN_NAME]" at bounding box center [777, 617] width 1554 height 3372
click at [1130, 279] on link "uitwerkingen bekijken" at bounding box center [1089, 274] width 213 height 34
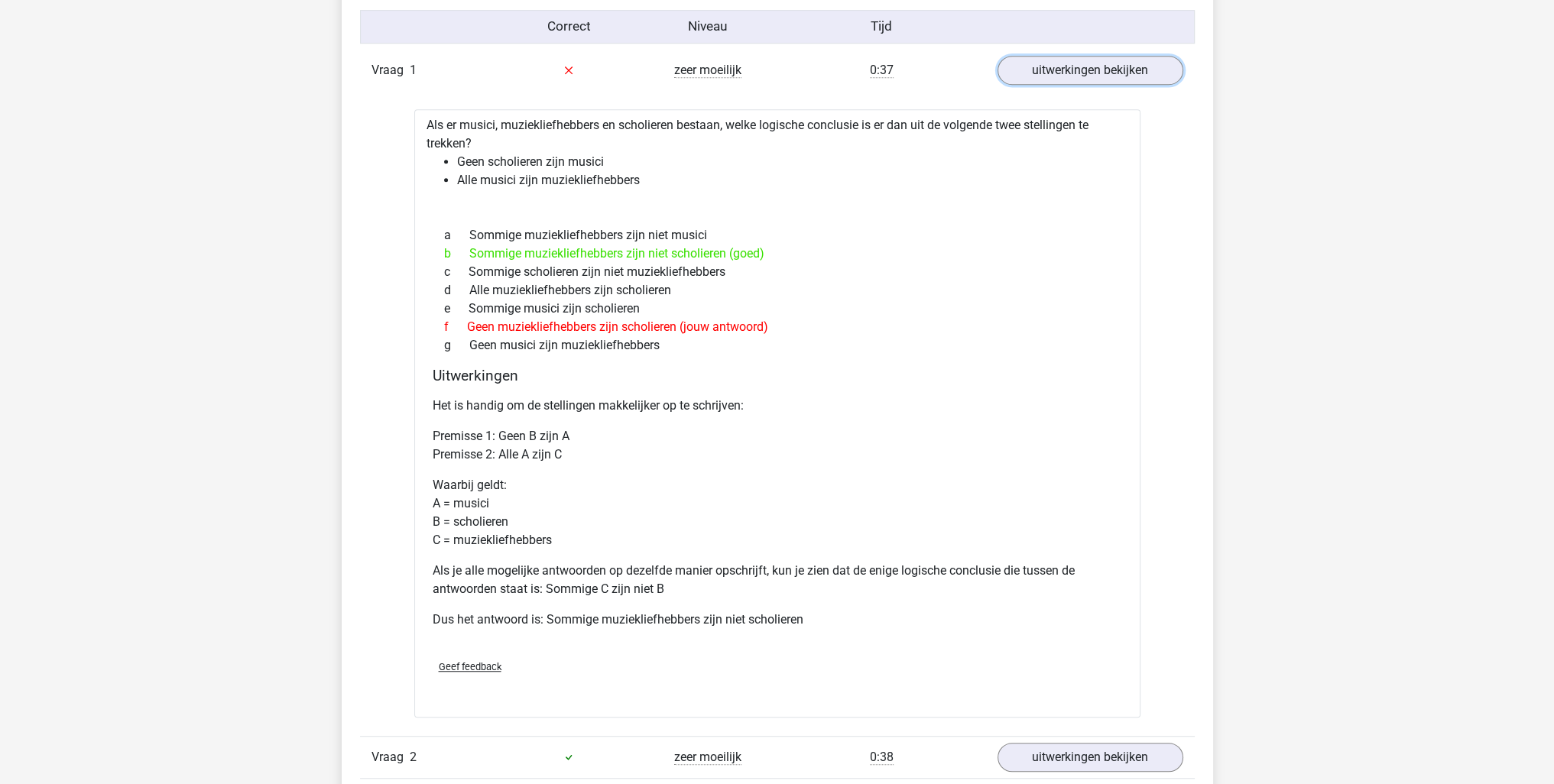
scroll to position [1223, 0]
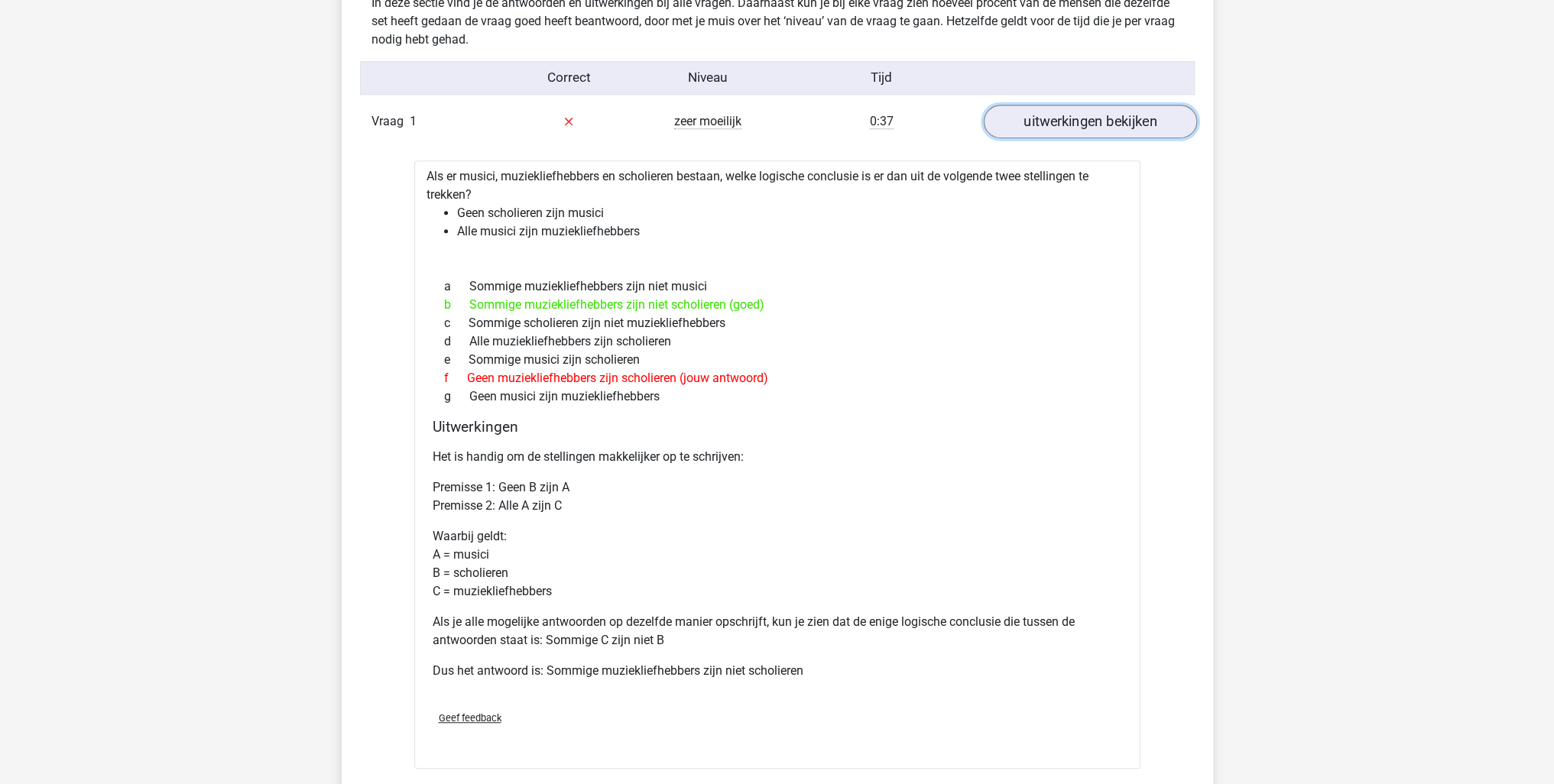
click at [1093, 111] on link "uitwerkingen bekijken" at bounding box center [1089, 121] width 213 height 34
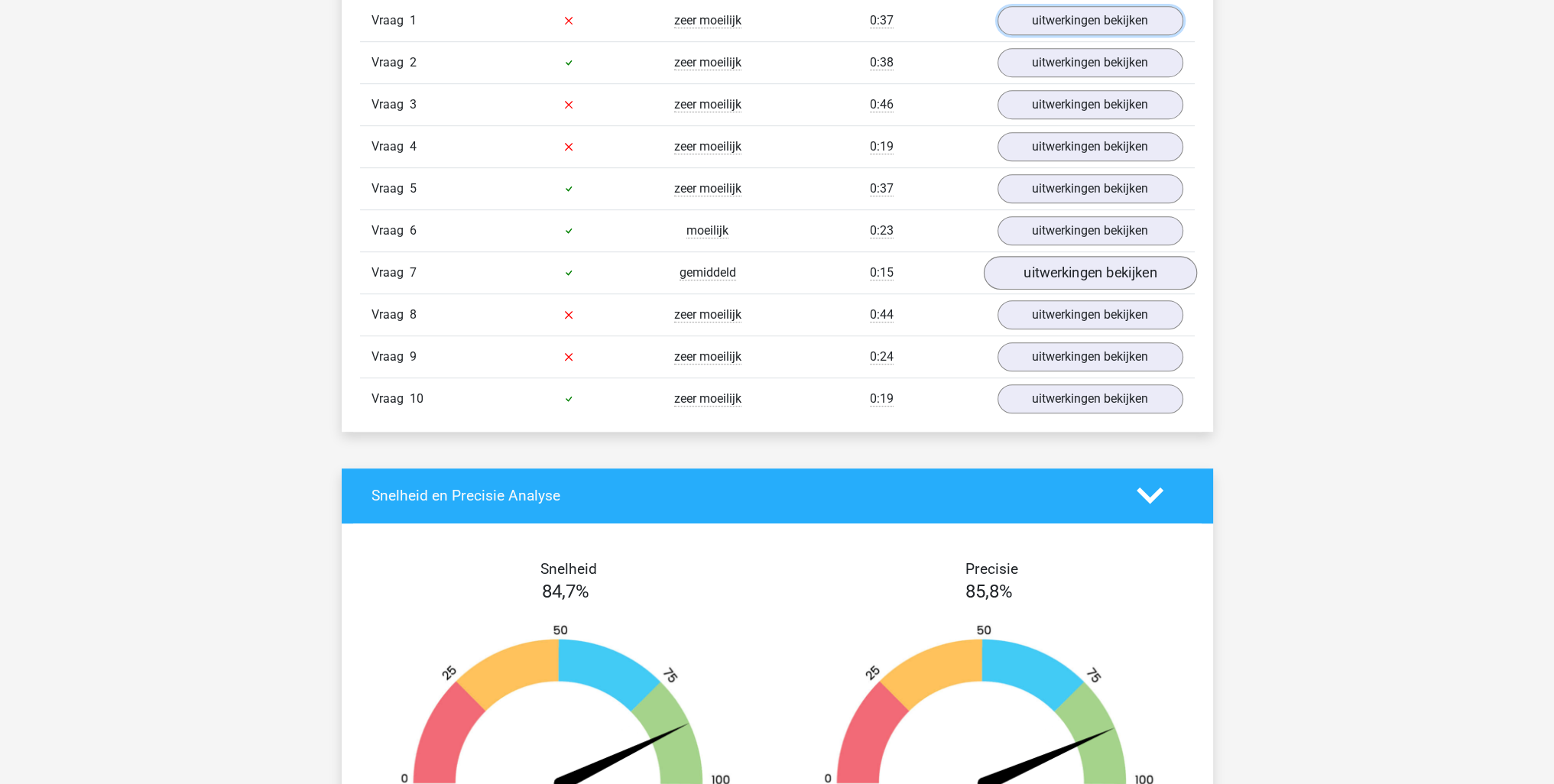
scroll to position [1299, 0]
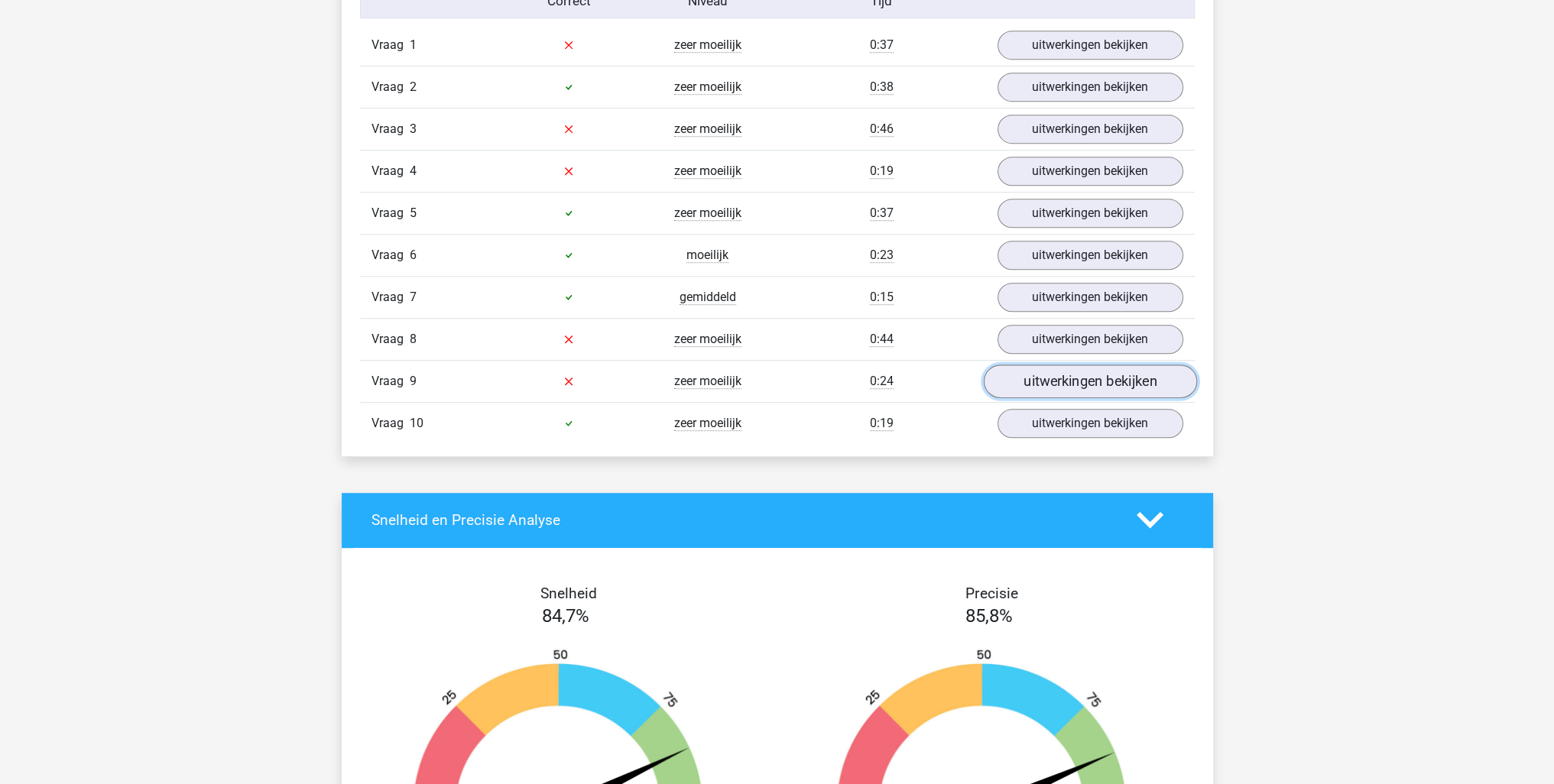
click at [1079, 371] on link "uitwerkingen bekijken" at bounding box center [1089, 381] width 213 height 34
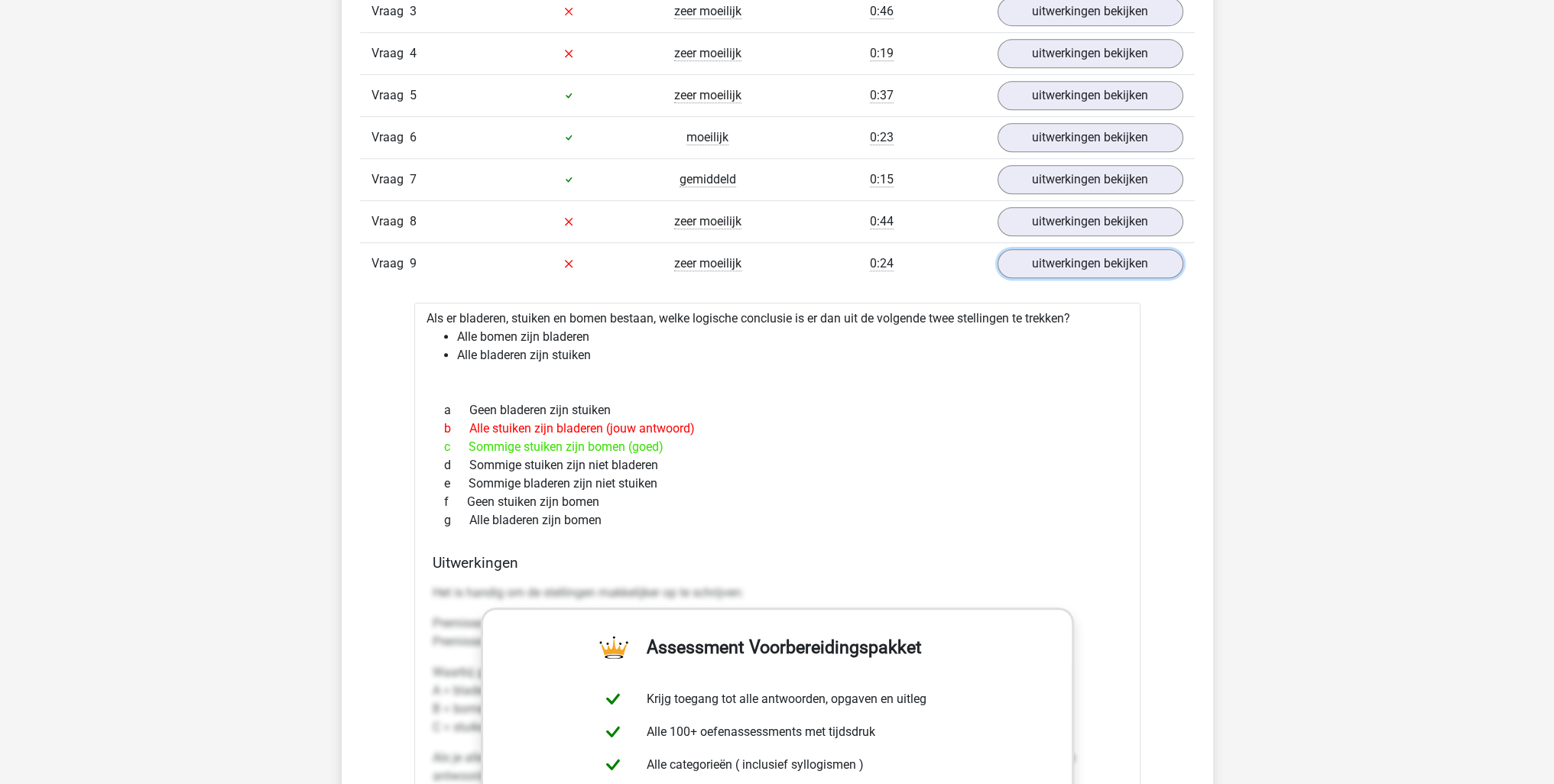
scroll to position [1451, 0]
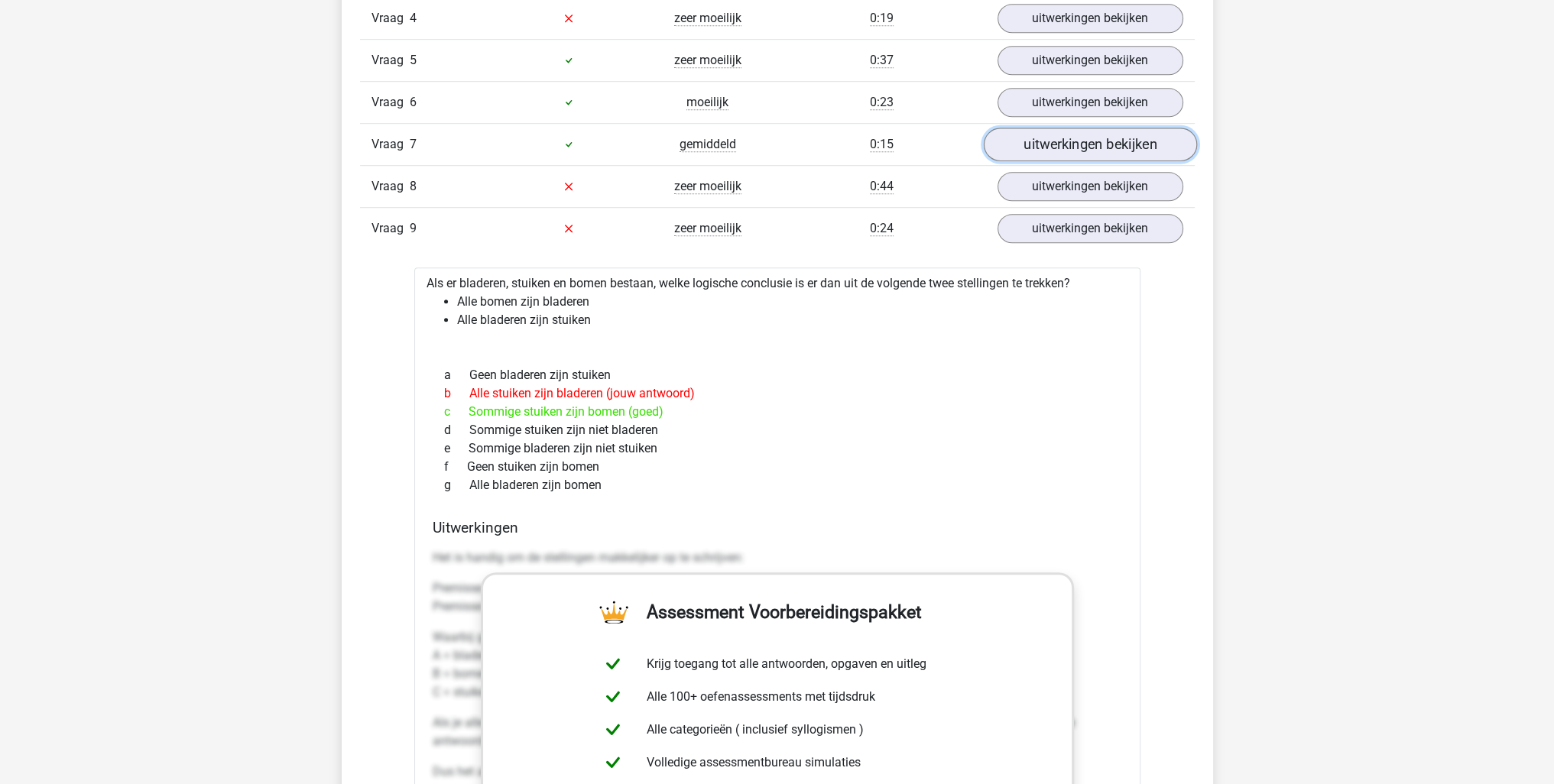
click at [1076, 138] on link "uitwerkingen bekijken" at bounding box center [1089, 145] width 213 height 34
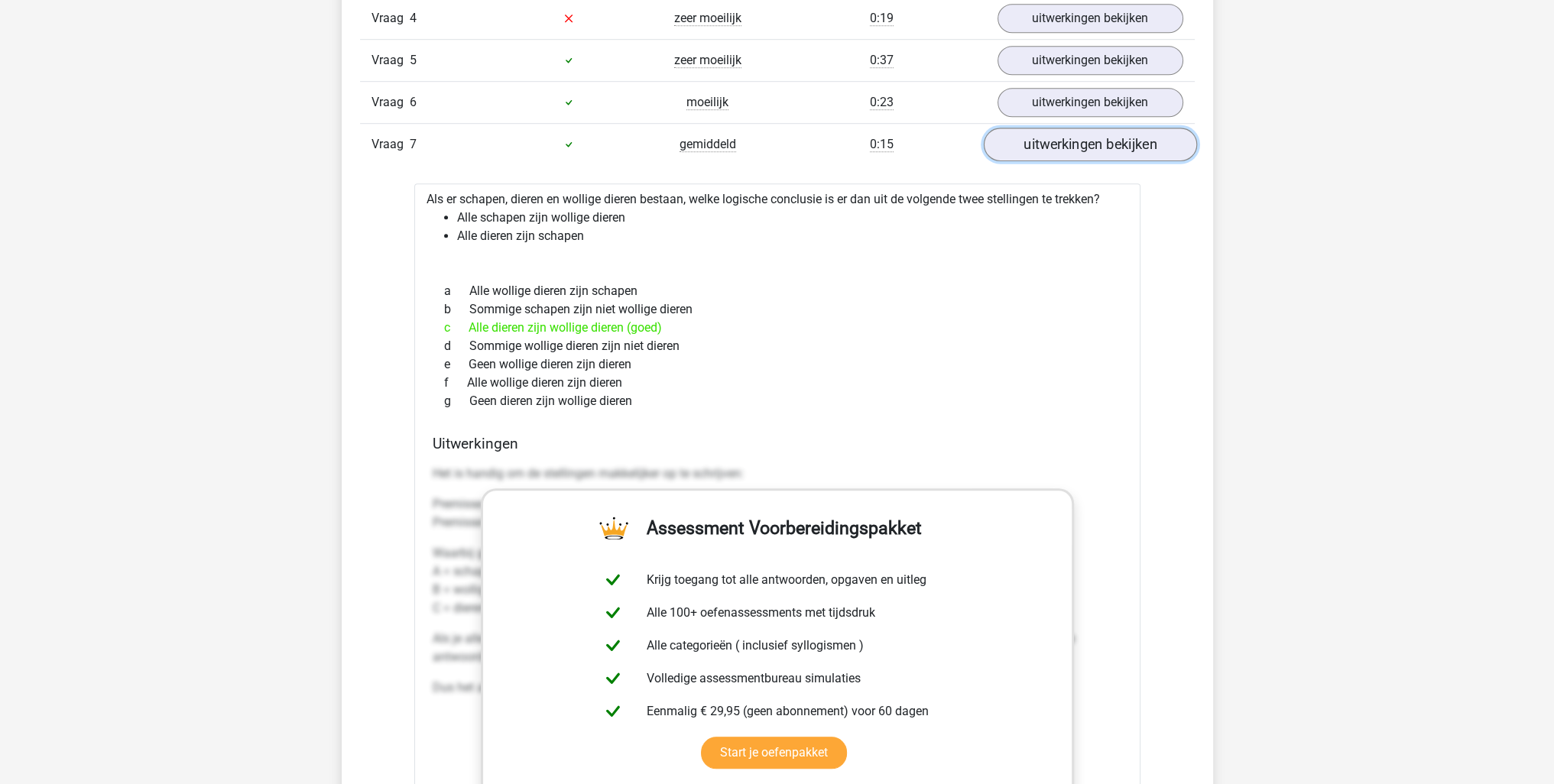
click at [1076, 138] on link "uitwerkingen bekijken" at bounding box center [1089, 145] width 213 height 34
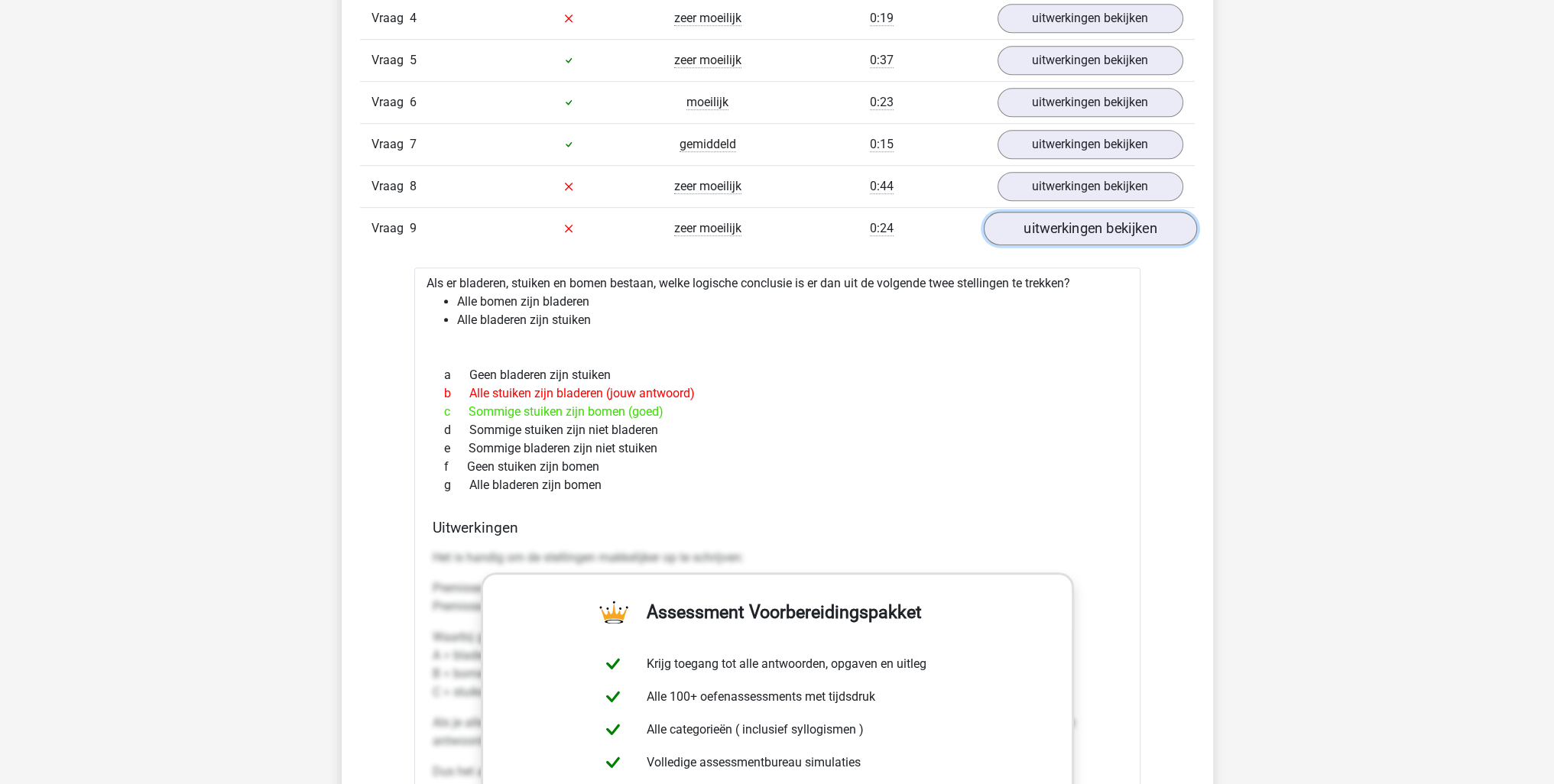
click at [1076, 214] on link "uitwerkingen bekijken" at bounding box center [1089, 229] width 213 height 34
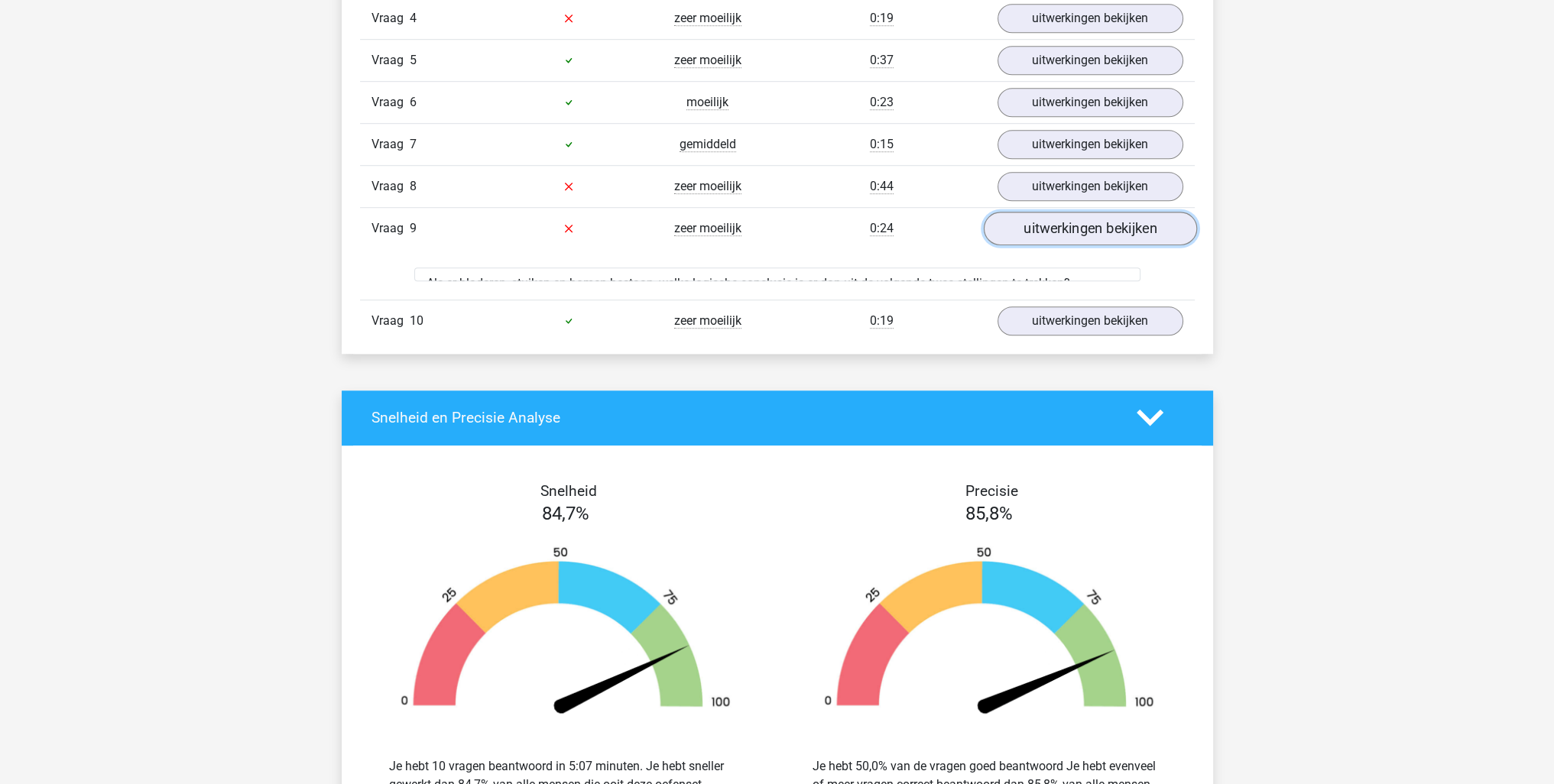
click at [1076, 215] on link "uitwerkingen bekijken" at bounding box center [1089, 229] width 213 height 34
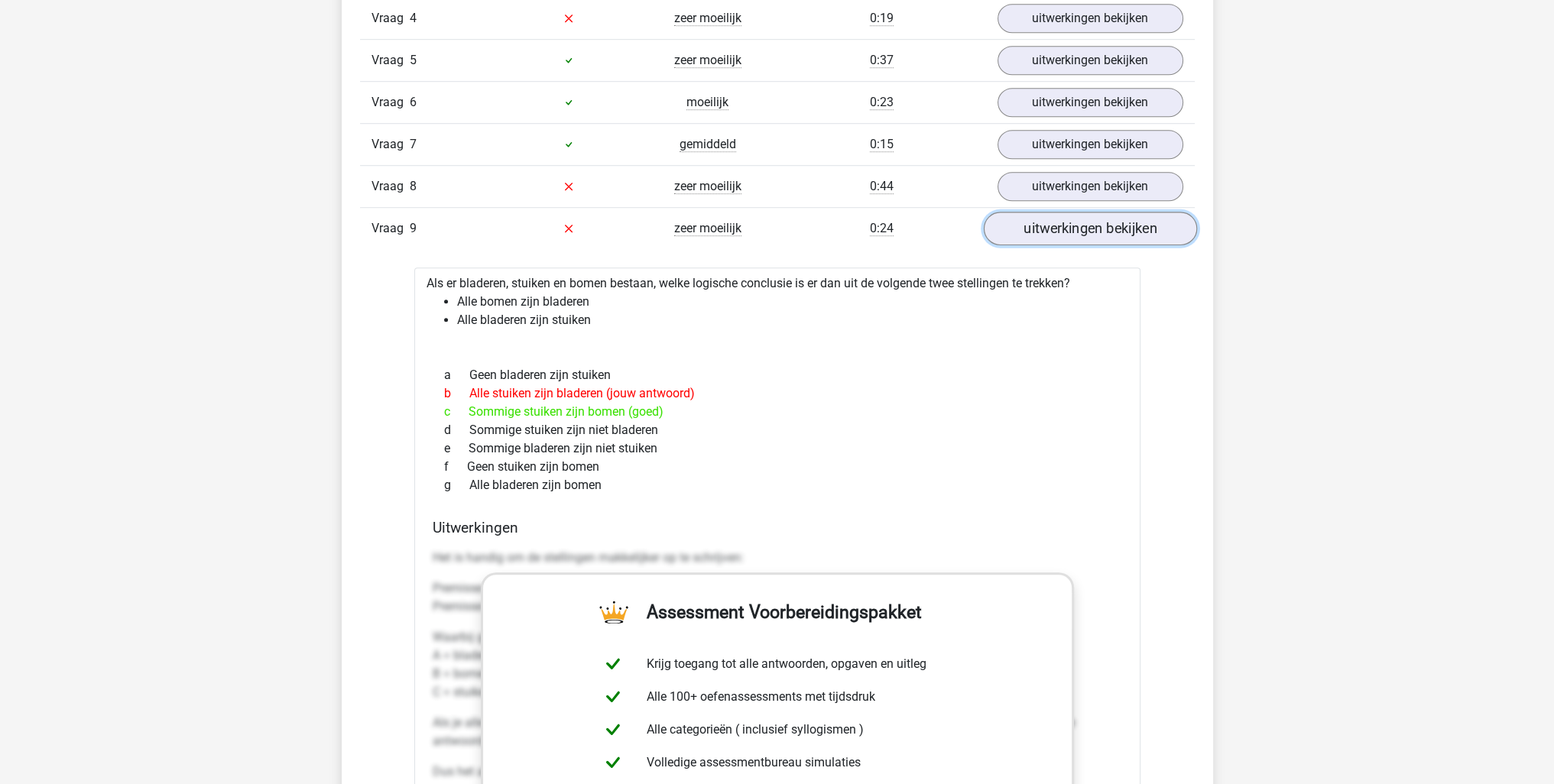
click at [1076, 215] on link "uitwerkingen bekijken" at bounding box center [1089, 229] width 213 height 34
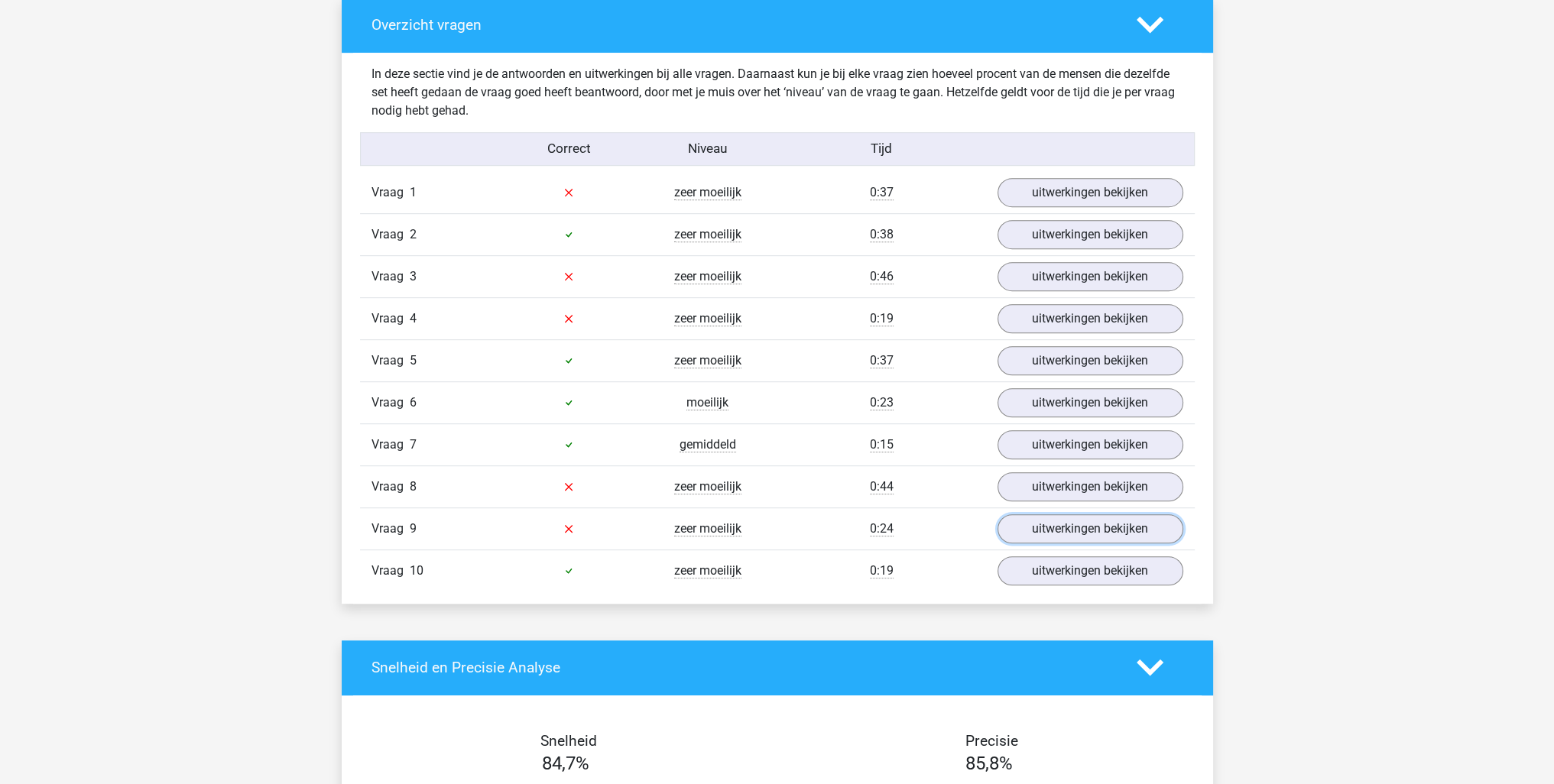
scroll to position [1146, 0]
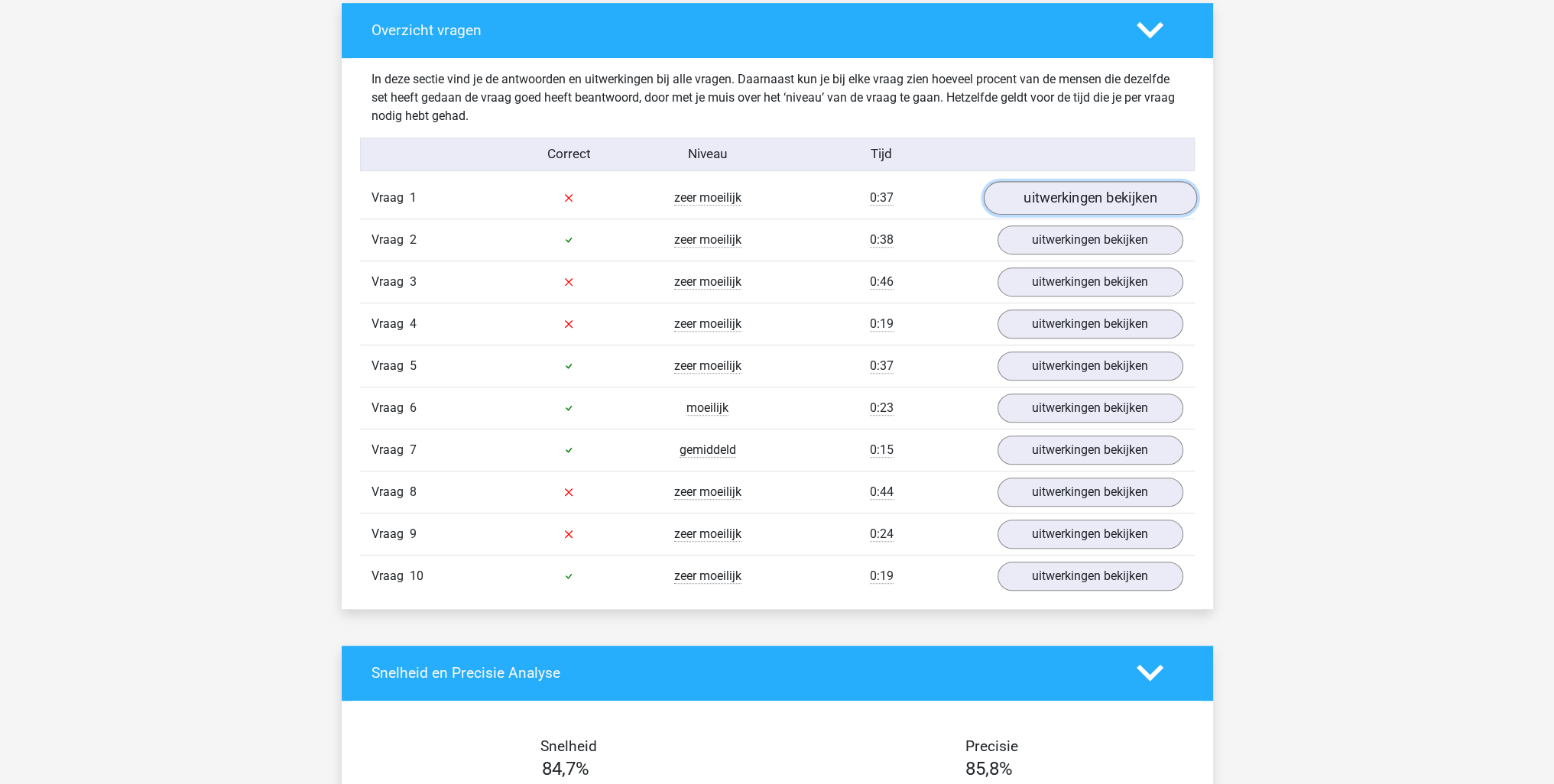
click at [1088, 188] on link "uitwerkingen bekijken" at bounding box center [1089, 198] width 213 height 34
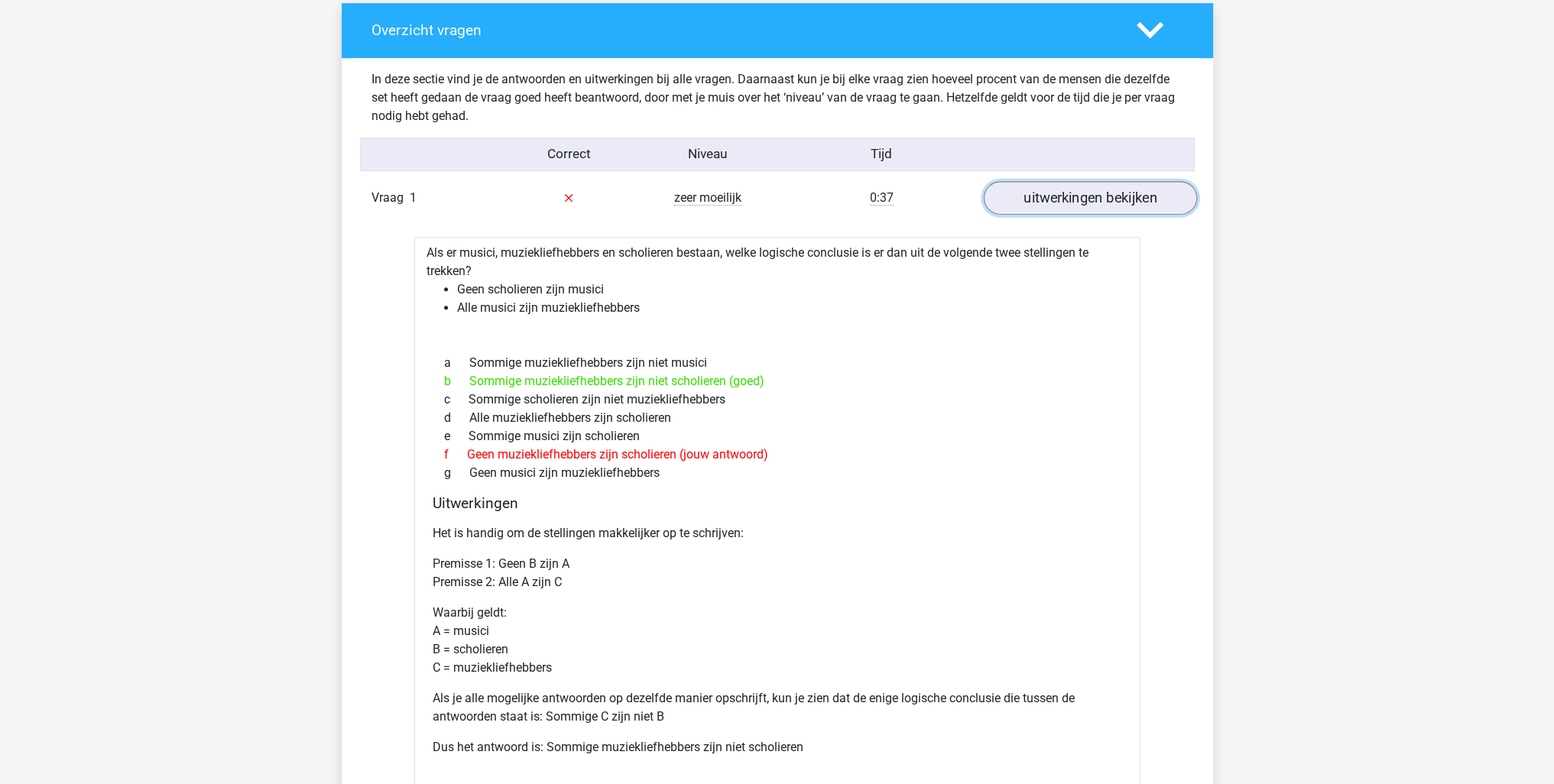
click at [1084, 206] on link "uitwerkingen bekijken" at bounding box center [1089, 198] width 213 height 34
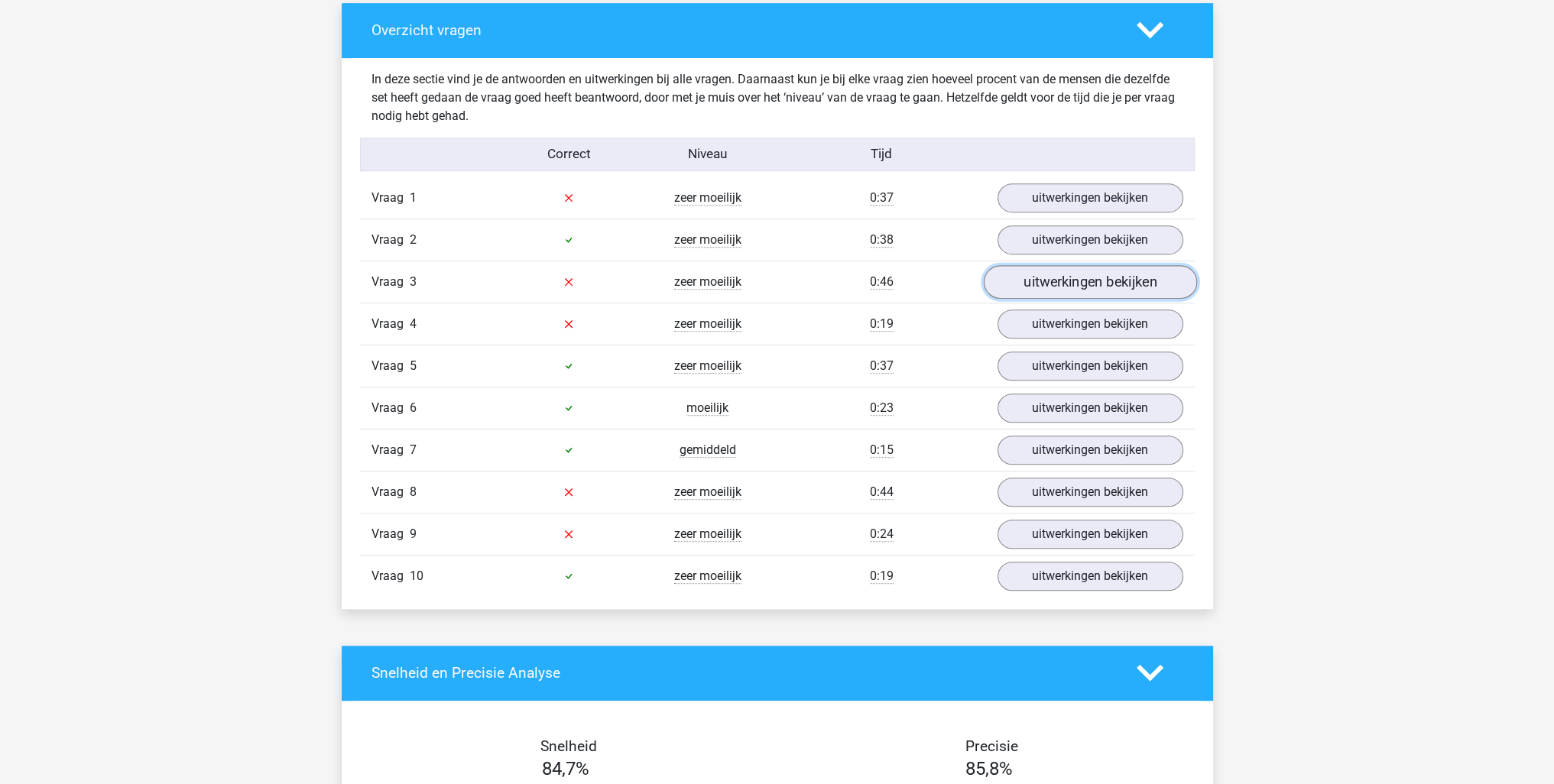
click at [1075, 282] on link "uitwerkingen bekijken" at bounding box center [1089, 282] width 213 height 34
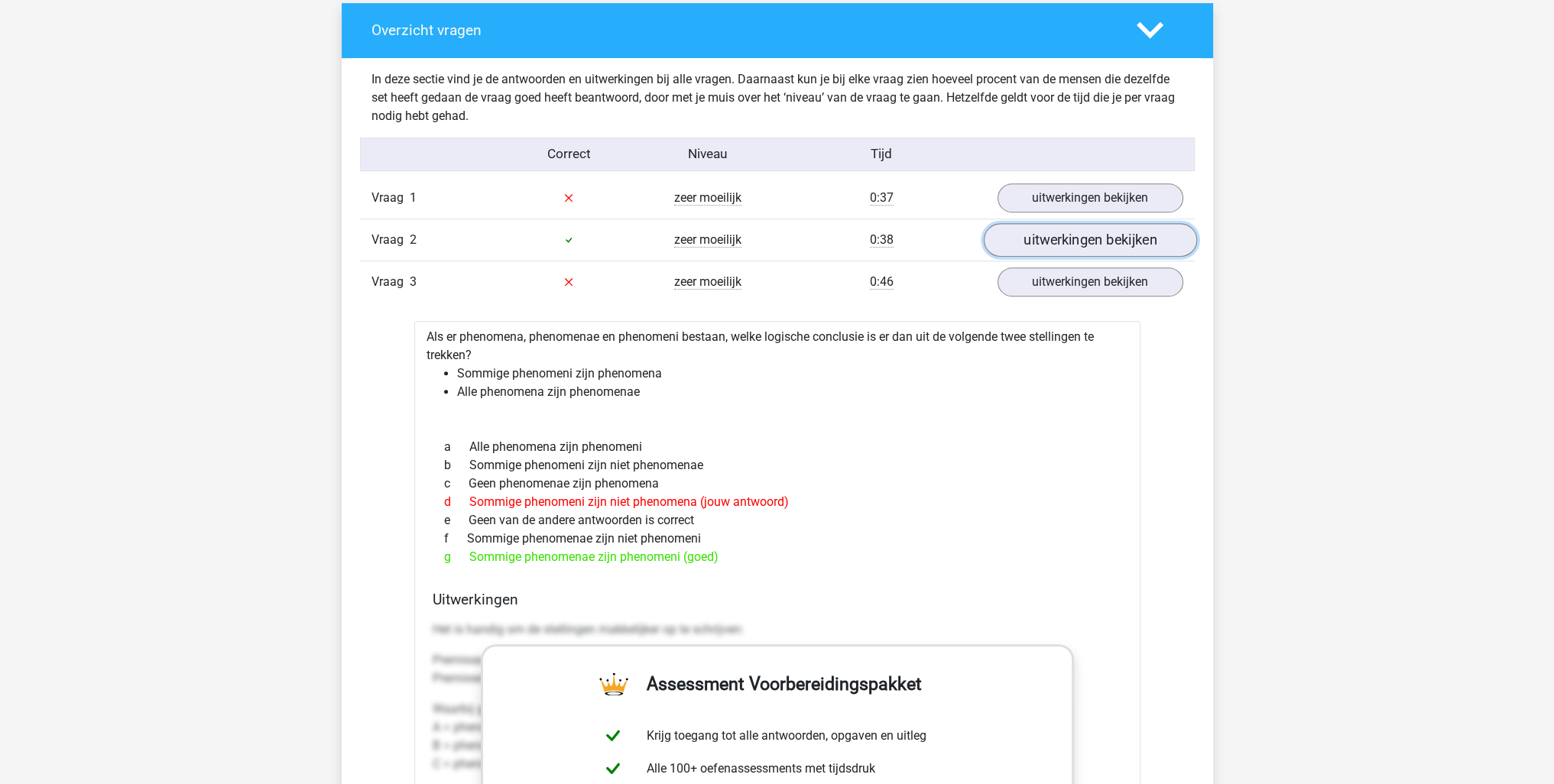
click at [1083, 251] on link "uitwerkingen bekijken" at bounding box center [1089, 240] width 213 height 34
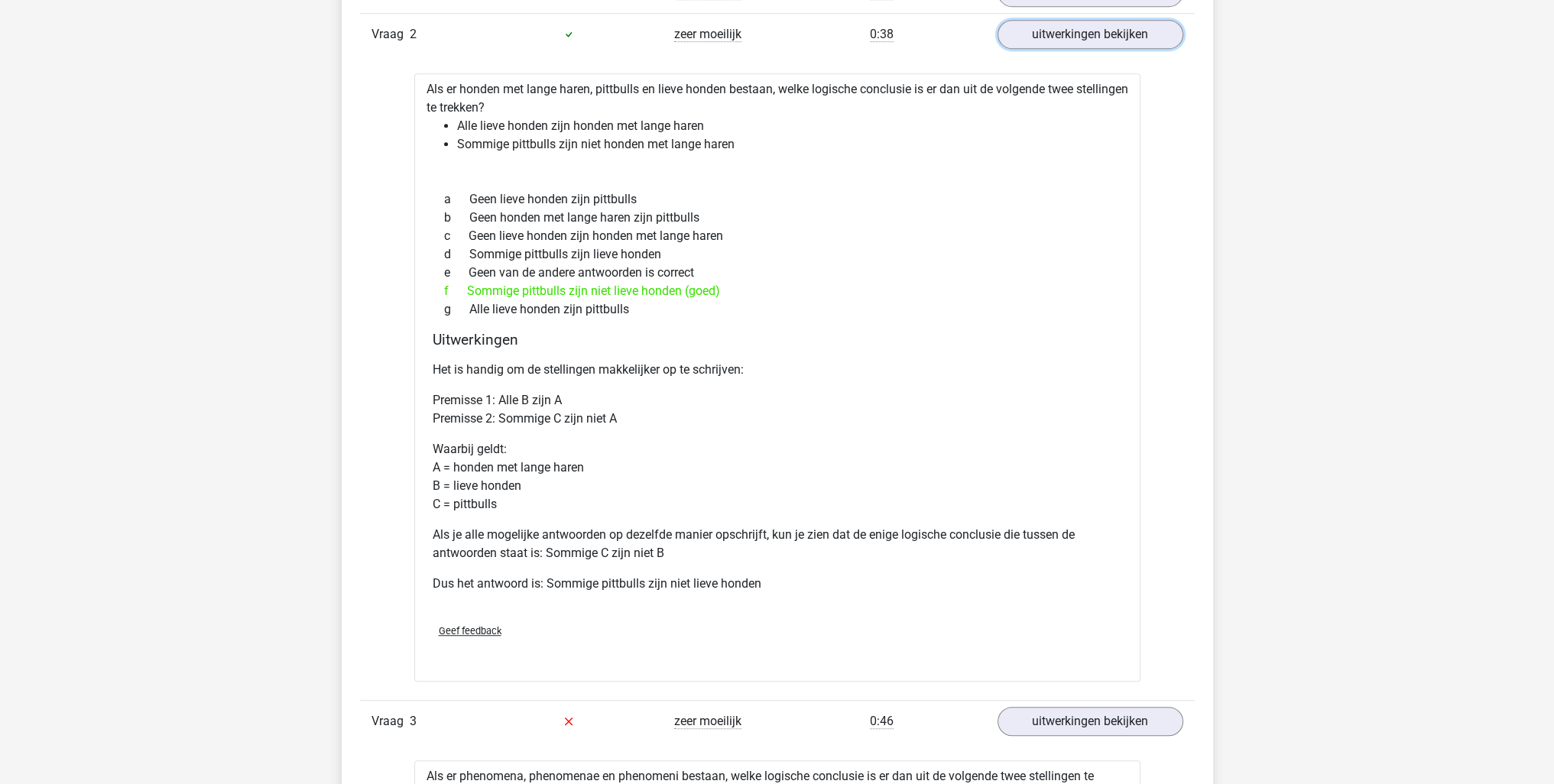
scroll to position [1528, 0]
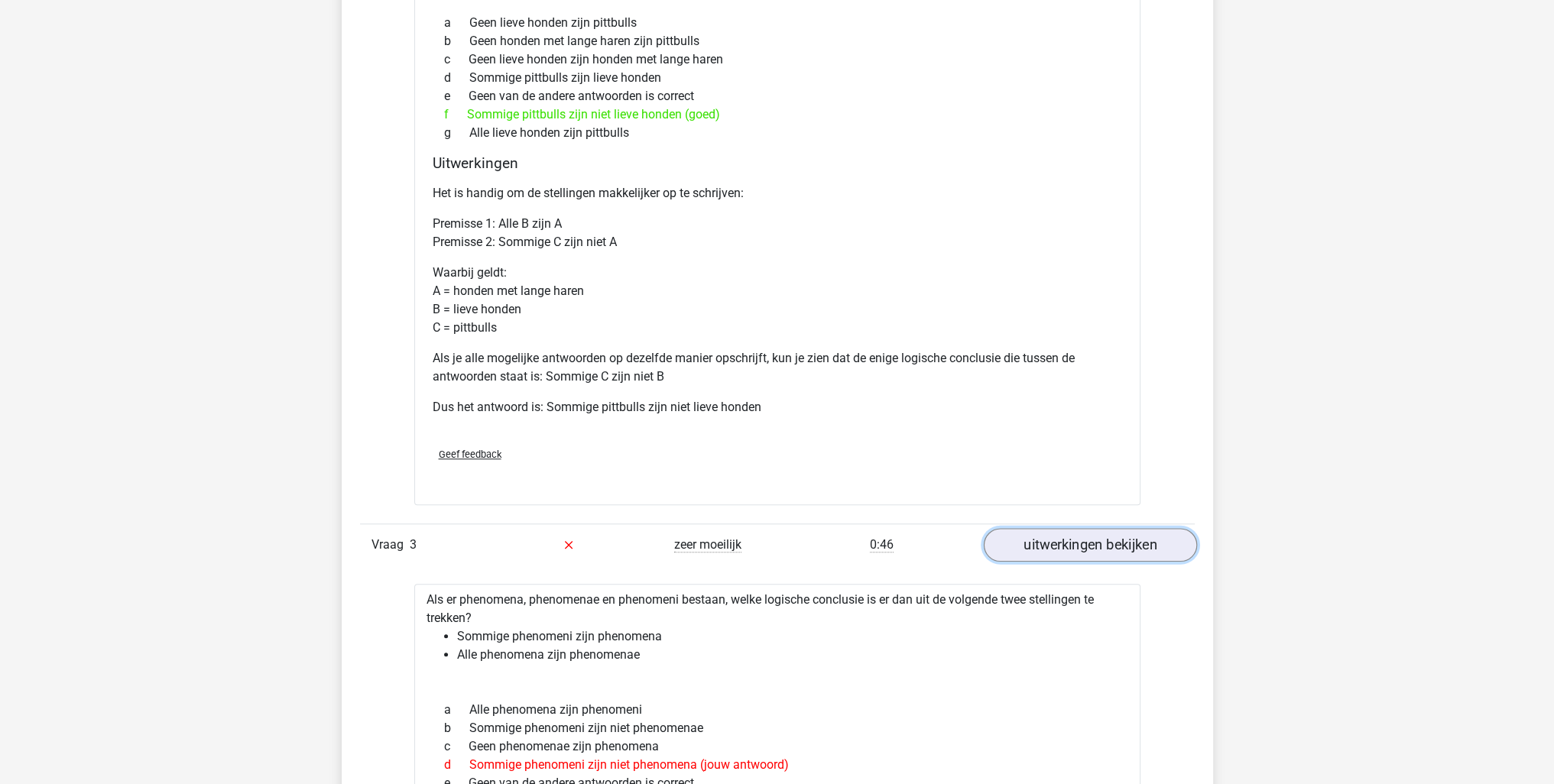
click at [1102, 537] on link "uitwerkingen bekijken" at bounding box center [1089, 545] width 213 height 34
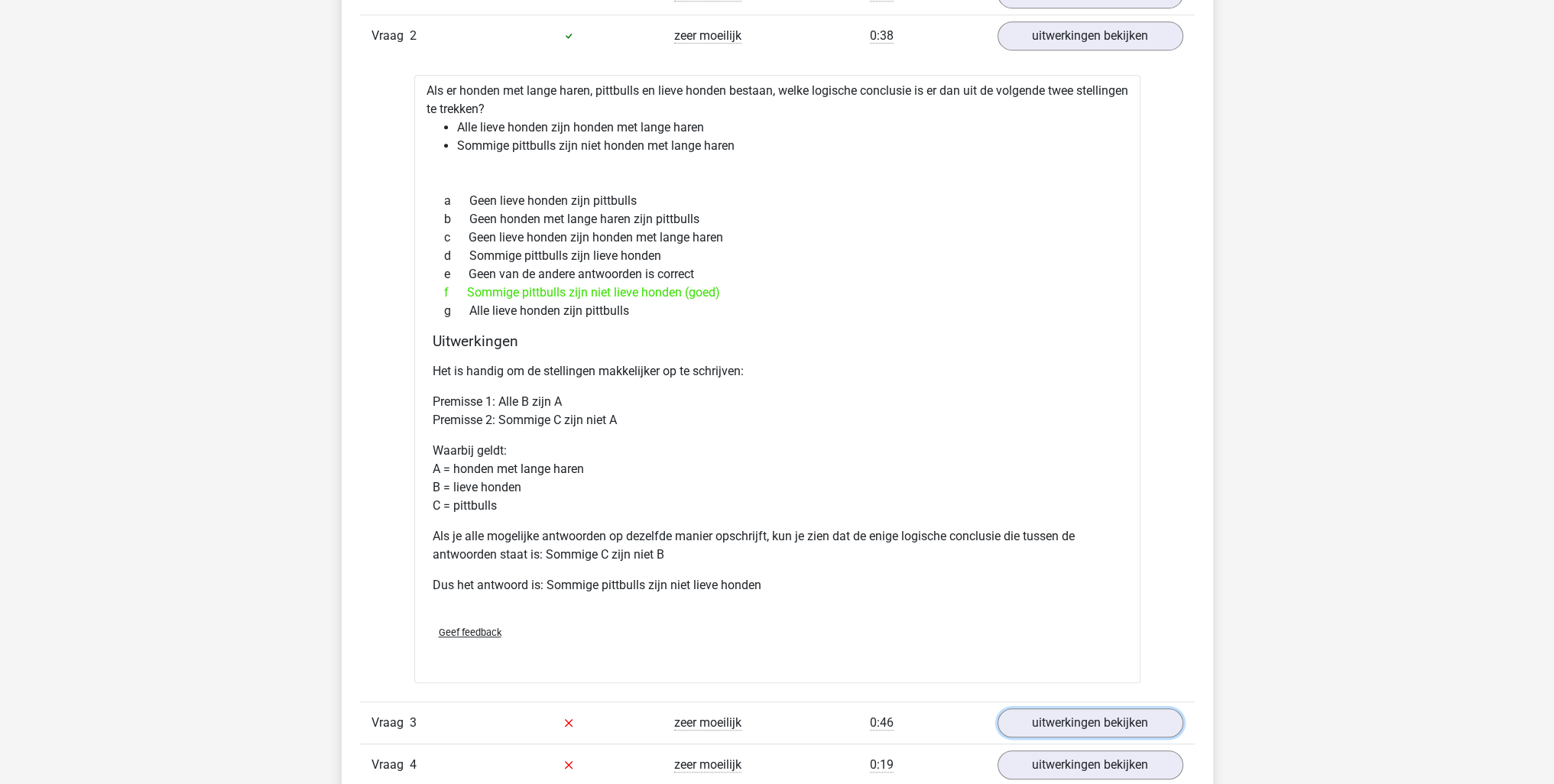
scroll to position [1299, 0]
